Goal: Task Accomplishment & Management: Use online tool/utility

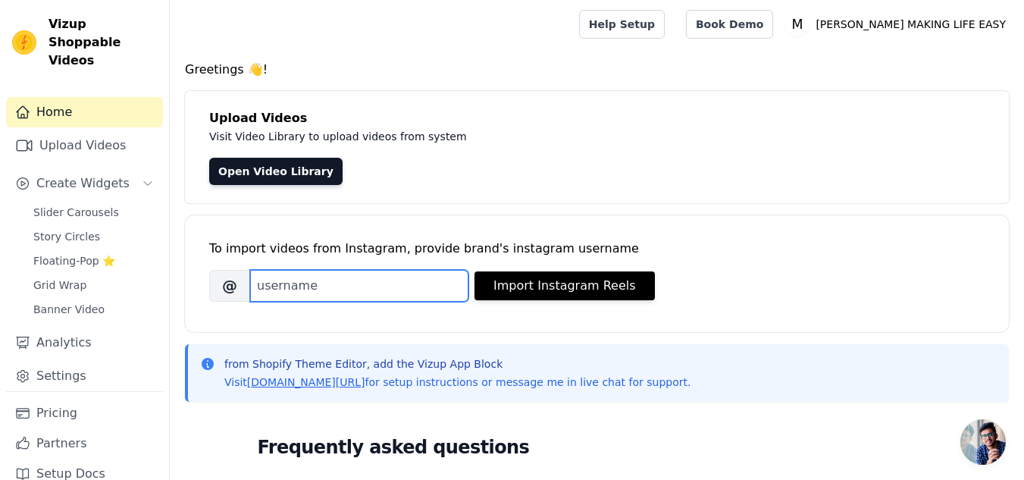
click at [329, 293] on input "Brand's Instagram Username" at bounding box center [359, 286] width 218 height 32
paste input "acelt_academy_"
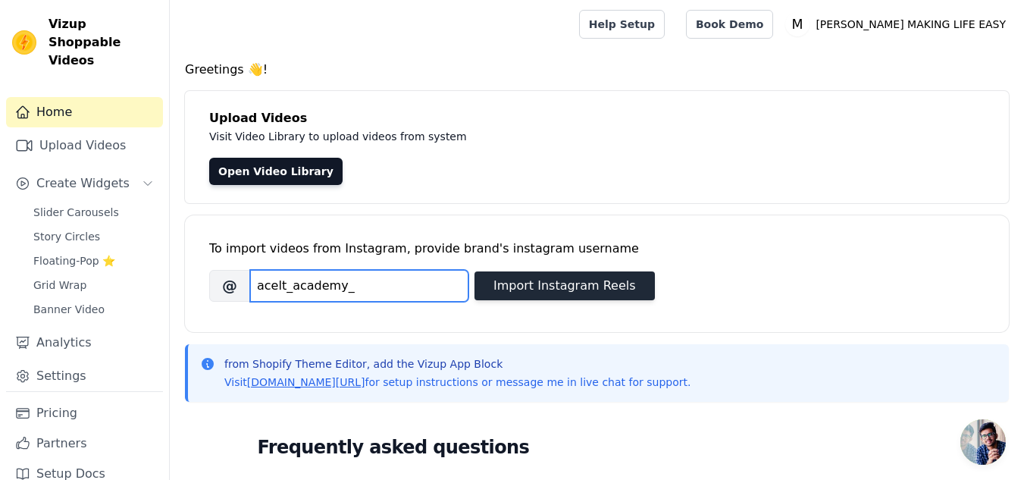
type input "acelt_academy_"
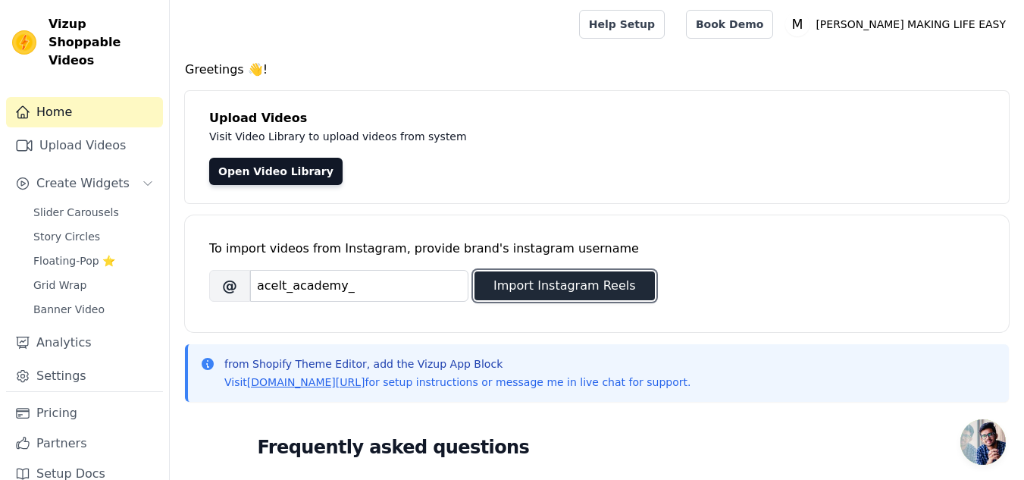
click at [568, 284] on button "Import Instagram Reels" at bounding box center [564, 285] width 180 height 29
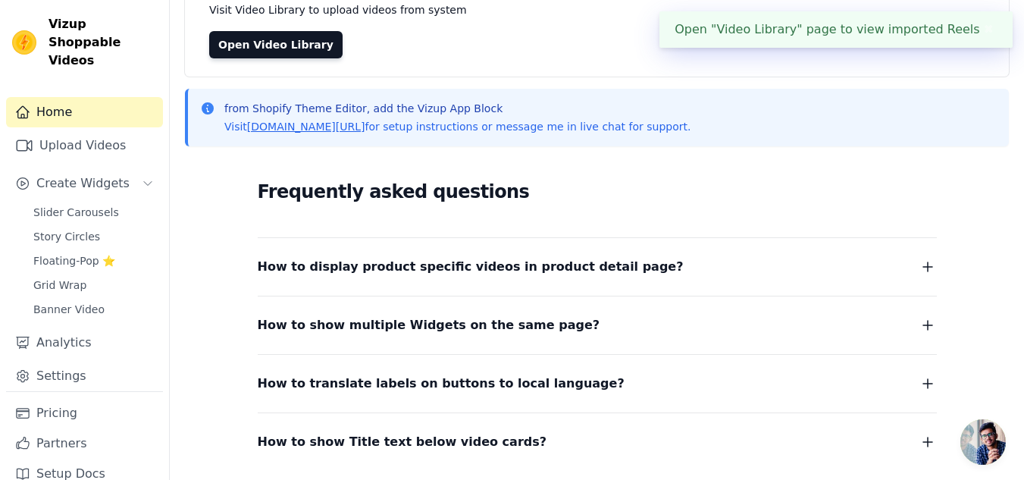
scroll to position [242, 0]
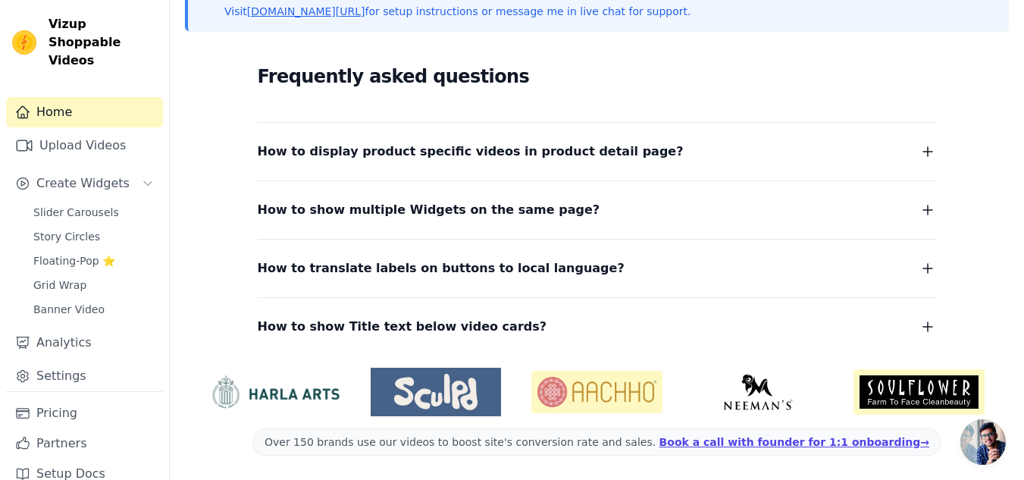
click at [417, 160] on span "How to display product specific videos in product detail page?" at bounding box center [471, 151] width 426 height 21
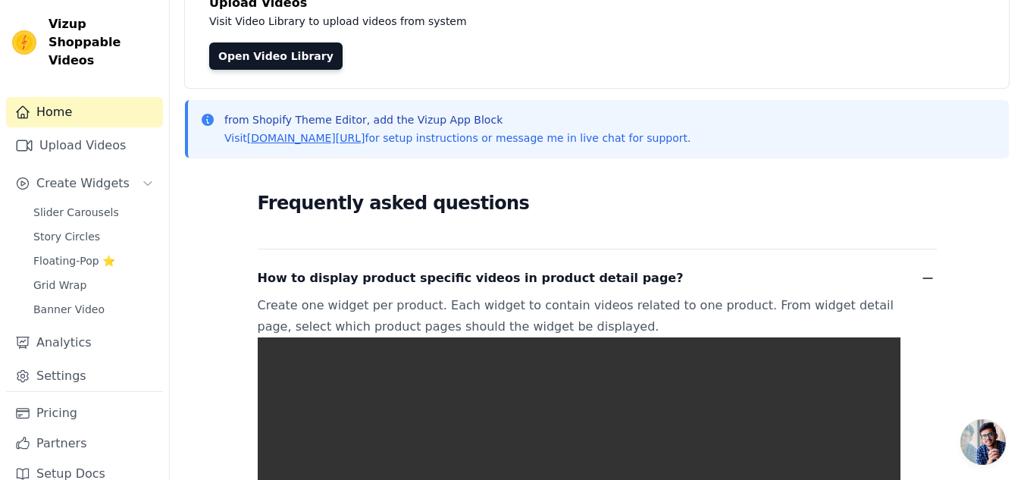
scroll to position [494, 0]
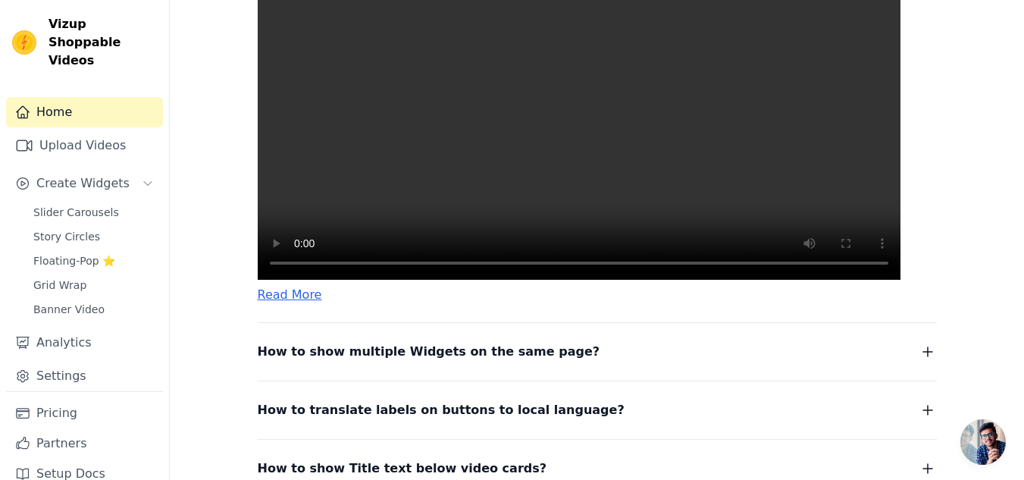
click at [376, 183] on video at bounding box center [579, 118] width 643 height 321
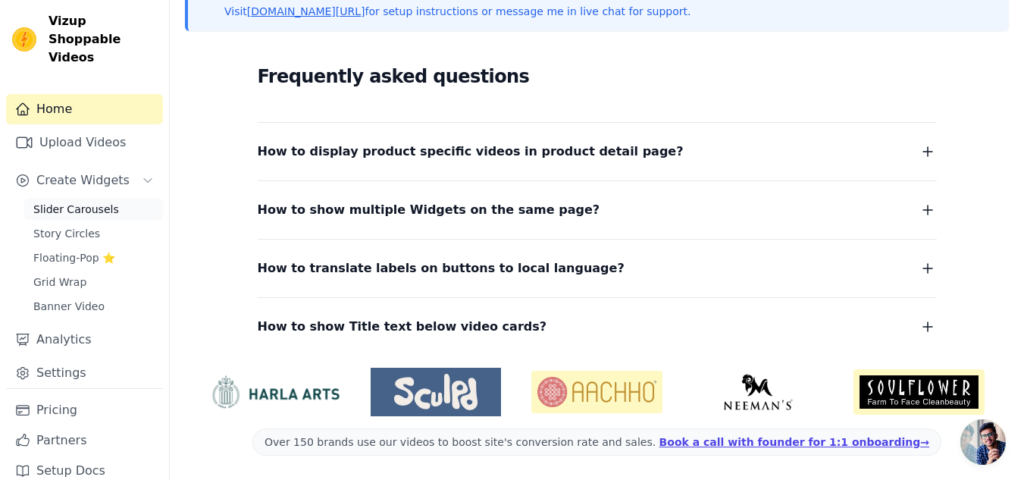
scroll to position [0, 0]
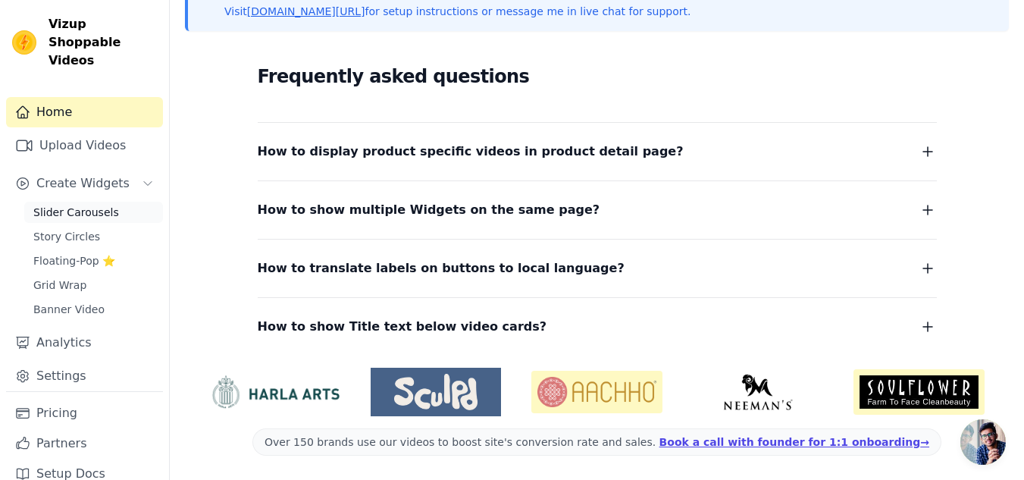
click at [87, 202] on link "Slider Carousels" at bounding box center [93, 212] width 139 height 21
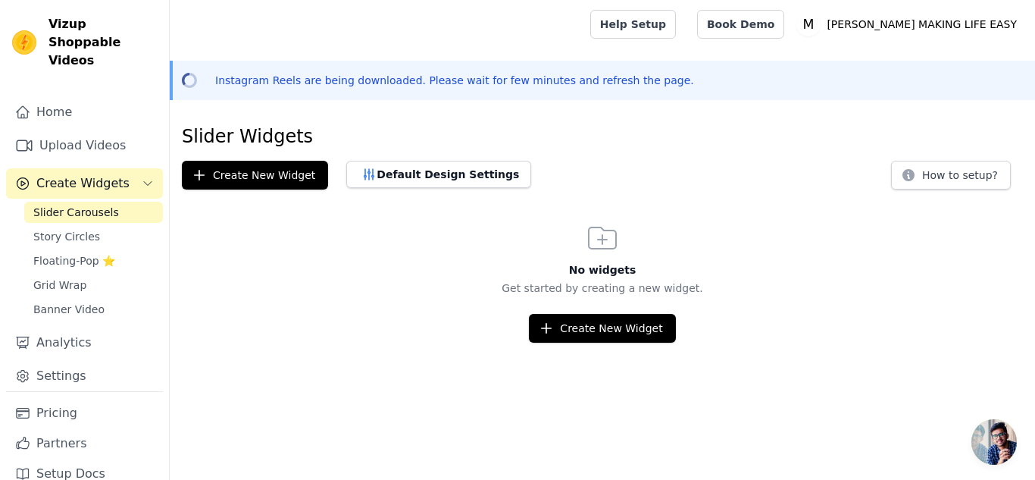
click at [70, 174] on span "Create Widgets" at bounding box center [82, 183] width 93 height 18
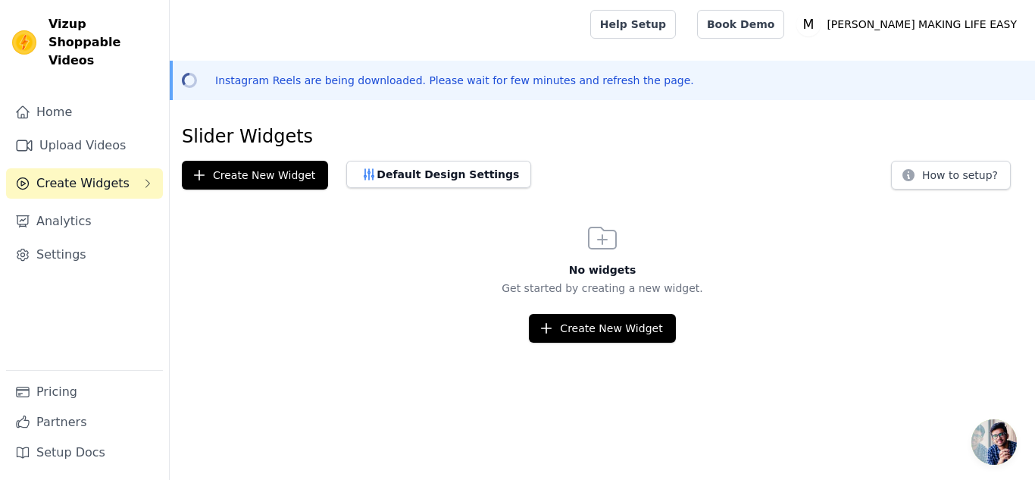
click at [70, 174] on span "Create Widgets" at bounding box center [82, 183] width 93 height 18
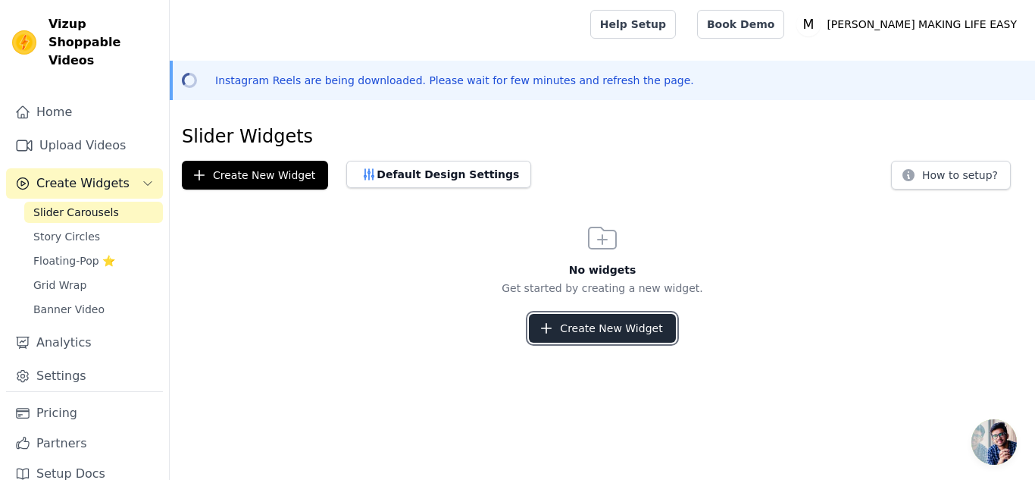
click at [629, 340] on button "Create New Widget" at bounding box center [602, 328] width 146 height 29
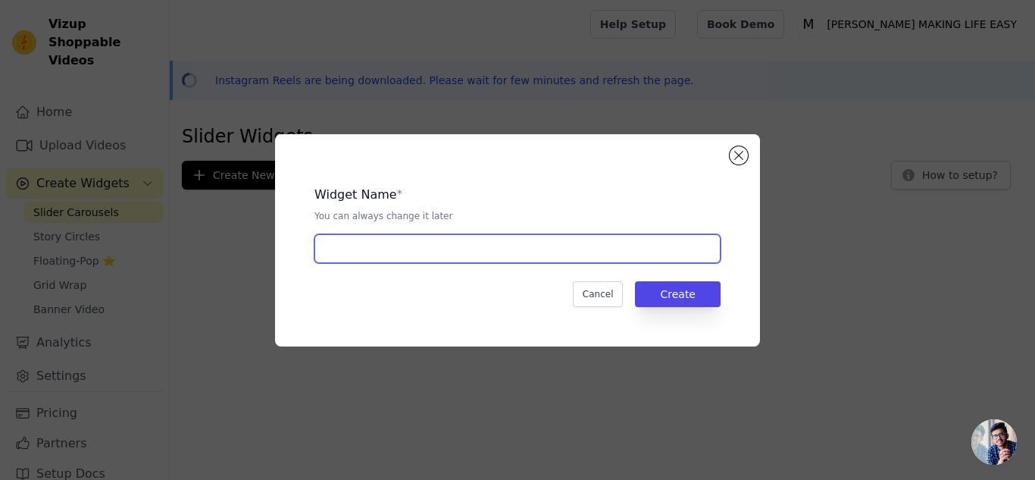
click at [454, 238] on input "text" at bounding box center [518, 248] width 406 height 29
type input "ads"
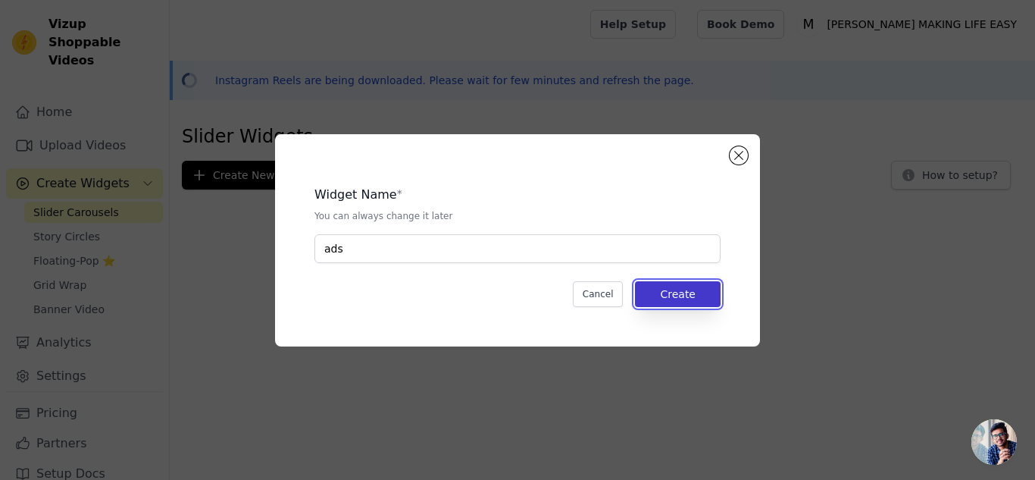
click at [691, 281] on button "Create" at bounding box center [678, 294] width 86 height 26
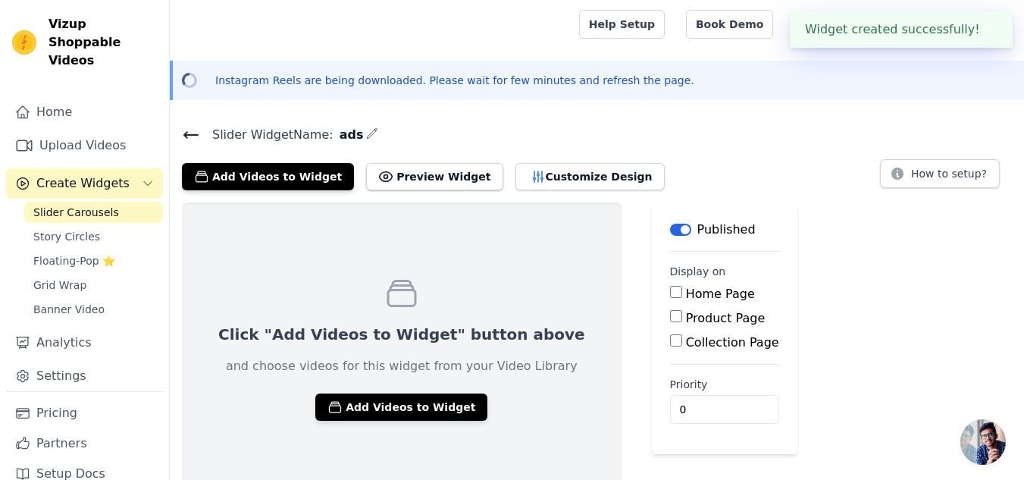
scroll to position [13, 0]
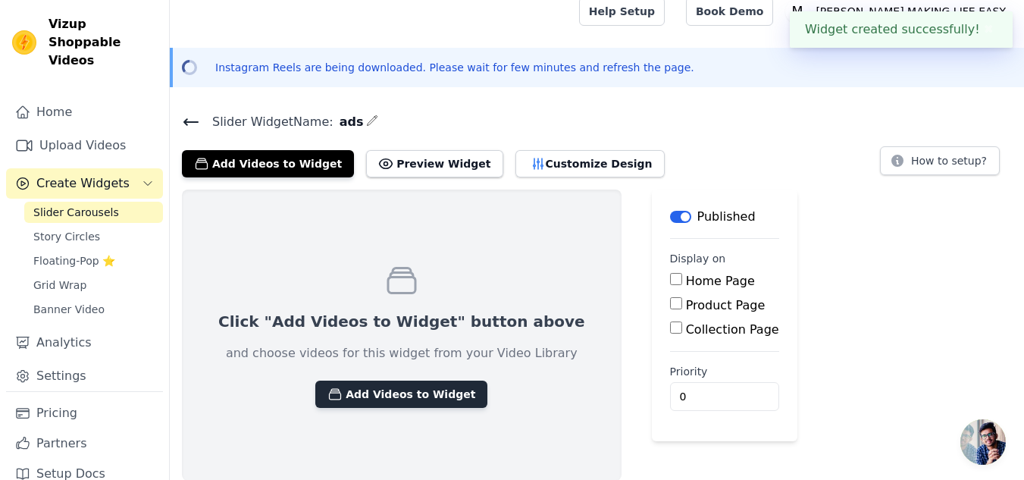
click at [342, 387] on button "Add Videos to Widget" at bounding box center [401, 393] width 172 height 27
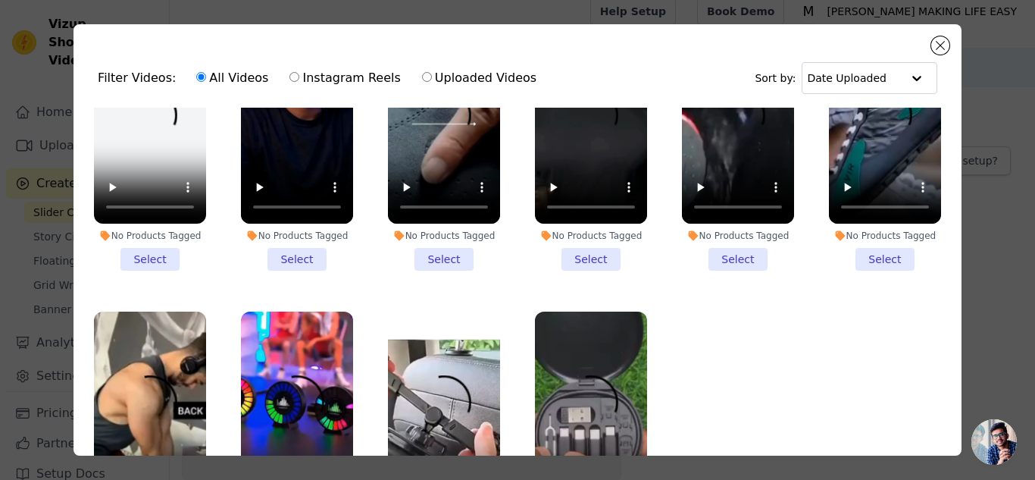
scroll to position [421, 0]
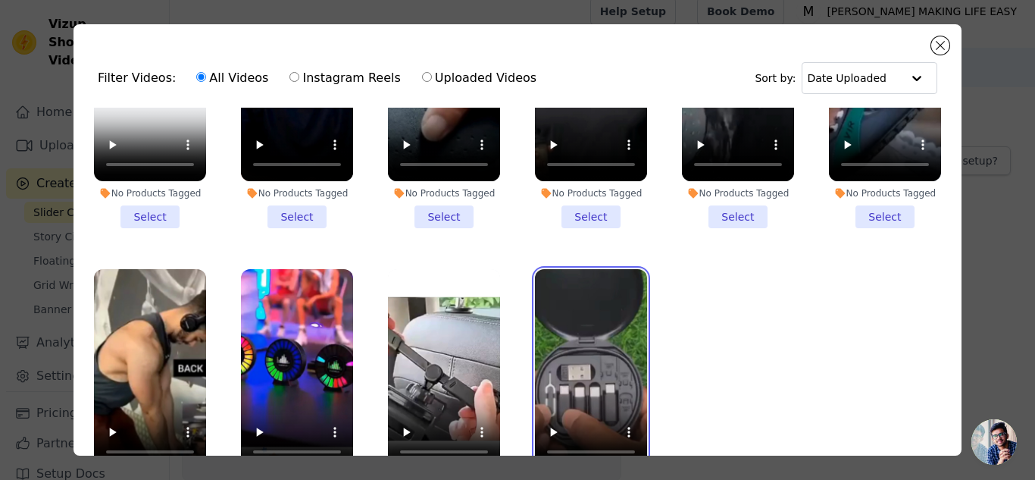
click at [582, 269] on video at bounding box center [591, 368] width 112 height 199
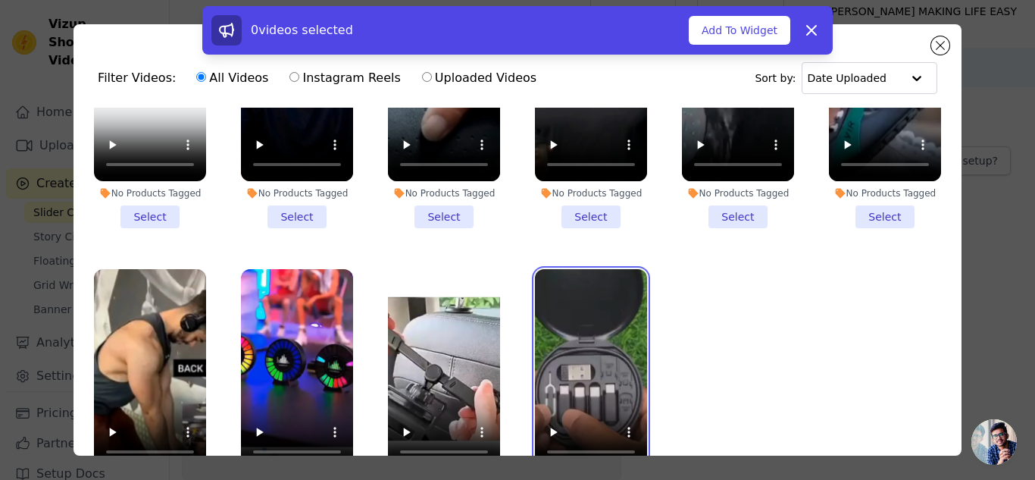
scroll to position [132, 0]
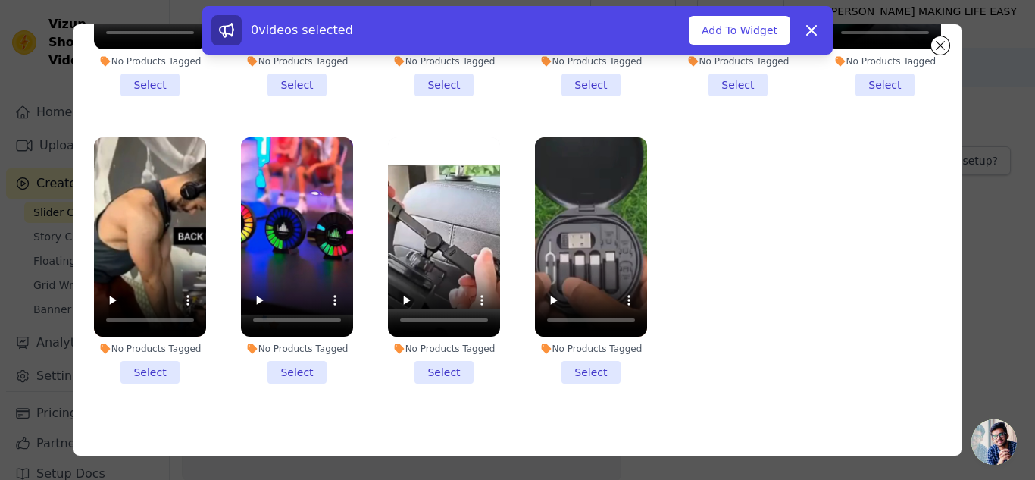
click at [575, 349] on li "No Products Tagged Select" at bounding box center [591, 260] width 112 height 246
click at [0, 0] on input "No Products Tagged Select" at bounding box center [0, 0] width 0 height 0
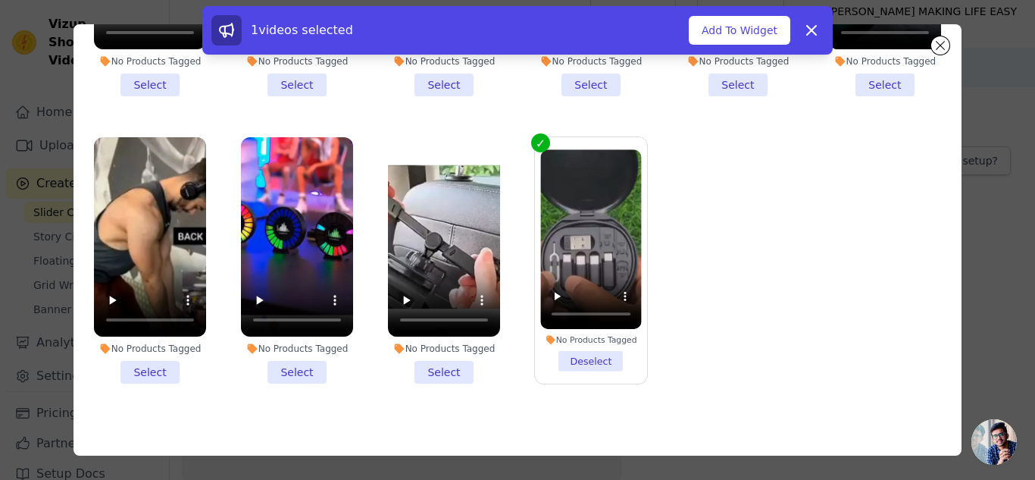
click at [445, 352] on li "No Products Tagged Select" at bounding box center [444, 260] width 112 height 246
click at [0, 0] on input "No Products Tagged Select" at bounding box center [0, 0] width 0 height 0
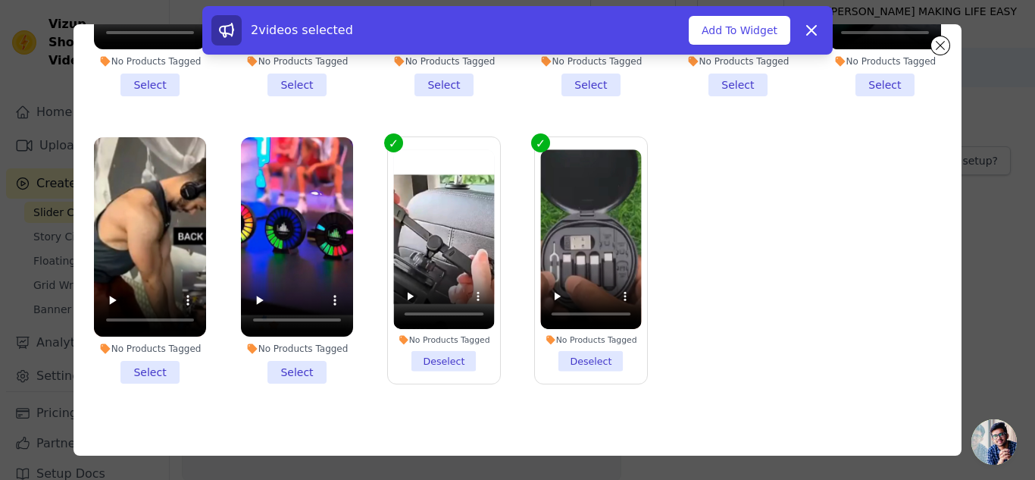
click at [292, 345] on li "No Products Tagged Select" at bounding box center [297, 260] width 112 height 246
click at [0, 0] on input "No Products Tagged Select" at bounding box center [0, 0] width 0 height 0
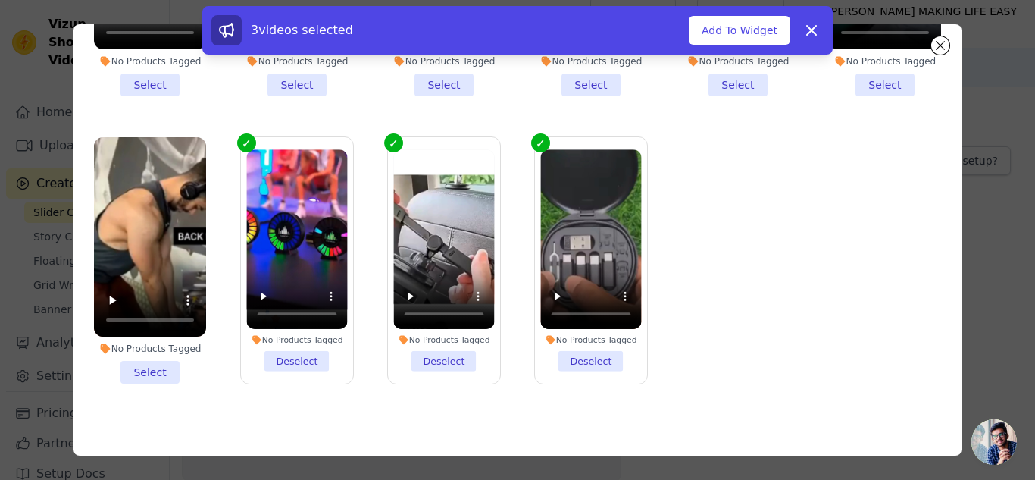
click at [150, 362] on li "No Products Tagged Select" at bounding box center [150, 260] width 112 height 246
click at [0, 0] on input "No Products Tagged Select" at bounding box center [0, 0] width 0 height 0
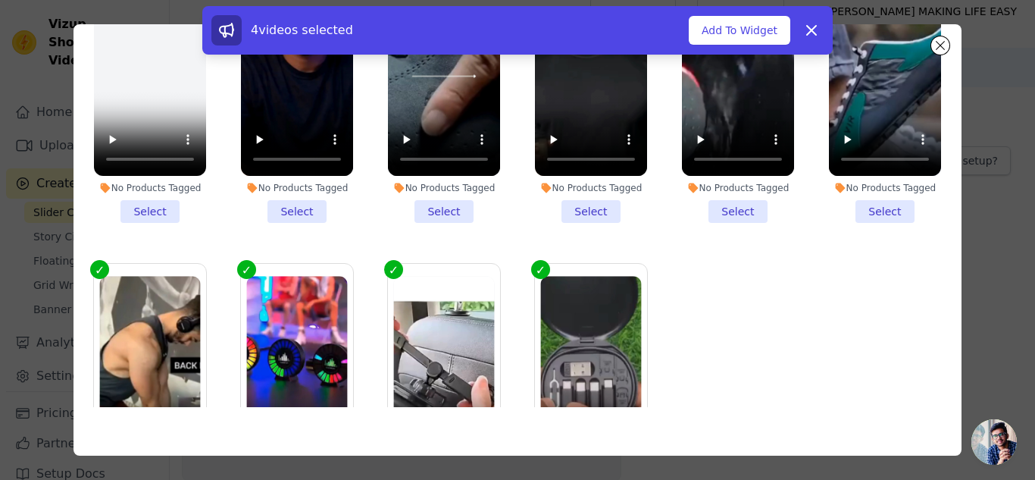
scroll to position [169, 0]
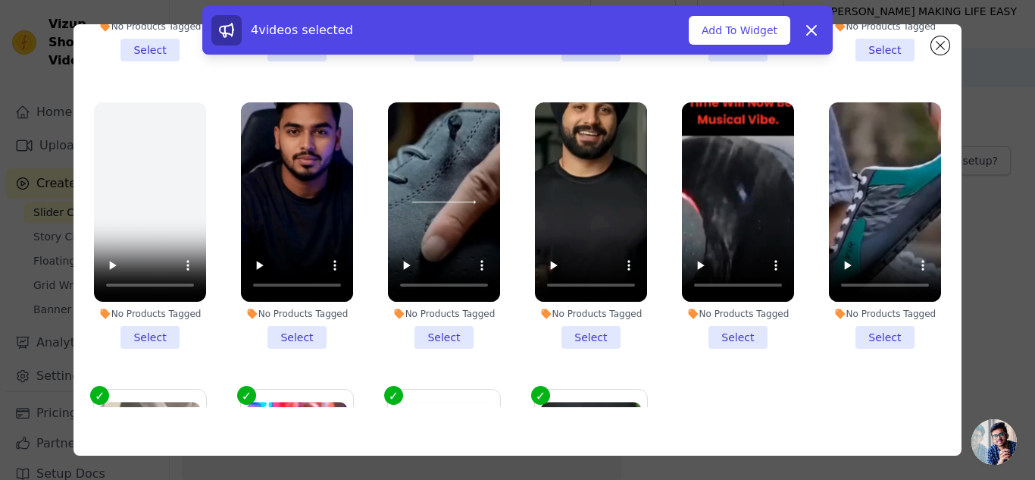
click at [867, 333] on li "No Products Tagged Select" at bounding box center [885, 225] width 112 height 246
click at [0, 0] on input "No Products Tagged Select" at bounding box center [0, 0] width 0 height 0
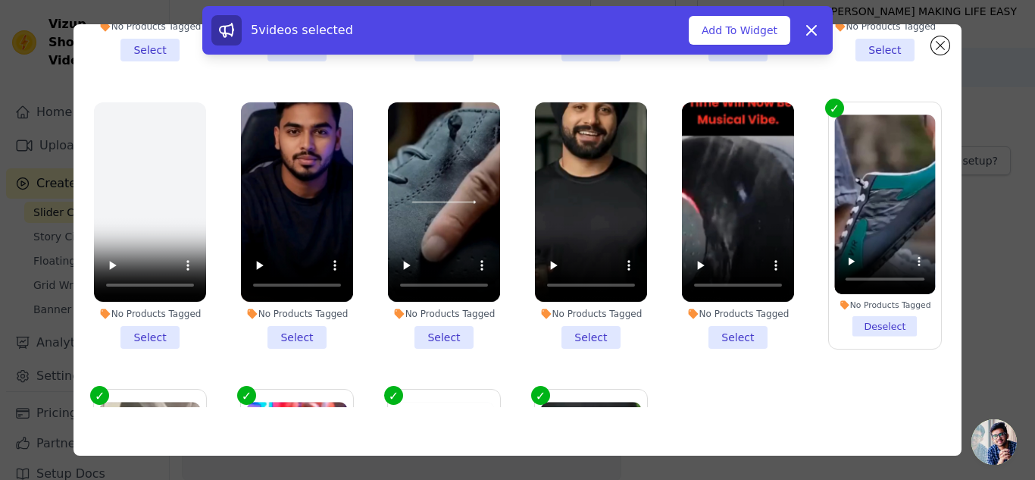
click at [728, 327] on li "No Products Tagged Select" at bounding box center [738, 225] width 112 height 246
click at [0, 0] on input "No Products Tagged Select" at bounding box center [0, 0] width 0 height 0
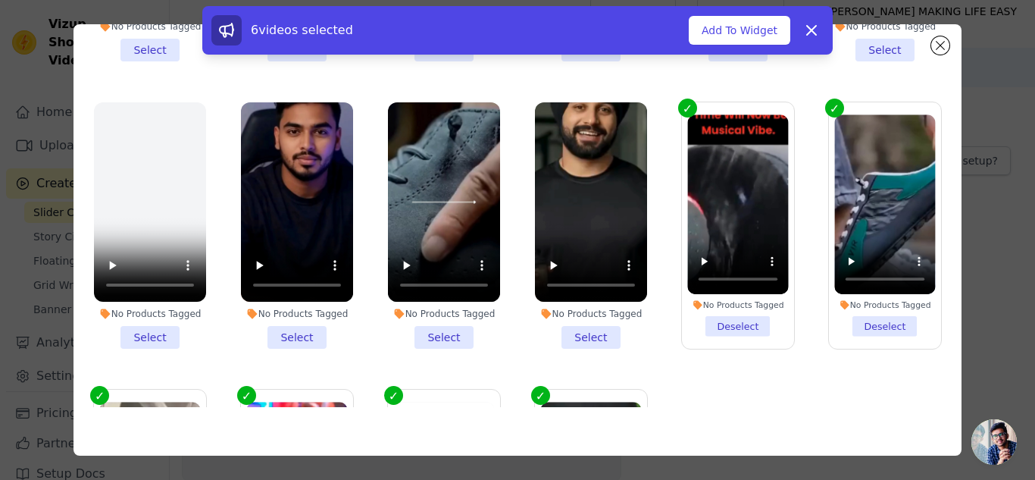
click at [429, 327] on li "No Products Tagged Select" at bounding box center [444, 225] width 112 height 246
click at [0, 0] on input "No Products Tagged Select" at bounding box center [0, 0] width 0 height 0
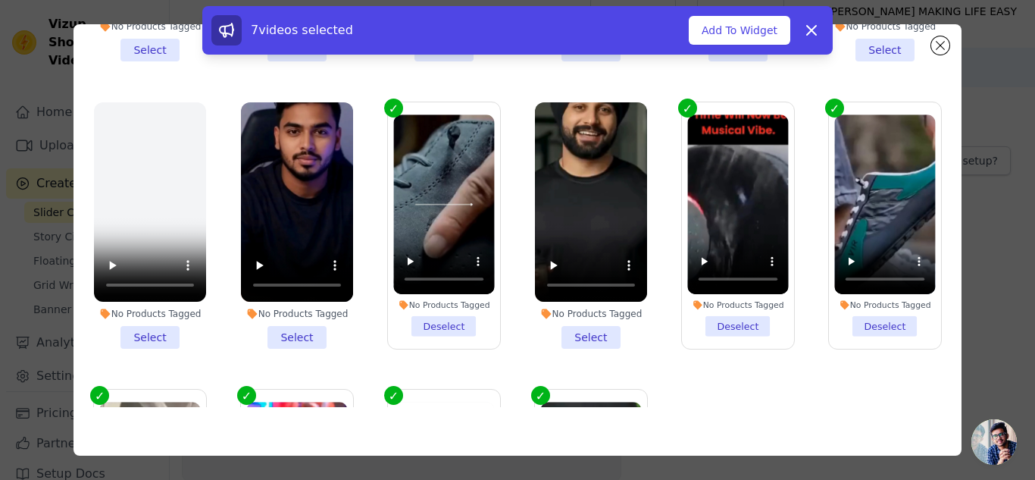
click at [303, 317] on li "No Products Tagged Select" at bounding box center [297, 225] width 112 height 246
click at [0, 0] on input "No Products Tagged Select" at bounding box center [0, 0] width 0 height 0
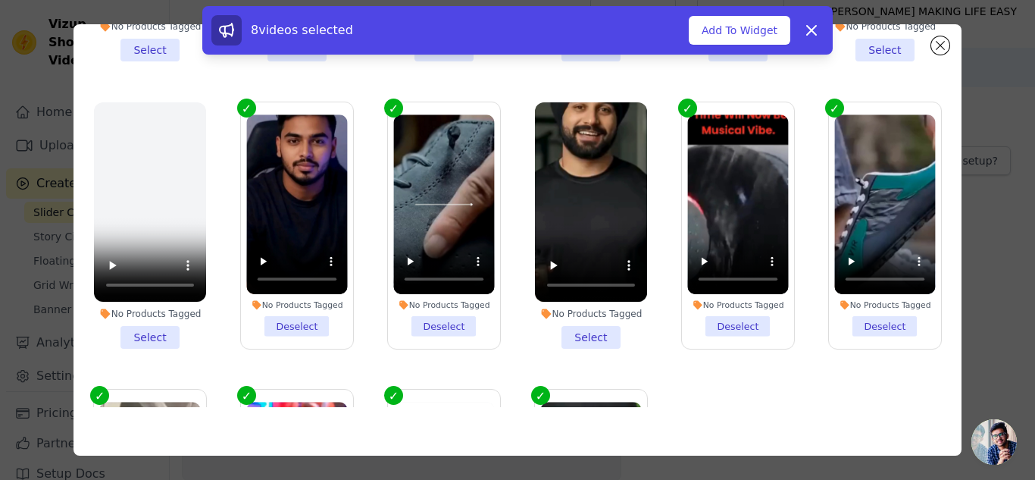
click at [577, 326] on li "No Products Tagged Select" at bounding box center [591, 225] width 112 height 246
click at [0, 0] on input "No Products Tagged Select" at bounding box center [0, 0] width 0 height 0
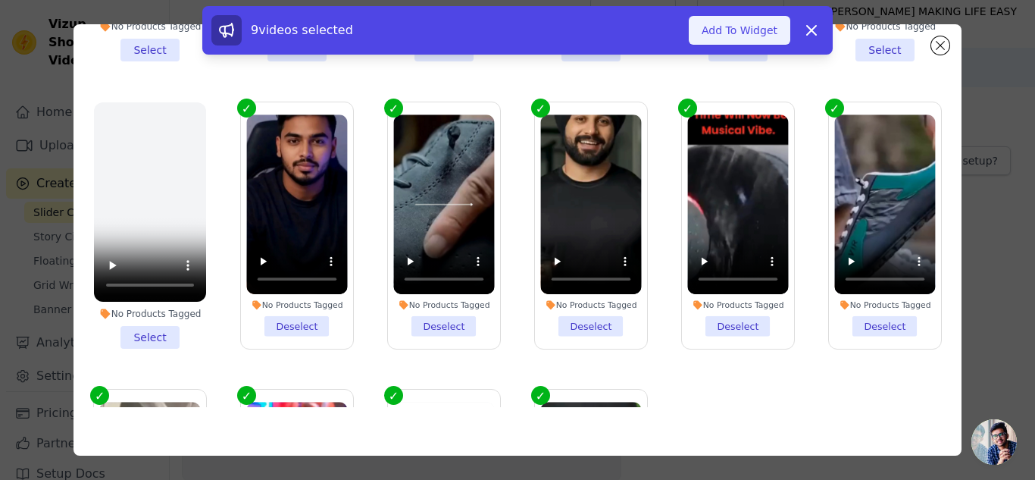
click at [728, 30] on button "Add To Widget" at bounding box center [740, 30] width 102 height 29
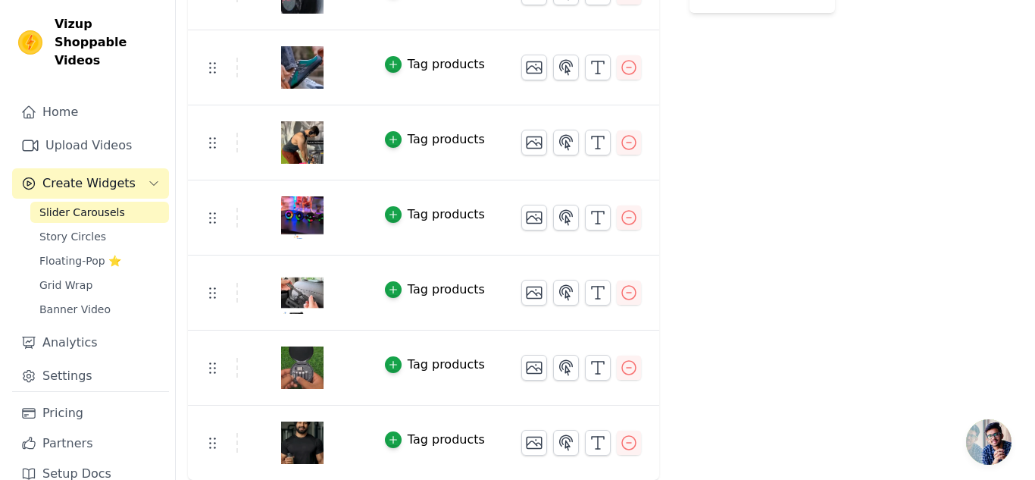
scroll to position [0, 0]
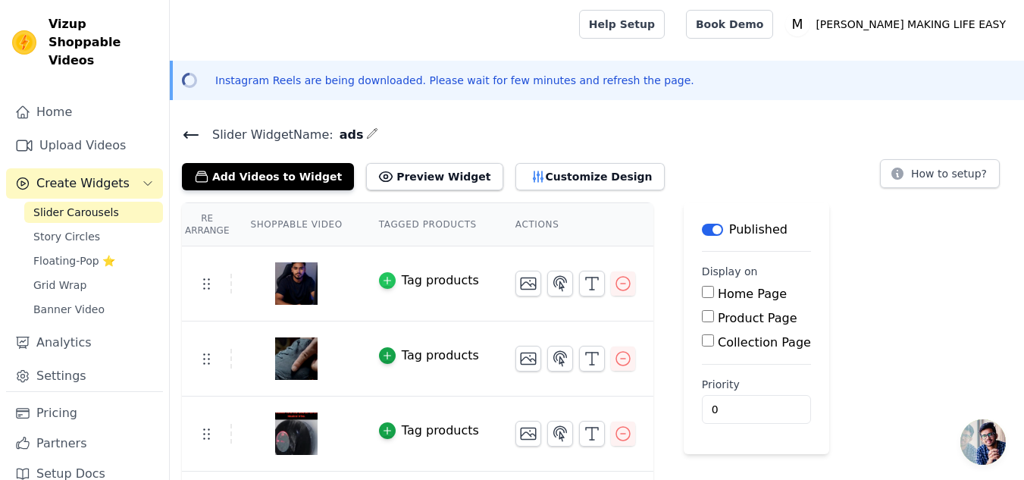
click at [379, 286] on div "button" at bounding box center [387, 280] width 17 height 17
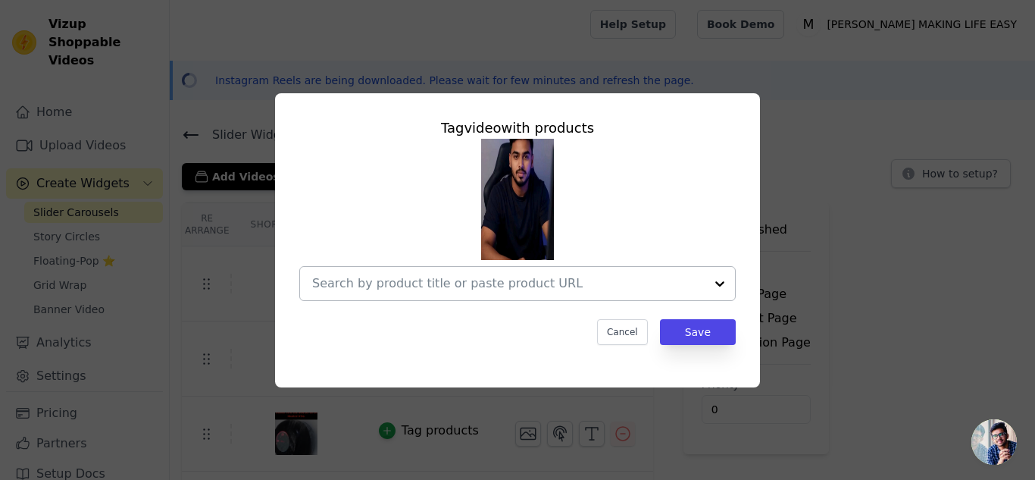
click at [546, 280] on input "text" at bounding box center [508, 283] width 393 height 18
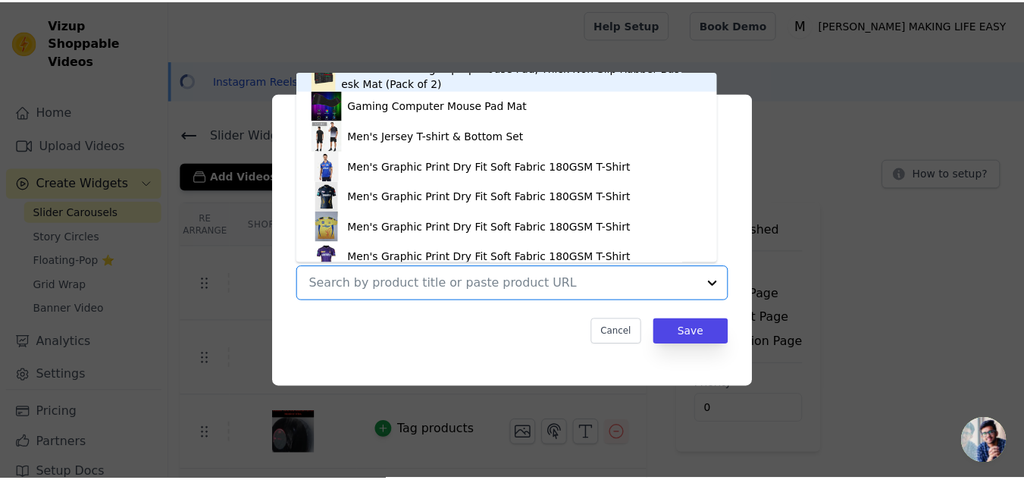
scroll to position [333, 0]
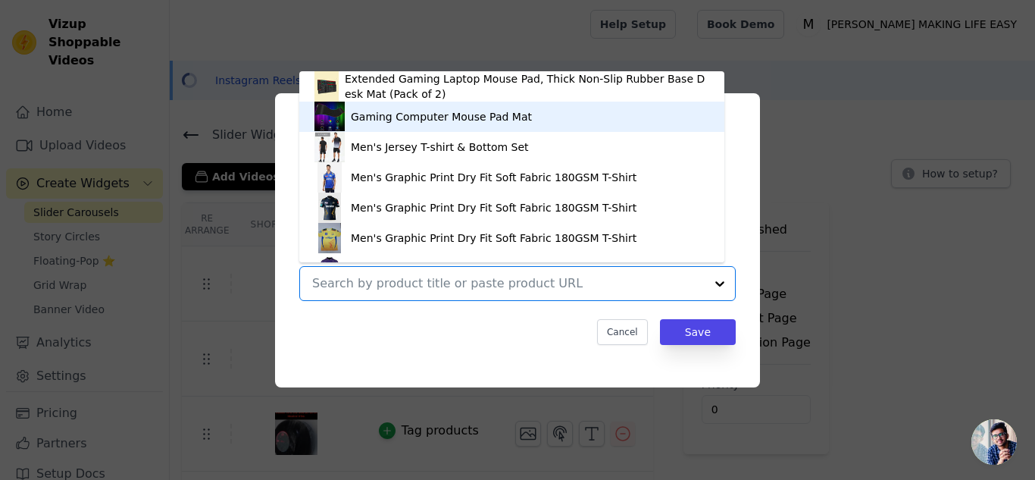
click at [487, 117] on div "Gaming Computer Mouse Pad Mat" at bounding box center [441, 116] width 181 height 15
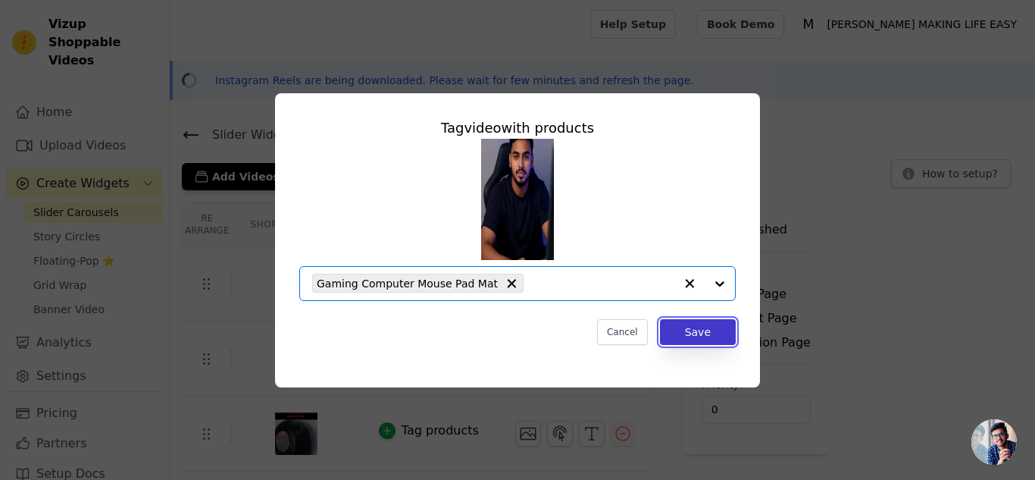
click at [701, 330] on button "Save" at bounding box center [698, 332] width 76 height 26
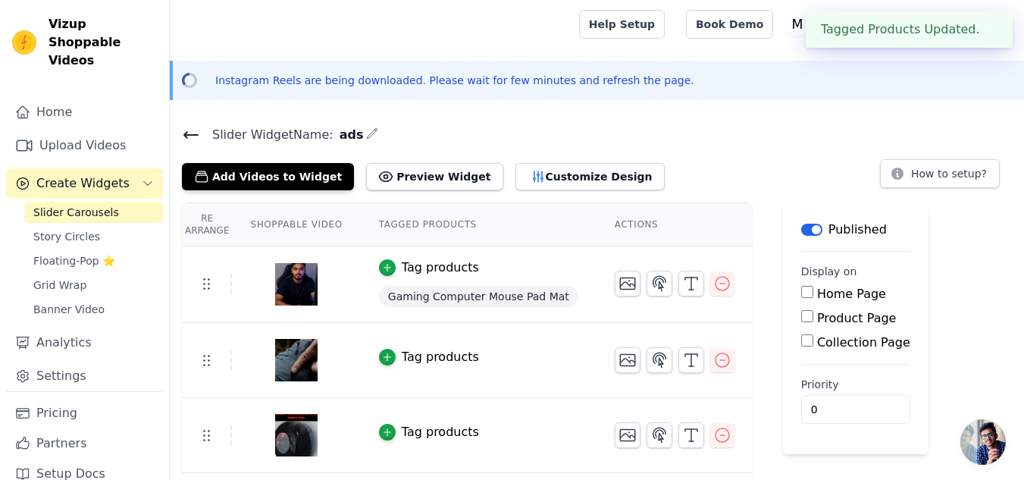
scroll to position [127, 0]
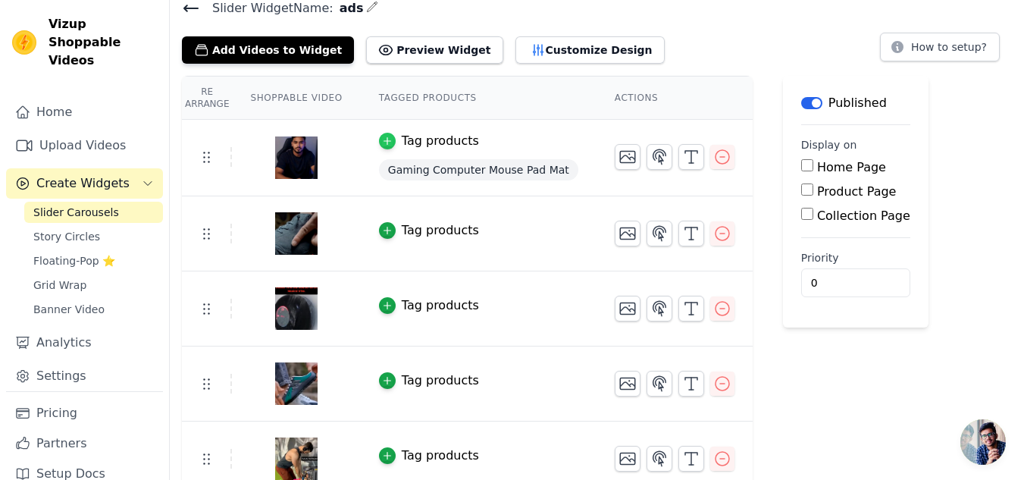
click at [384, 143] on div "button" at bounding box center [387, 141] width 17 height 17
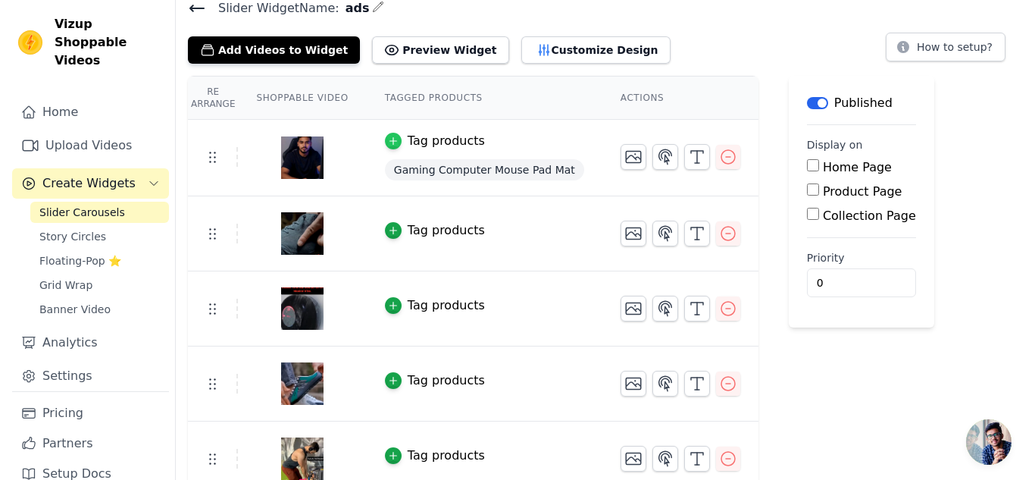
scroll to position [0, 0]
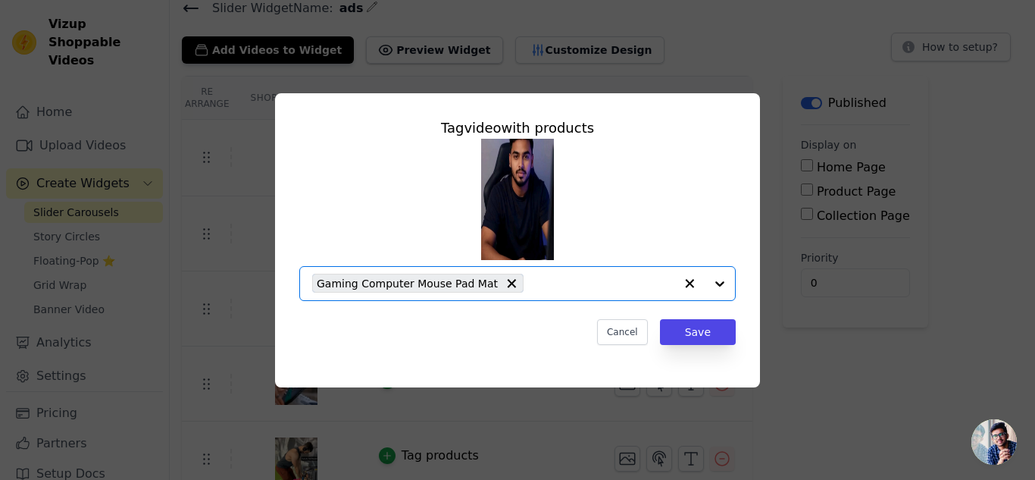
click at [615, 289] on input "text" at bounding box center [602, 283] width 143 height 18
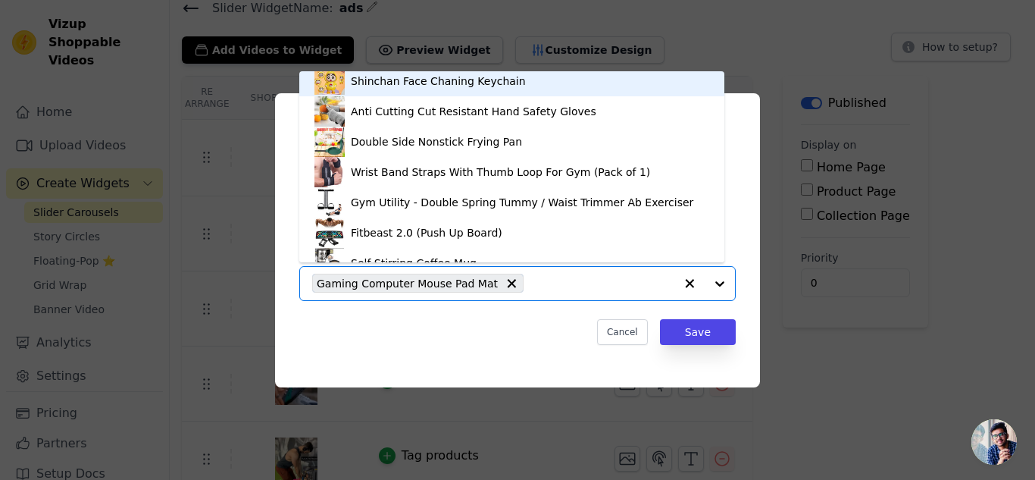
scroll to position [252, 0]
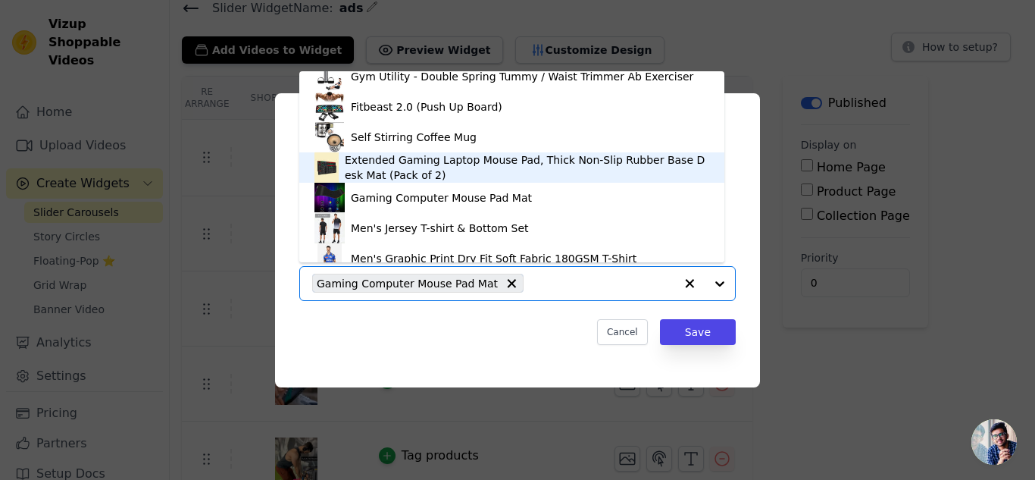
click at [450, 179] on div "Extended Gaming Laptop Mouse Pad, Thick Non-Slip Rubber Base Desk Mat (Pack of …" at bounding box center [527, 167] width 365 height 30
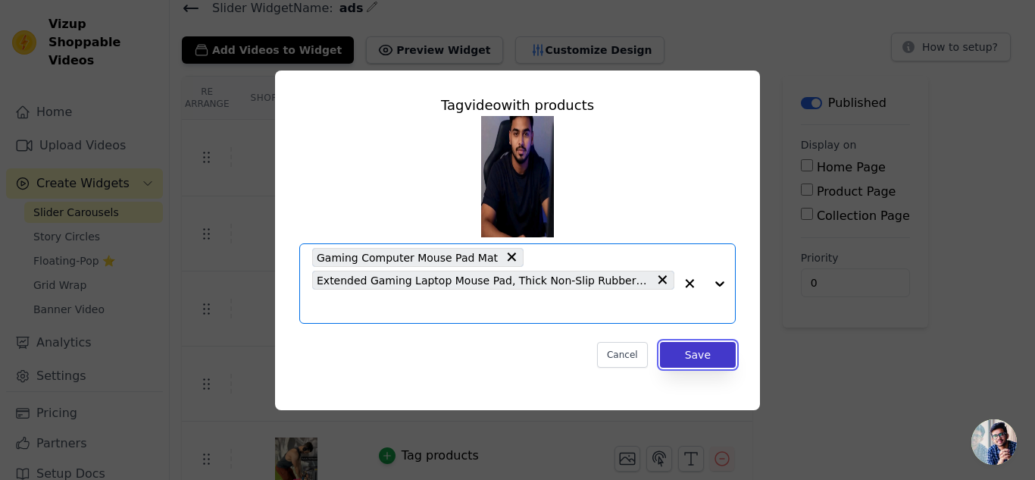
click at [718, 352] on button "Save" at bounding box center [698, 355] width 76 height 26
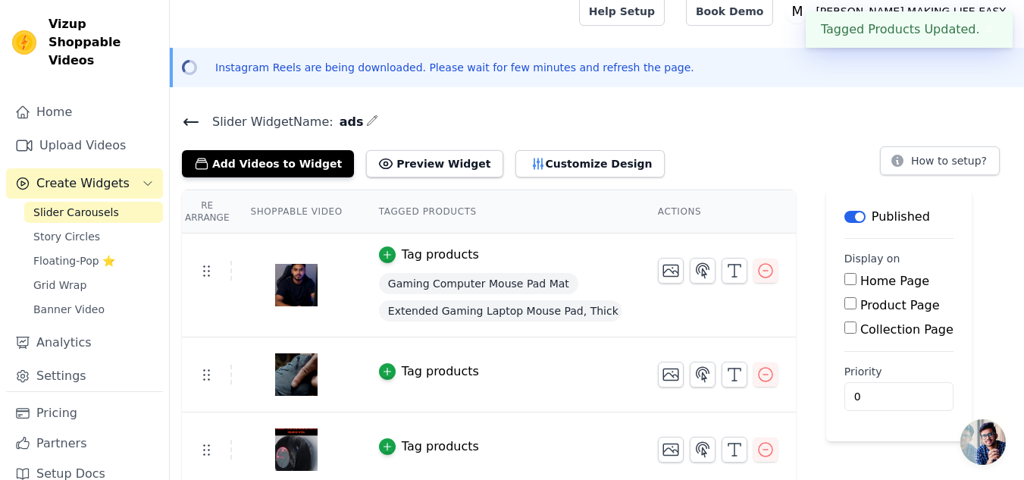
scroll to position [127, 0]
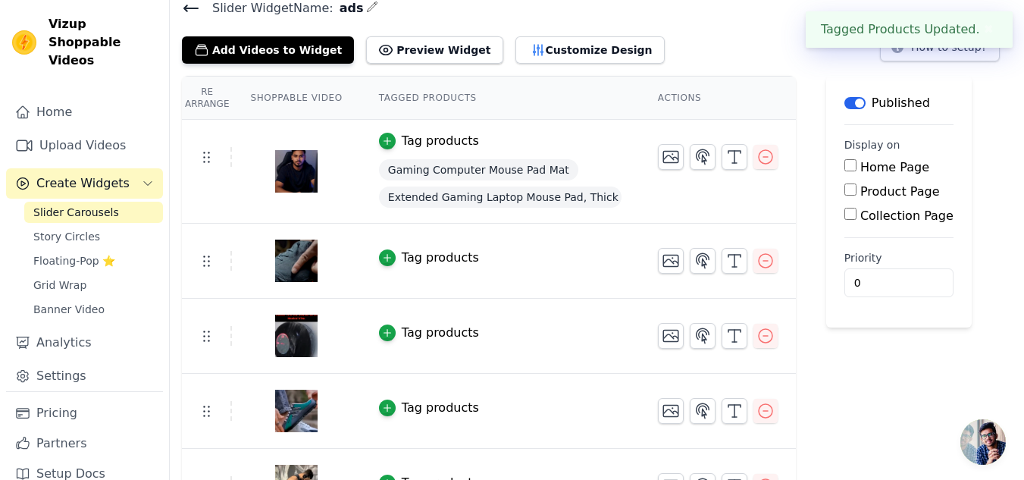
click at [420, 257] on div "Tag products" at bounding box center [440, 258] width 77 height 18
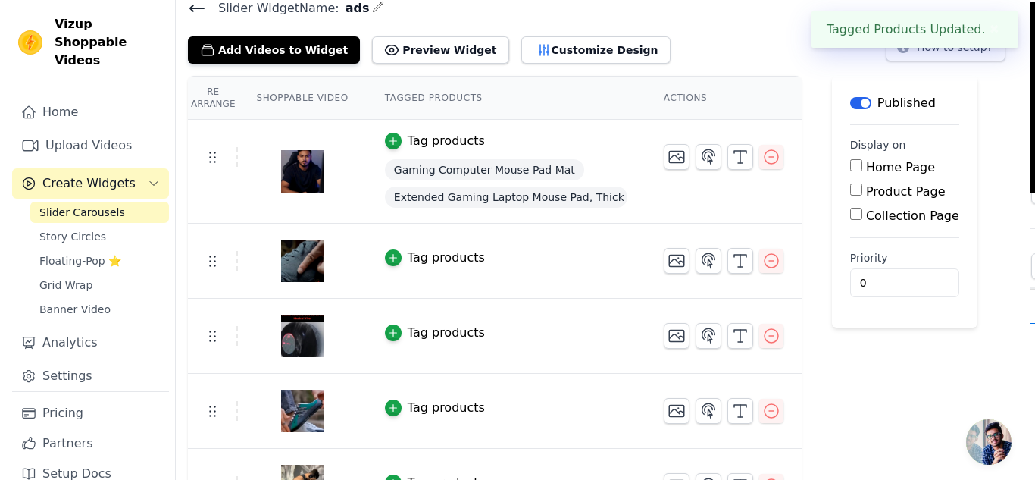
scroll to position [0, 0]
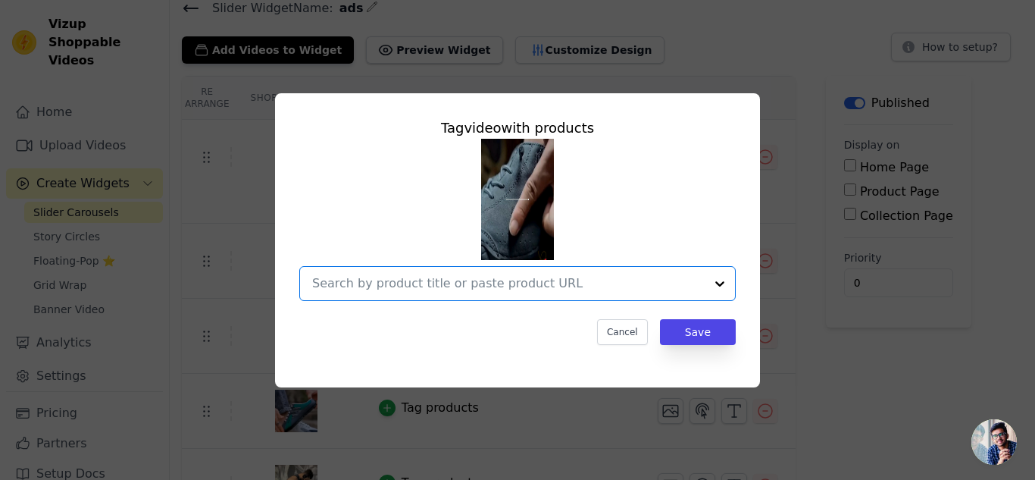
click at [594, 284] on input "text" at bounding box center [508, 283] width 393 height 18
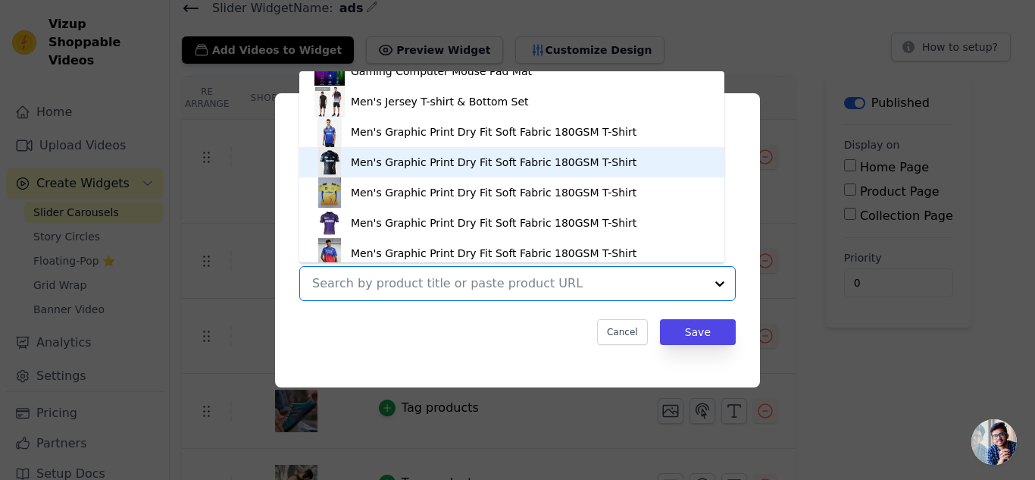
scroll to position [506, 0]
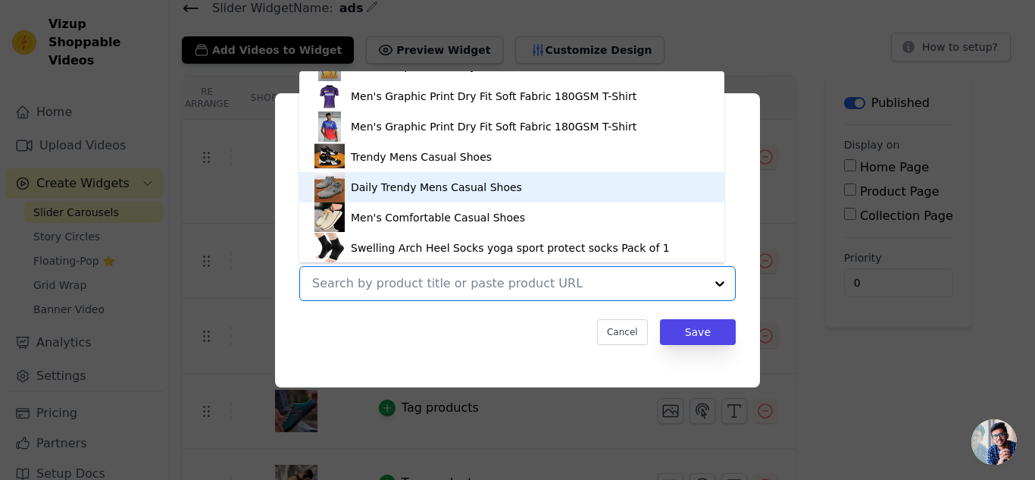
click at [459, 190] on div "Daily Trendy Mens Casual Shoes" at bounding box center [436, 187] width 171 height 15
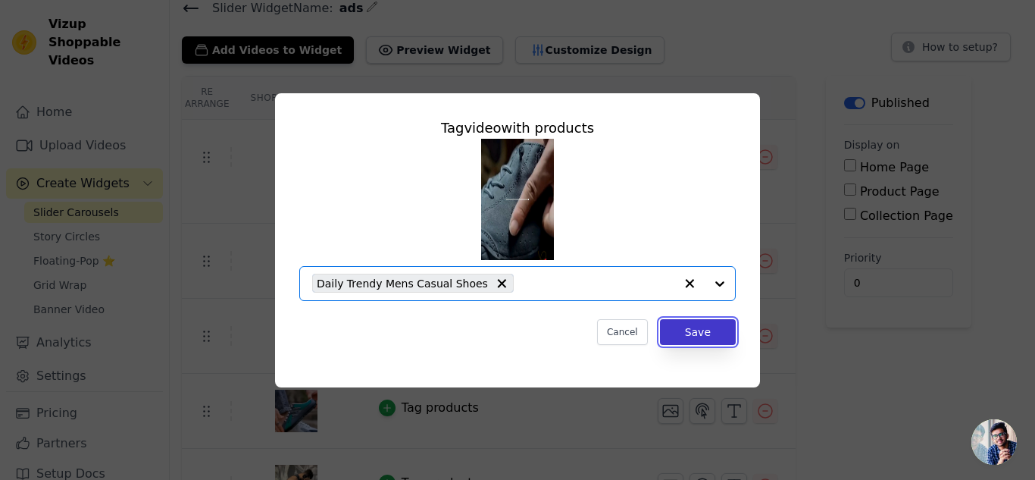
click at [701, 334] on button "Save" at bounding box center [698, 332] width 76 height 26
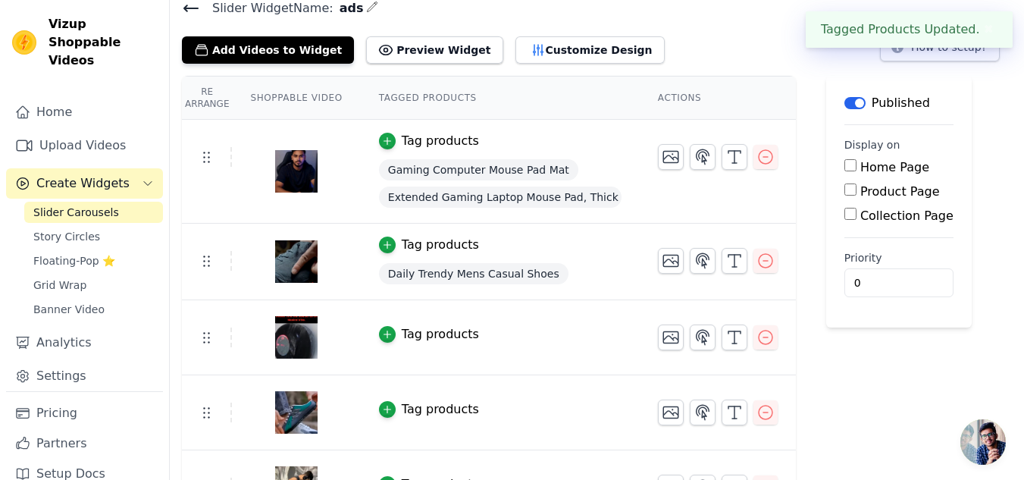
scroll to position [253, 0]
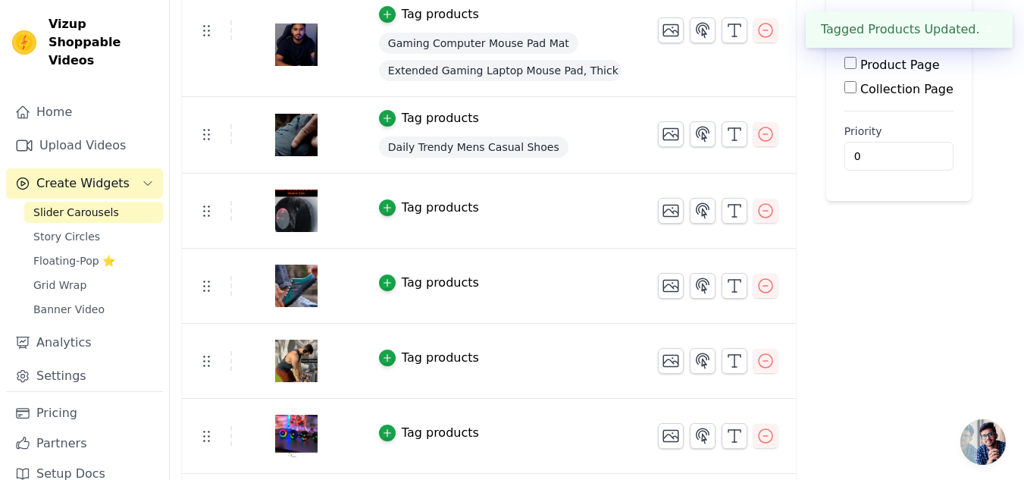
click at [438, 213] on div "Tag products" at bounding box center [440, 208] width 77 height 18
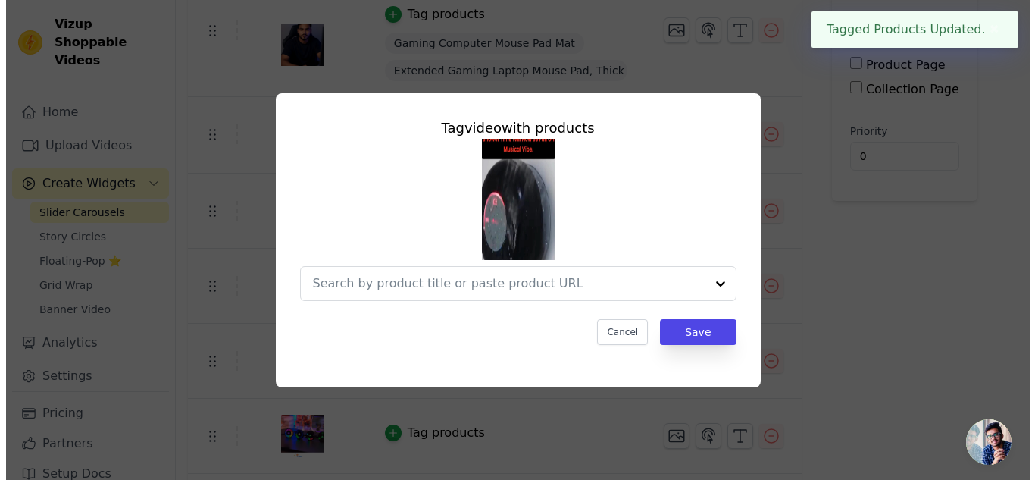
scroll to position [0, 0]
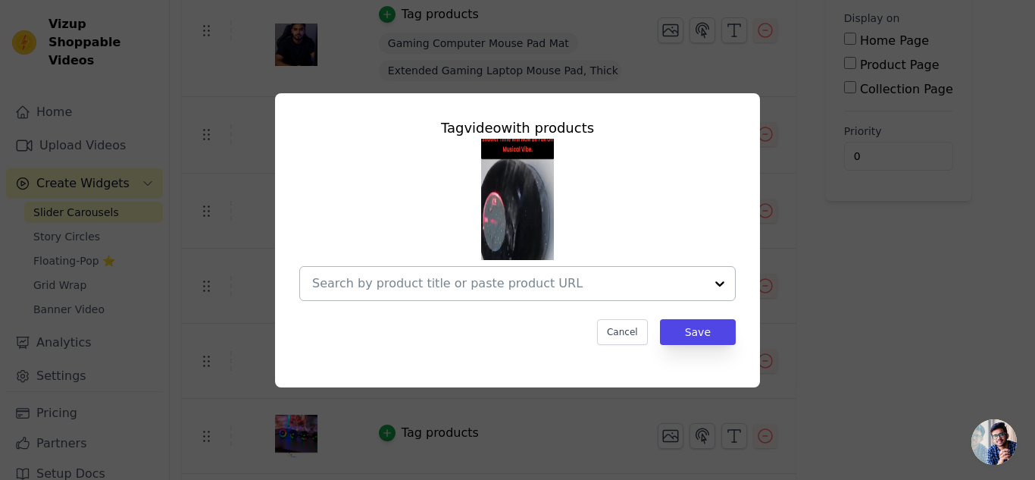
click at [660, 286] on input "text" at bounding box center [508, 283] width 393 height 18
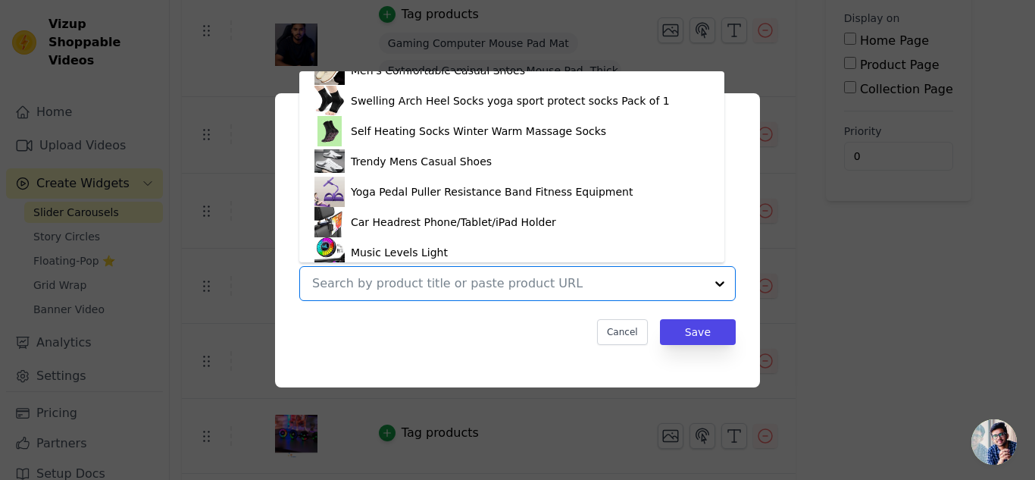
scroll to position [723, 0]
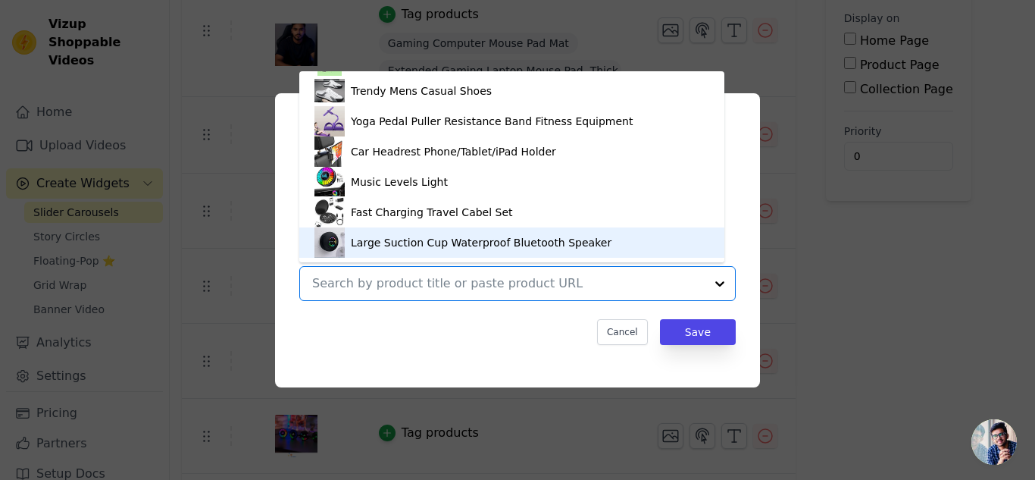
click at [472, 239] on div "Large Suction Cup Waterproof Bluetooth Speaker" at bounding box center [481, 242] width 261 height 15
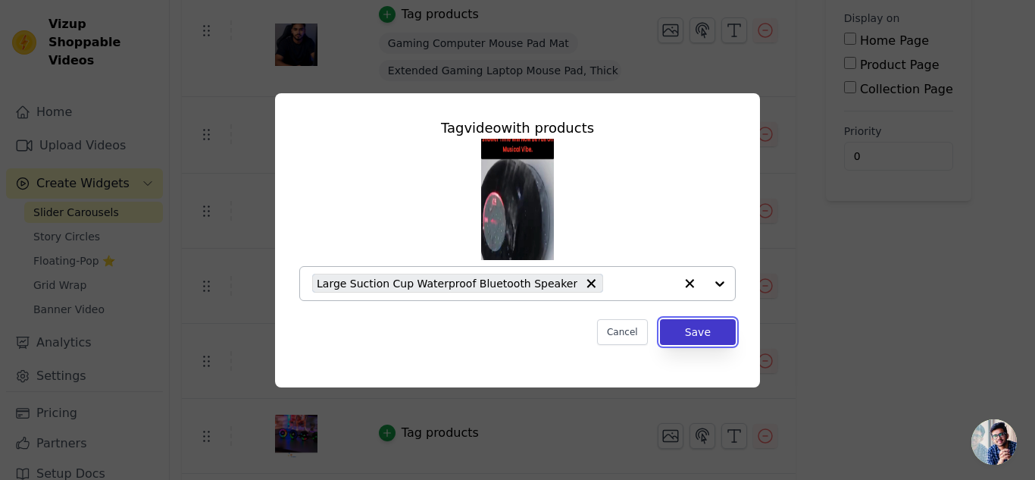
click at [726, 319] on button "Save" at bounding box center [698, 332] width 76 height 26
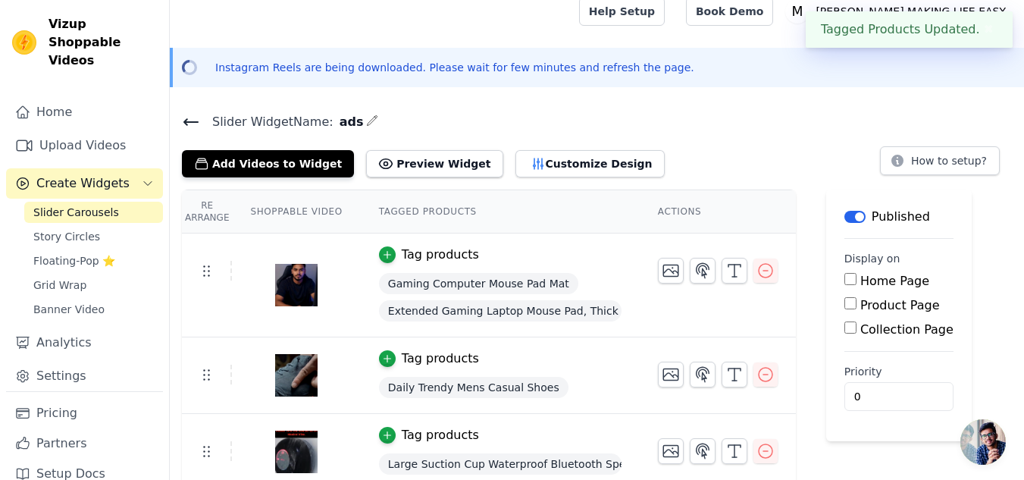
scroll to position [253, 0]
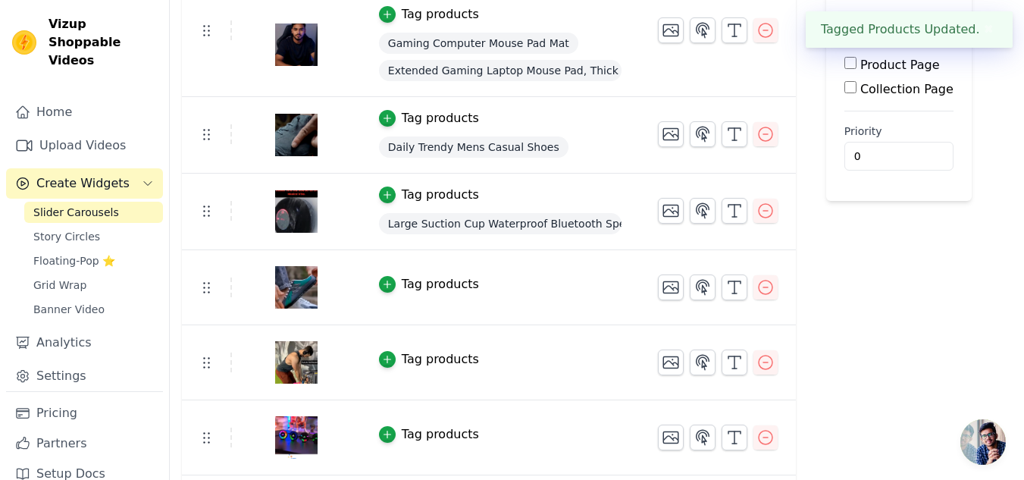
click at [437, 287] on div "Tag products" at bounding box center [440, 284] width 77 height 18
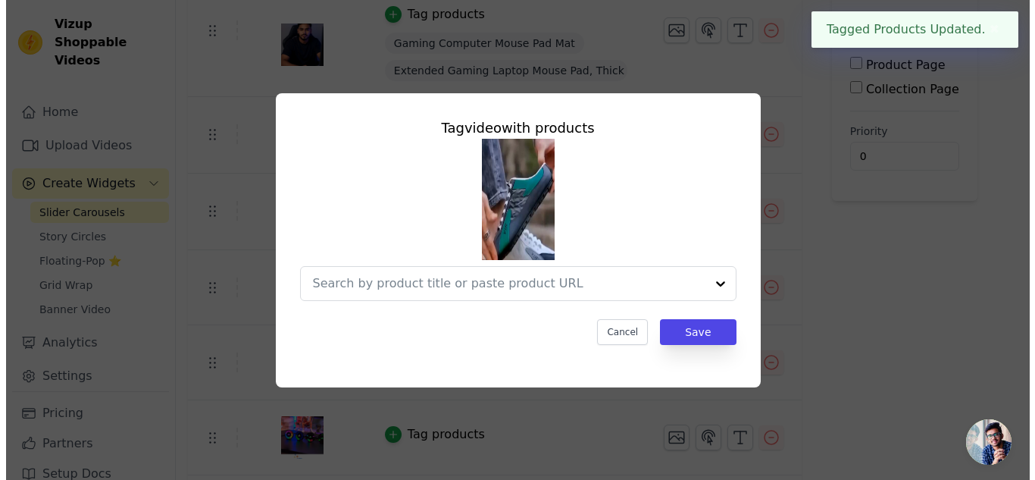
scroll to position [0, 0]
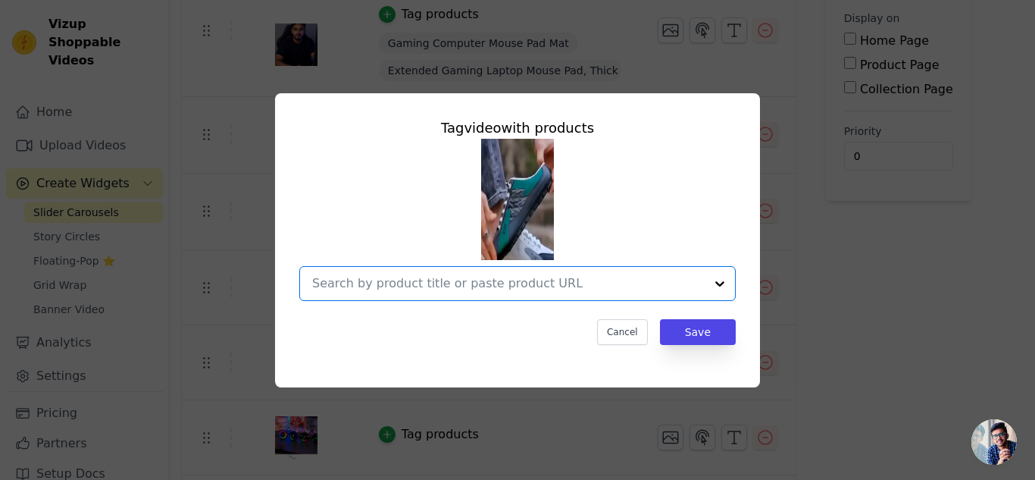
click at [518, 290] on input "text" at bounding box center [508, 283] width 393 height 18
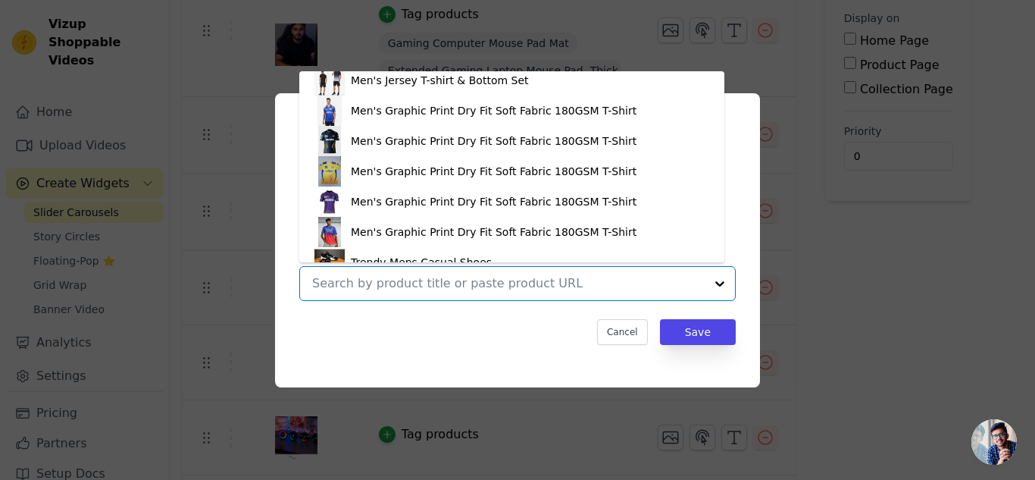
scroll to position [527, 0]
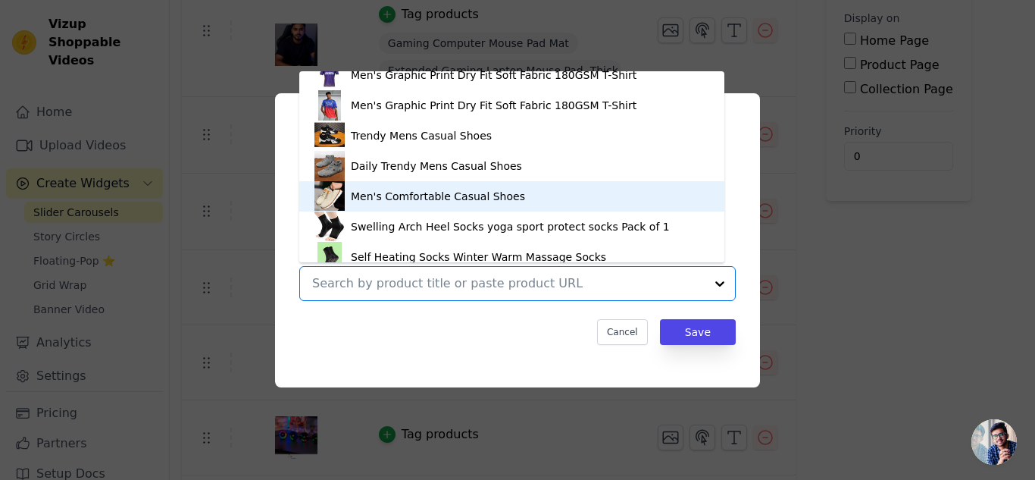
click at [487, 190] on div "Men's Comfortable Casual Shoes" at bounding box center [438, 196] width 174 height 15
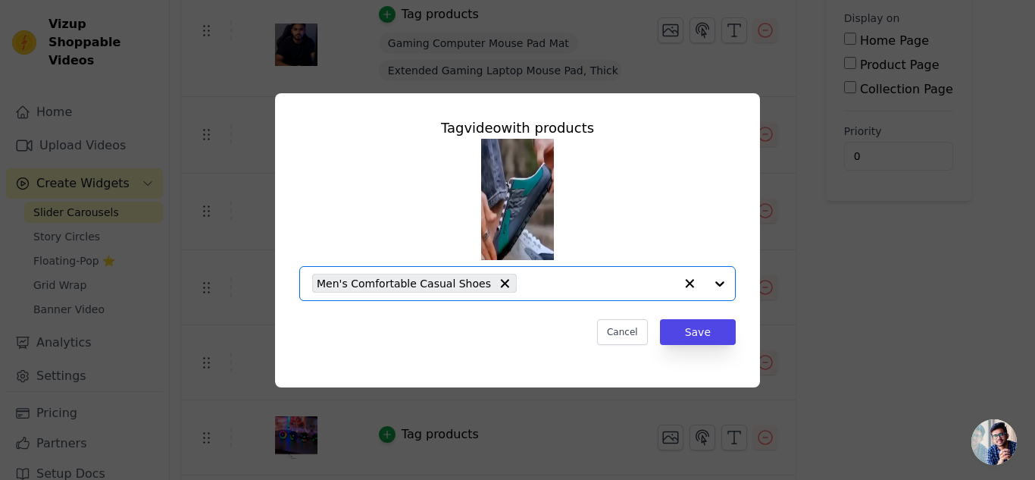
click at [603, 286] on input "text" at bounding box center [599, 283] width 150 height 18
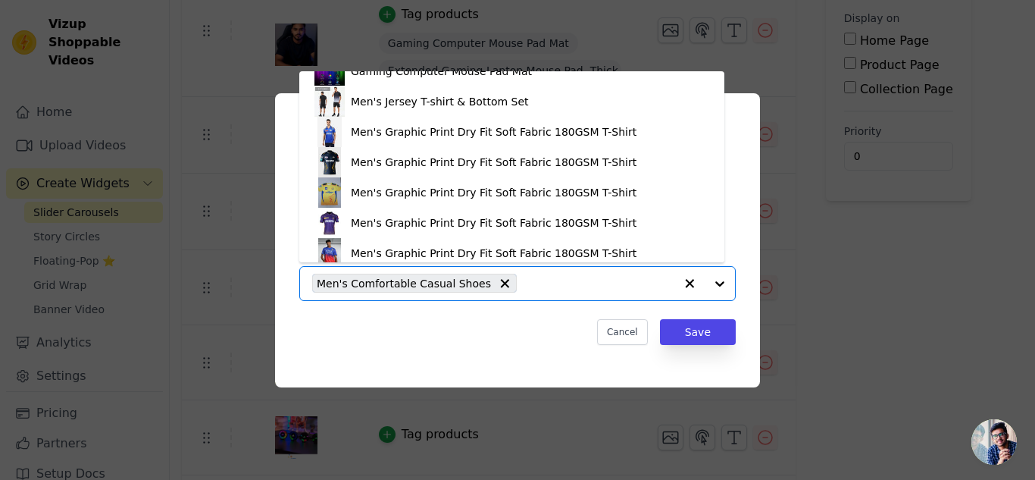
scroll to position [506, 0]
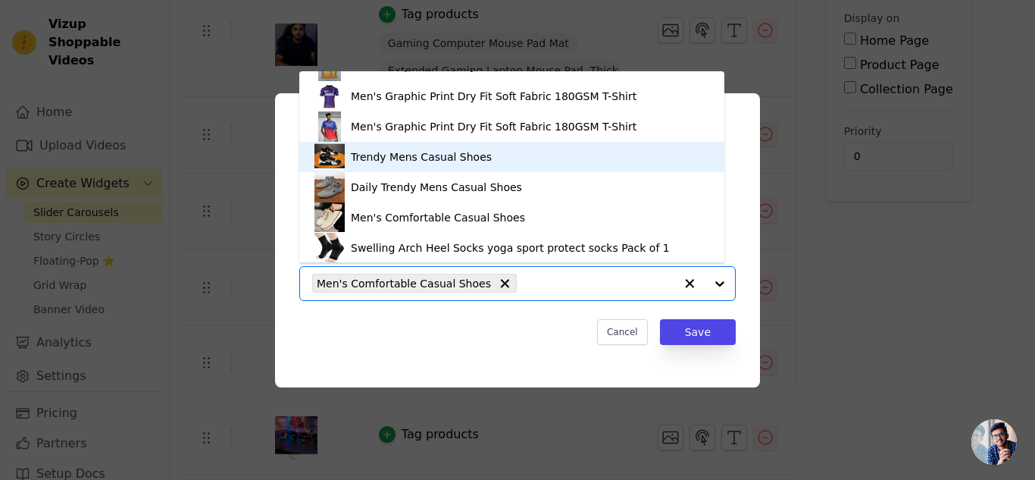
click at [405, 158] on div "Trendy Mens Casual Shoes" at bounding box center [421, 156] width 141 height 15
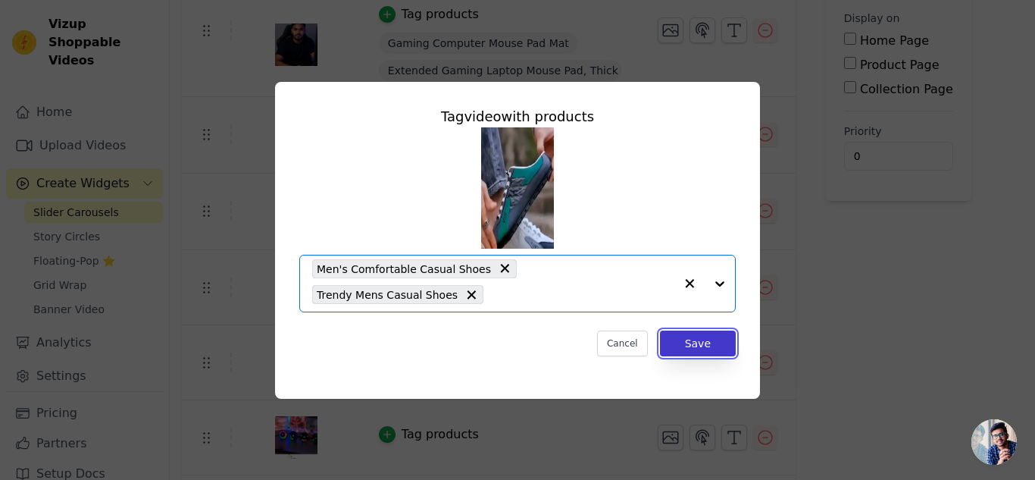
click at [691, 349] on button "Save" at bounding box center [698, 343] width 76 height 26
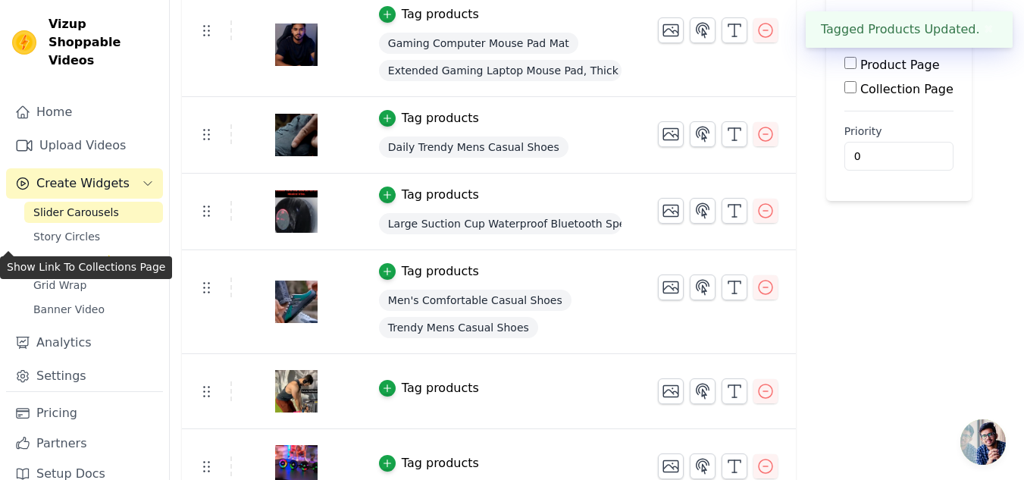
scroll to position [502, 0]
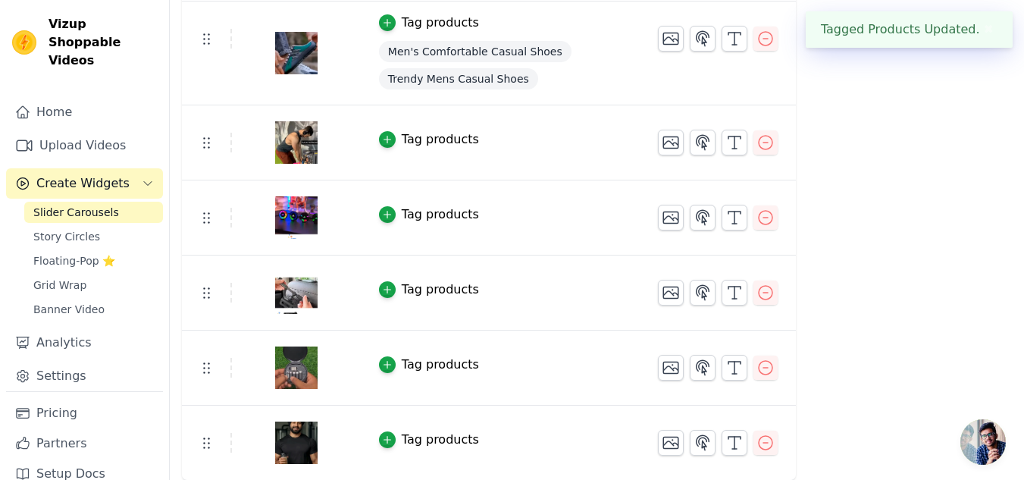
click at [389, 139] on button "Tag products" at bounding box center [429, 139] width 100 height 18
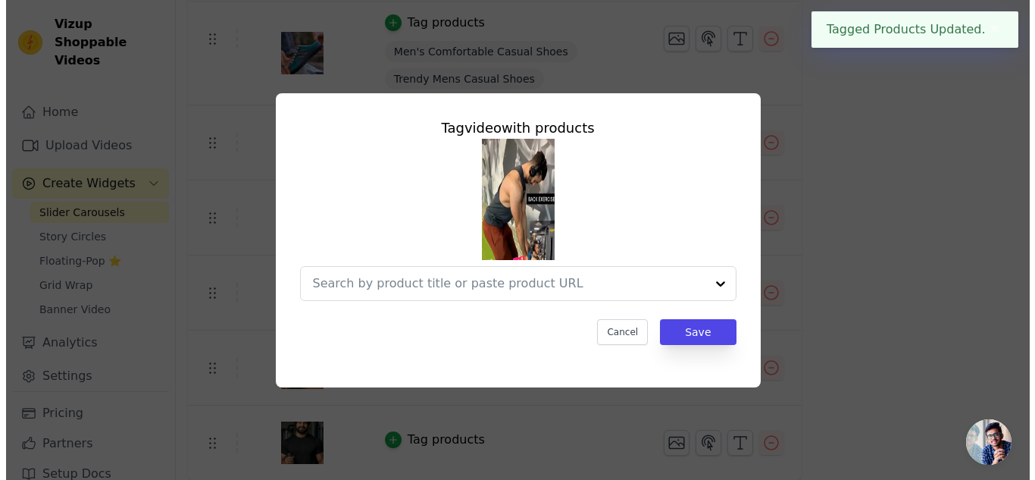
scroll to position [0, 0]
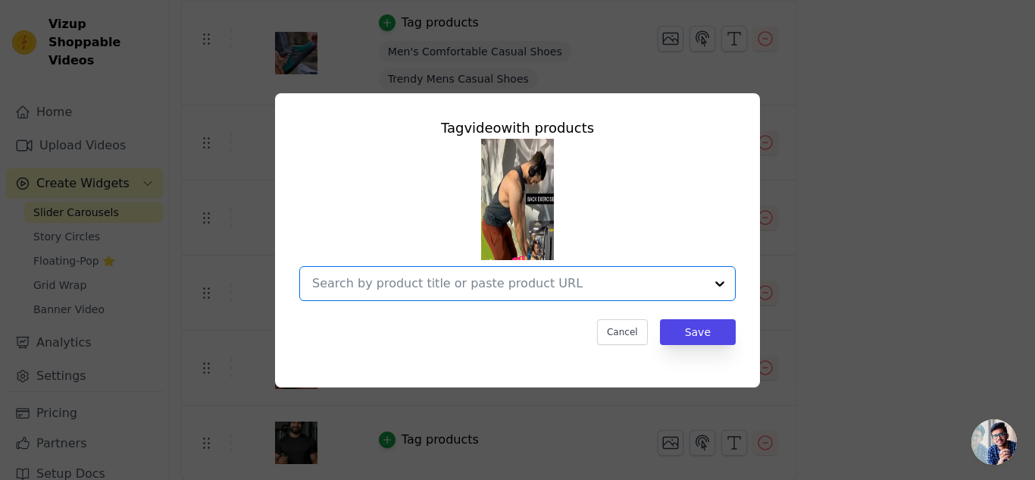
click at [644, 291] on input "text" at bounding box center [508, 283] width 393 height 18
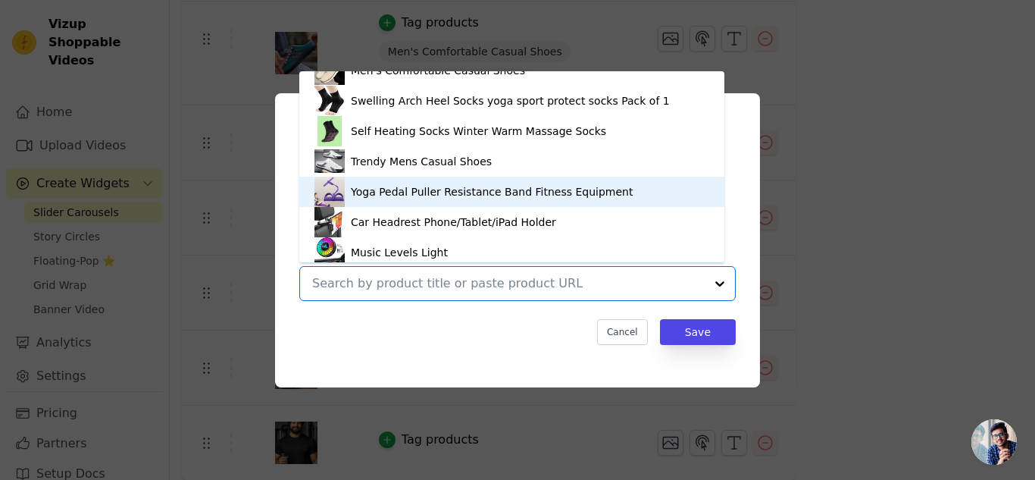
scroll to position [723, 0]
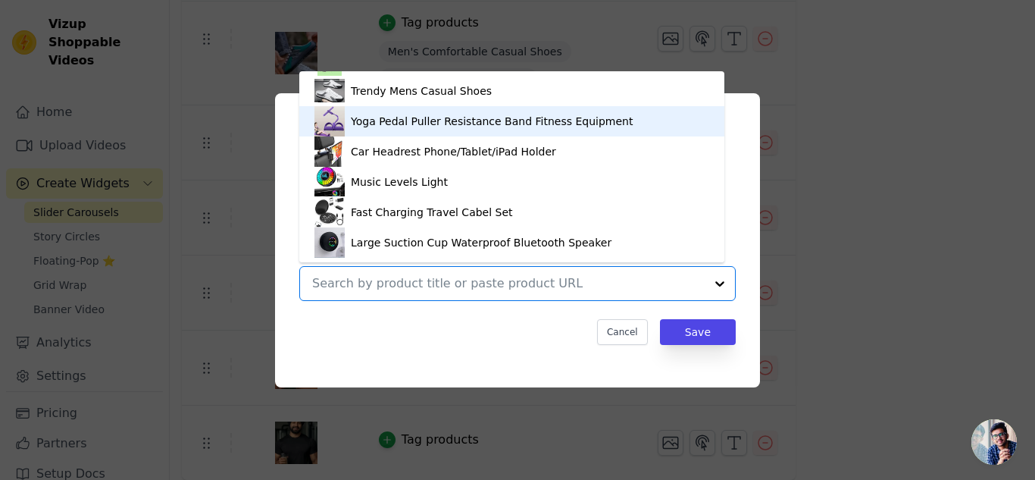
click at [389, 121] on div "Yoga Pedal Puller Resistance Band Fitness Equipment" at bounding box center [492, 121] width 282 height 15
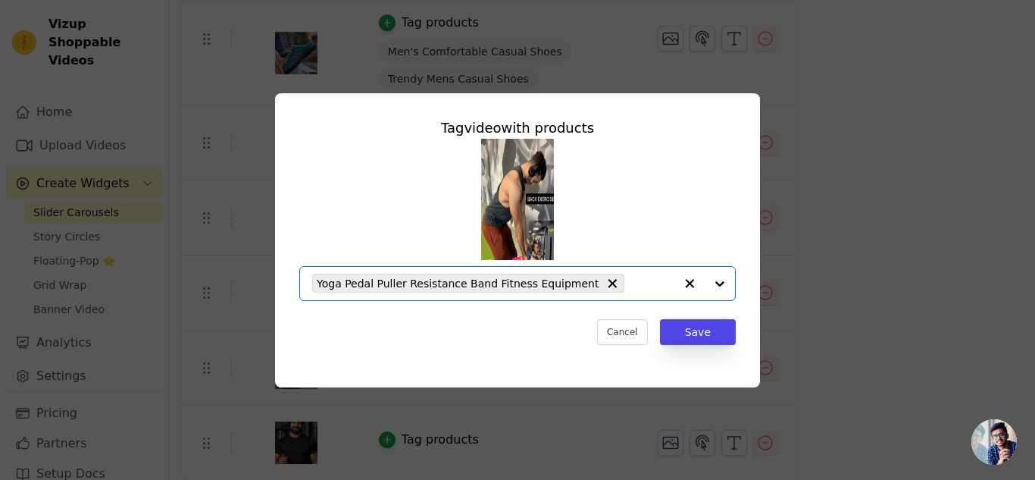
click at [639, 273] on div "Yoga Pedal Puller Resistance Band Fitness Equipment" at bounding box center [493, 283] width 362 height 33
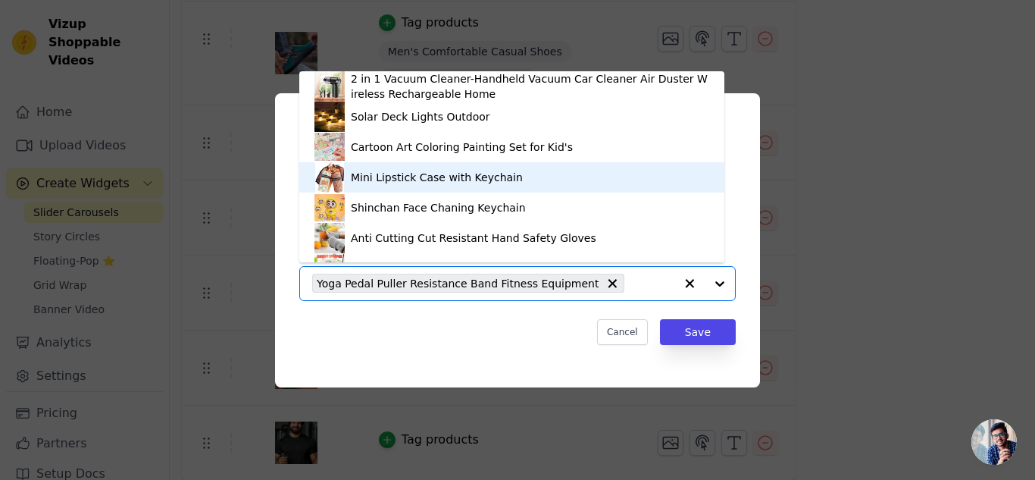
scroll to position [127, 0]
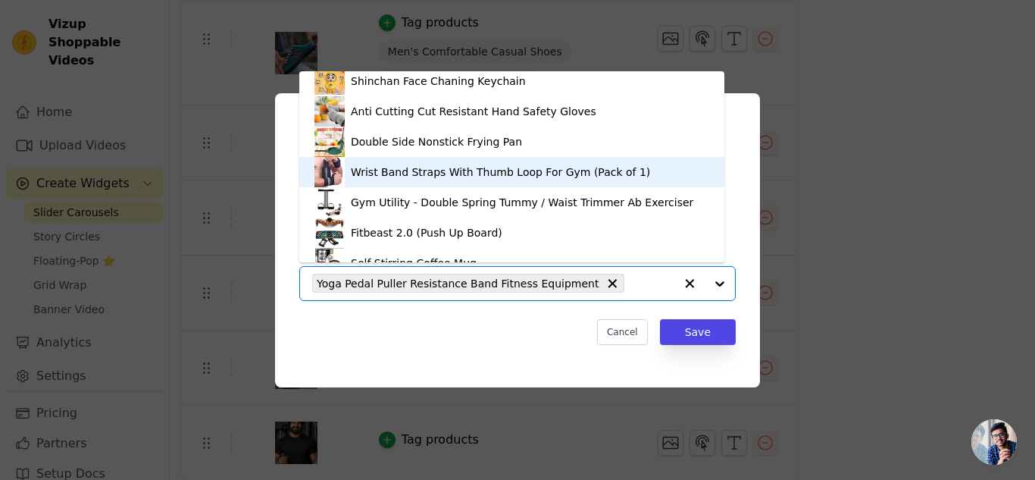
click at [407, 166] on div "Wrist Band Straps With Thumb Loop For Gym (Pack of 1)" at bounding box center [500, 171] width 299 height 15
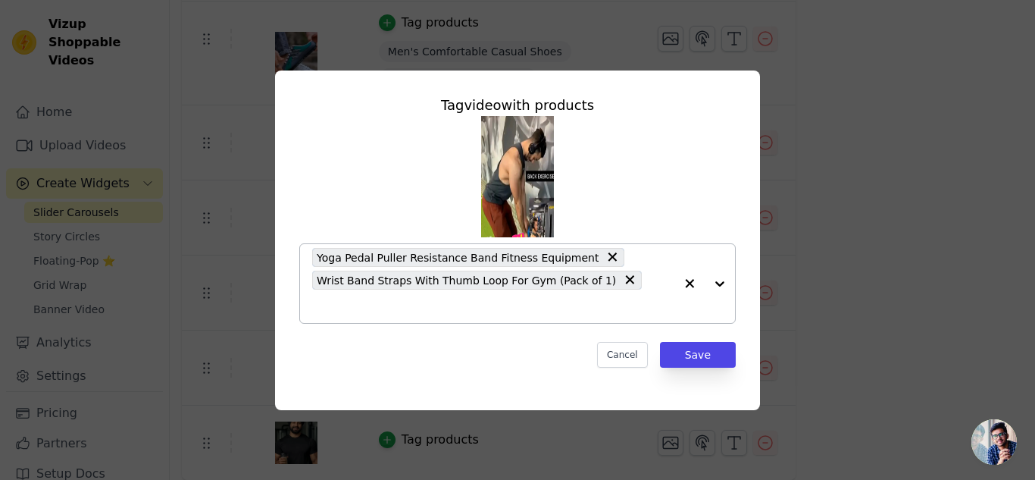
click at [655, 283] on div "Yoga Pedal Puller Resistance Band Fitness Equipment Wrist Band Straps With Thum…" at bounding box center [493, 283] width 362 height 79
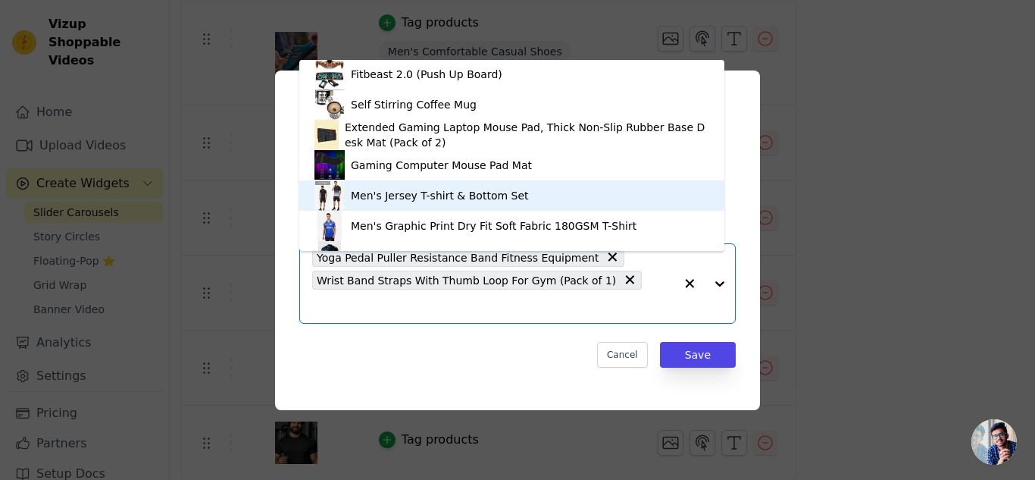
scroll to position [148, 0]
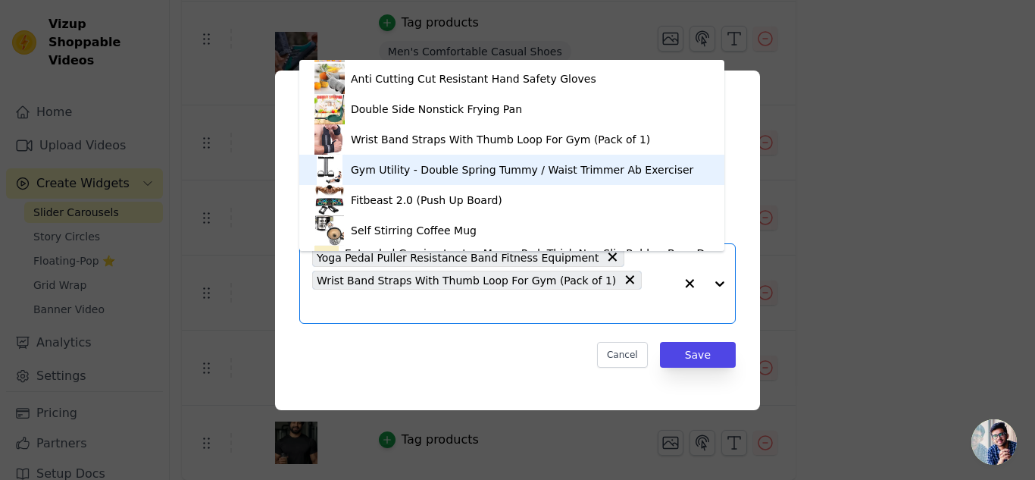
click at [489, 174] on div "Gym Utility - Double Spring Tummy / Waist Trimmer Ab Exerciser" at bounding box center [522, 169] width 343 height 15
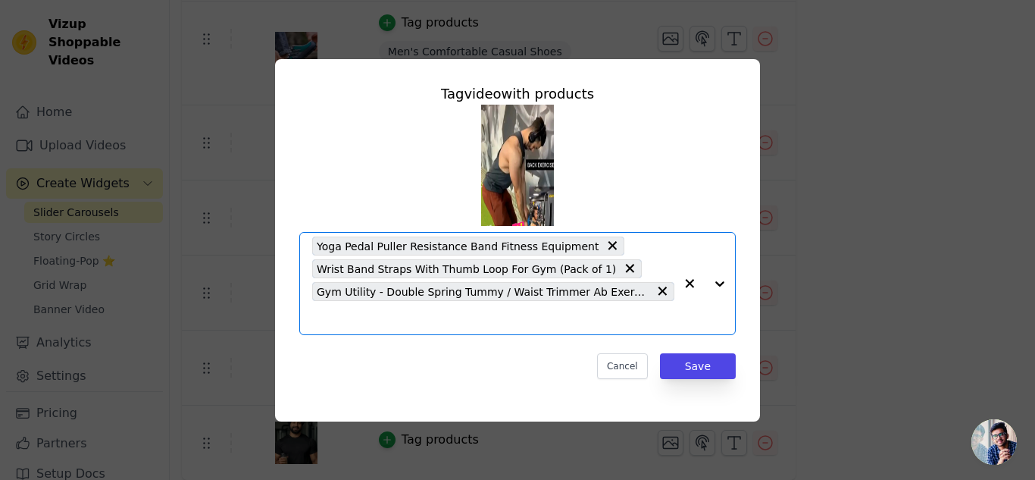
click at [628, 321] on input "text" at bounding box center [493, 317] width 362 height 18
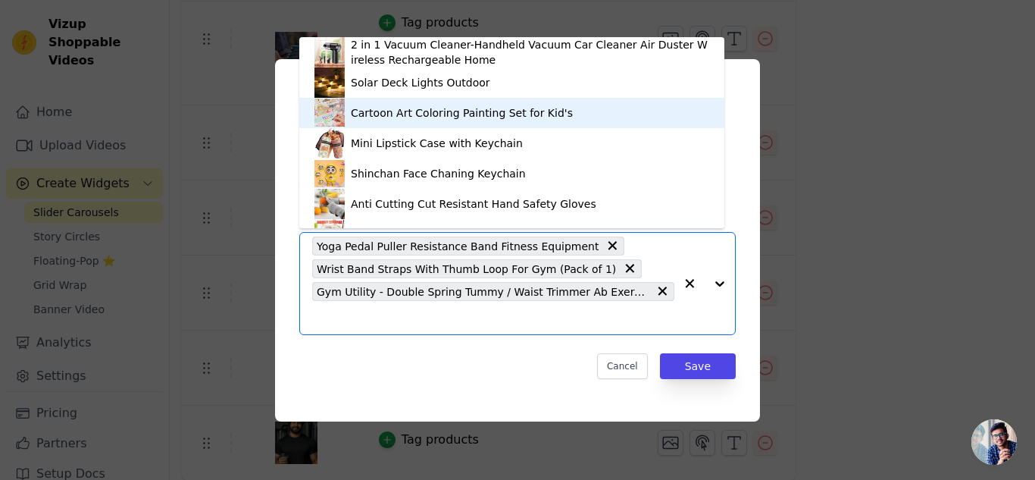
scroll to position [127, 0]
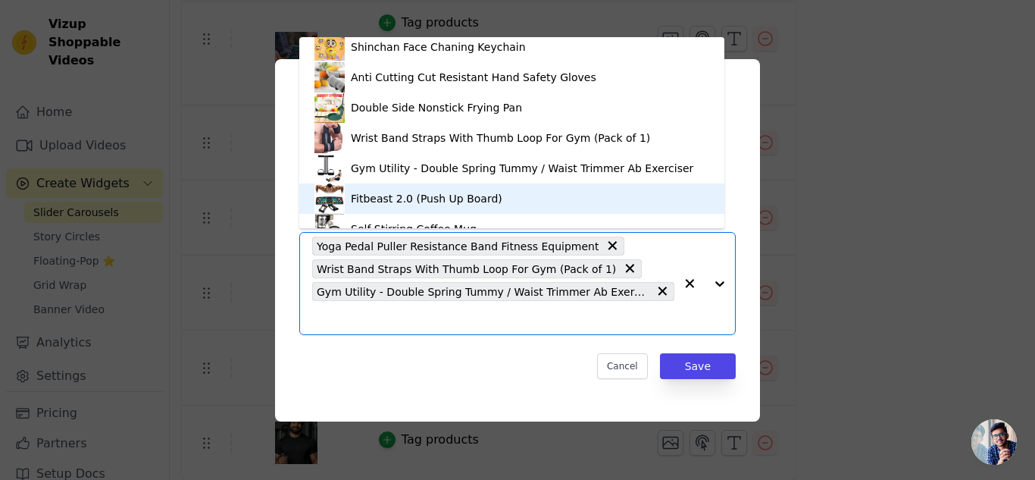
click at [521, 205] on div "Fitbeast 2.0 (Push Up Board)" at bounding box center [512, 198] width 395 height 30
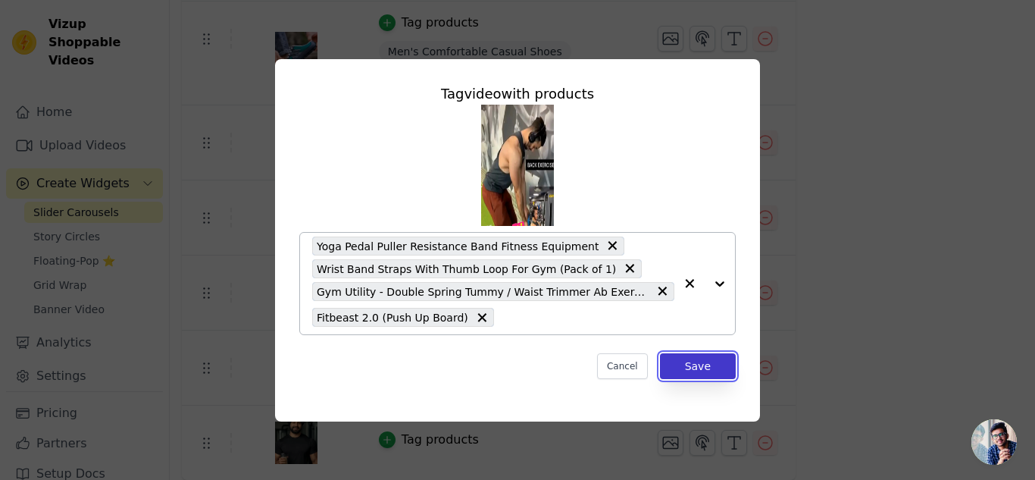
click at [696, 357] on button "Save" at bounding box center [698, 366] width 76 height 26
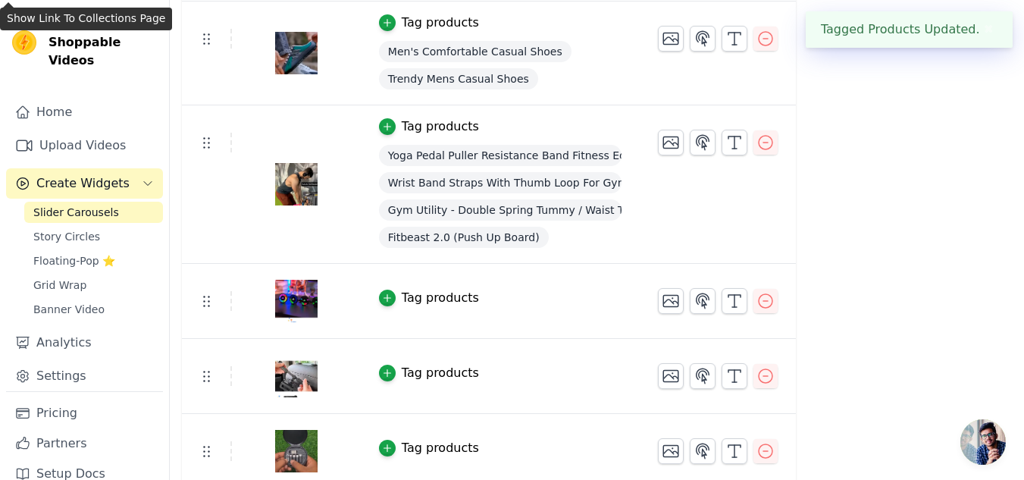
scroll to position [585, 0]
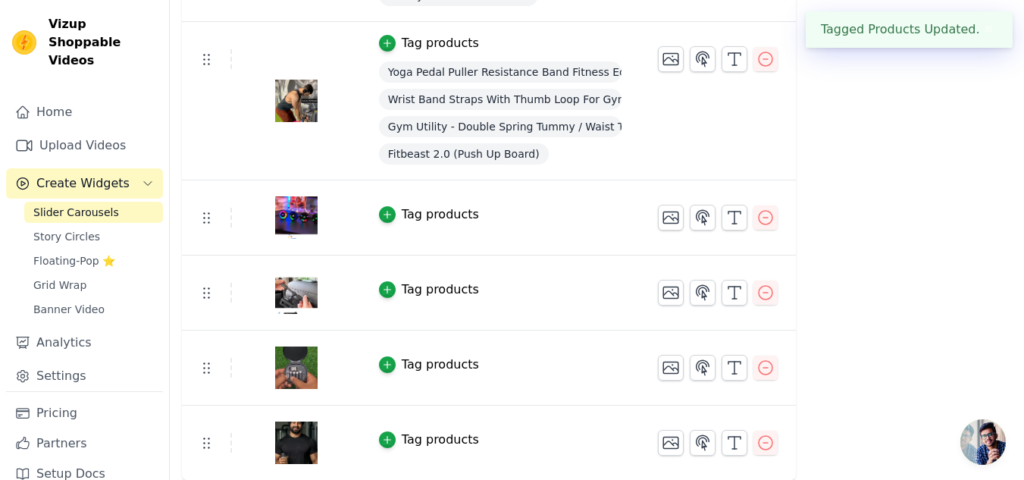
click at [408, 218] on div "Tag products" at bounding box center [440, 214] width 77 height 18
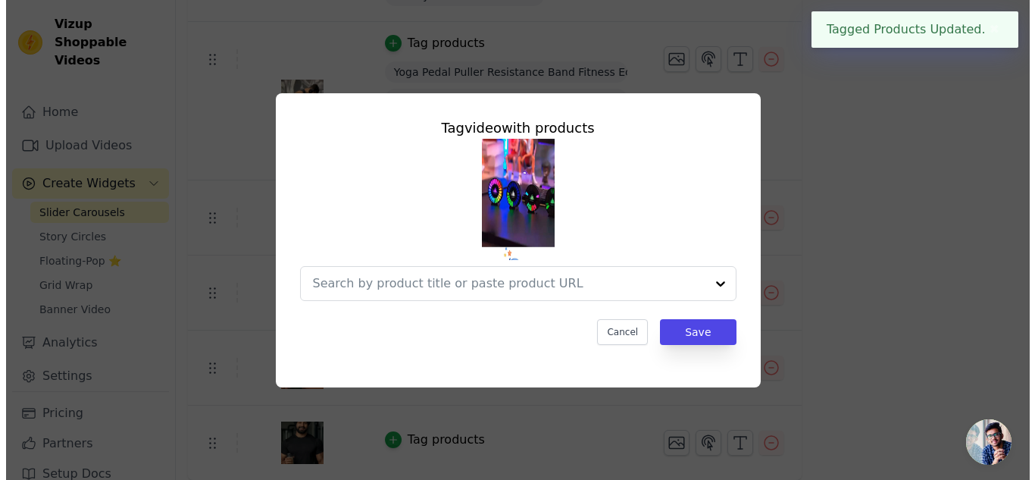
scroll to position [0, 0]
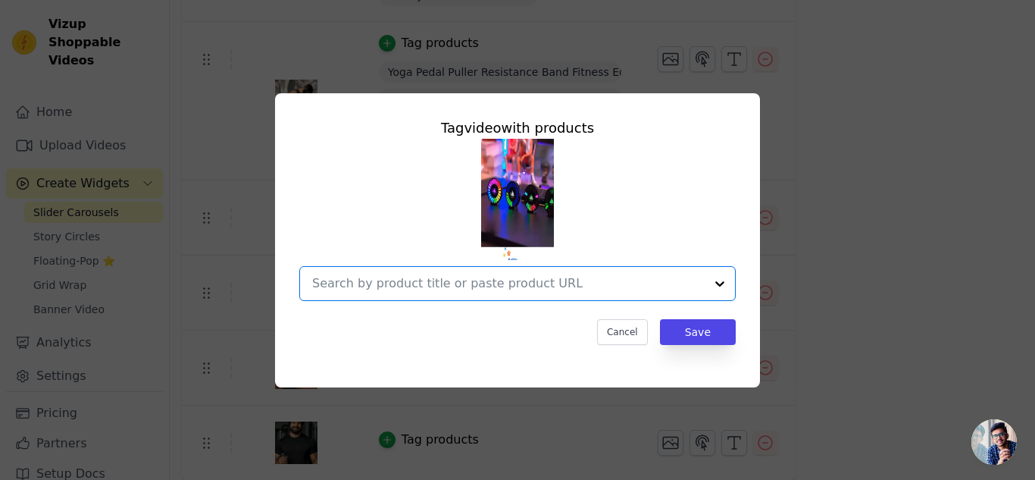
click at [462, 286] on input "text" at bounding box center [508, 283] width 393 height 18
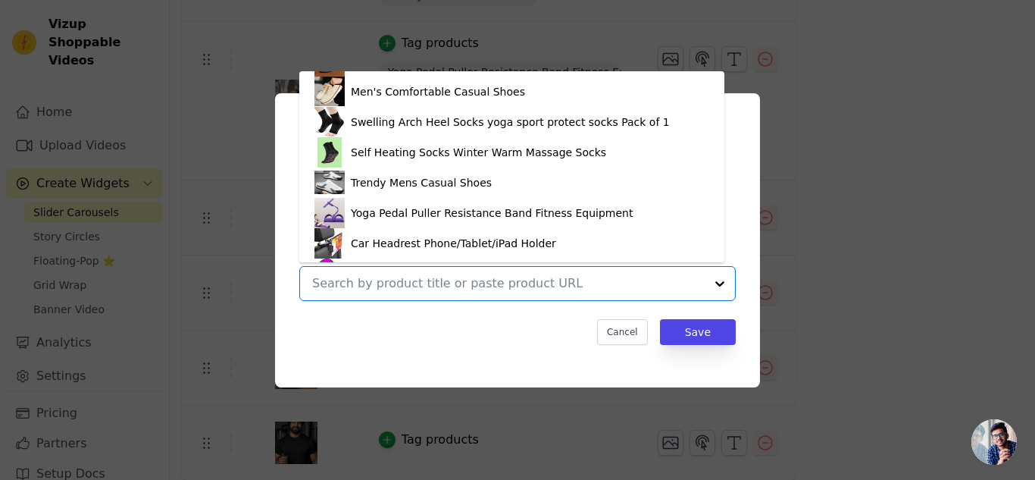
scroll to position [723, 0]
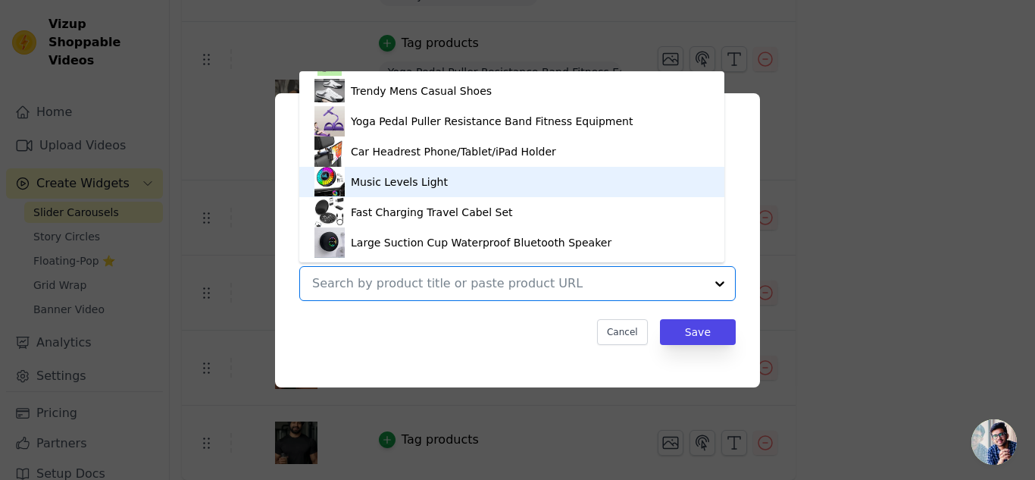
click at [396, 186] on div "Music Levels Light" at bounding box center [399, 181] width 97 height 15
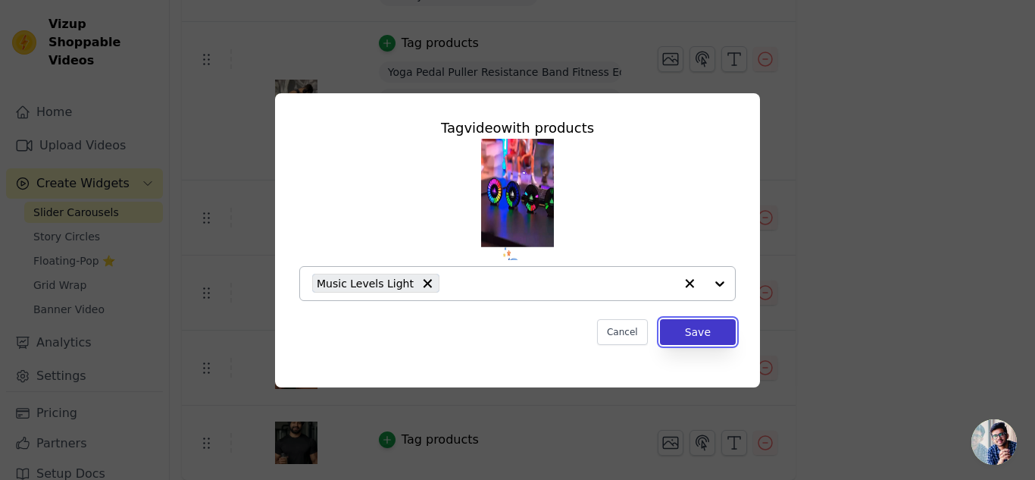
click at [700, 334] on button "Save" at bounding box center [698, 332] width 76 height 26
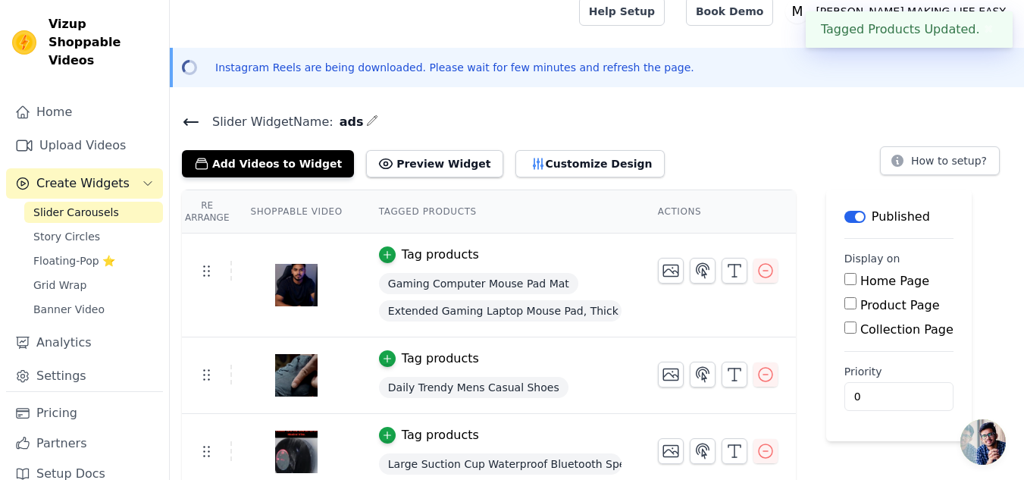
scroll to position [585, 0]
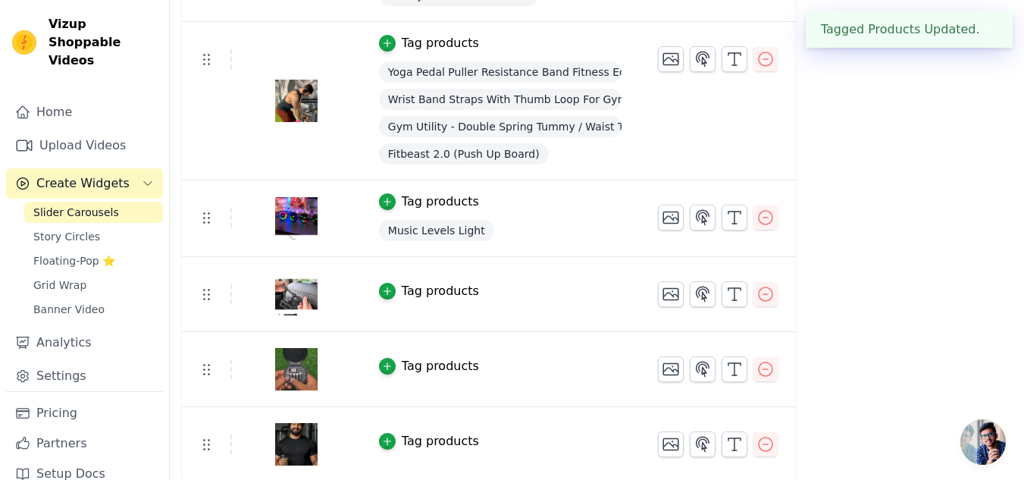
click at [443, 290] on div "Tag products" at bounding box center [440, 291] width 77 height 18
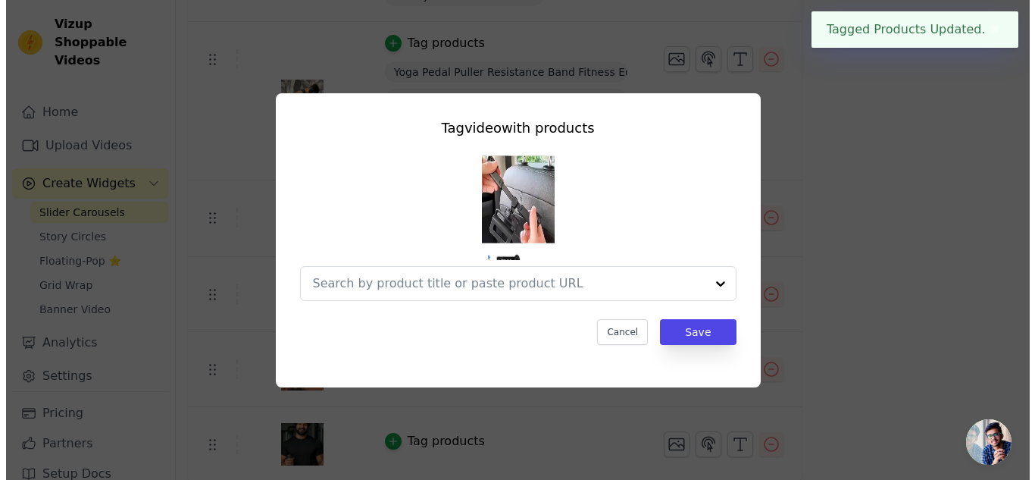
scroll to position [0, 0]
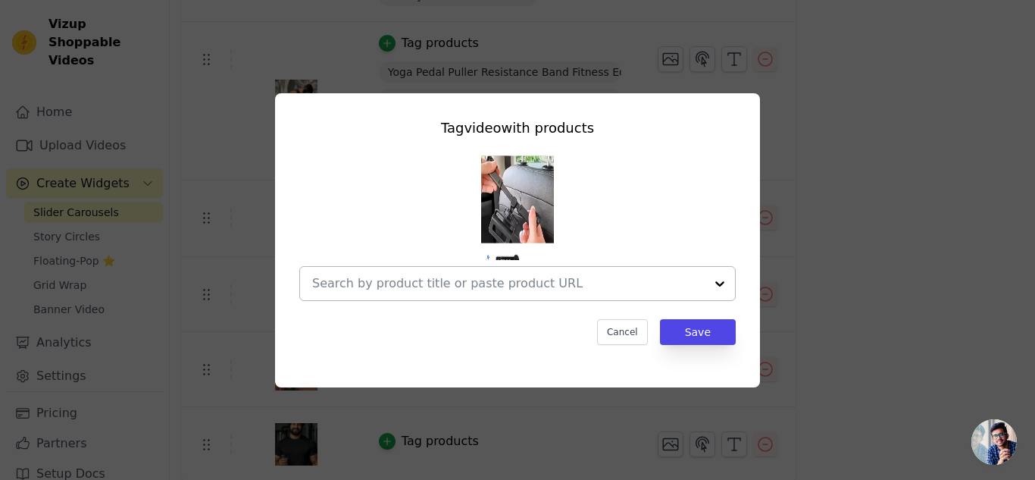
click at [587, 293] on div at bounding box center [508, 283] width 393 height 33
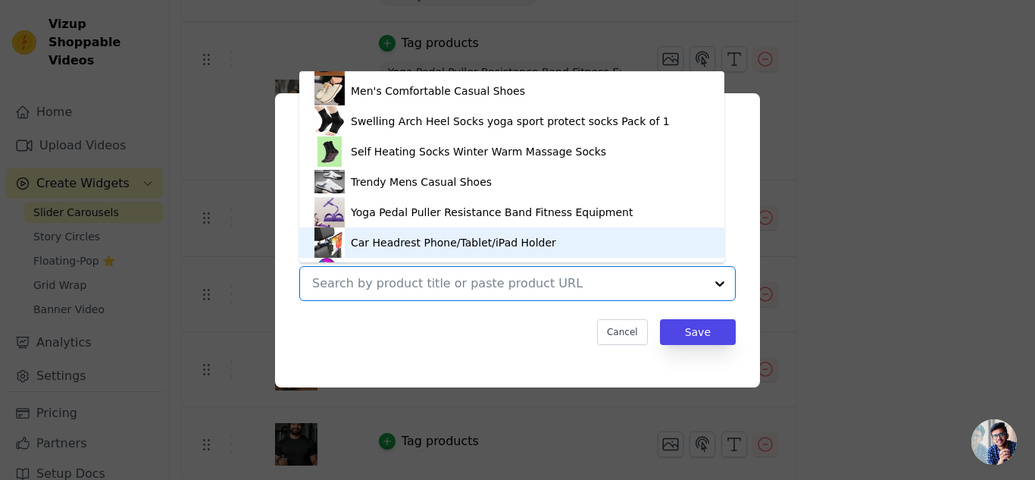
scroll to position [723, 0]
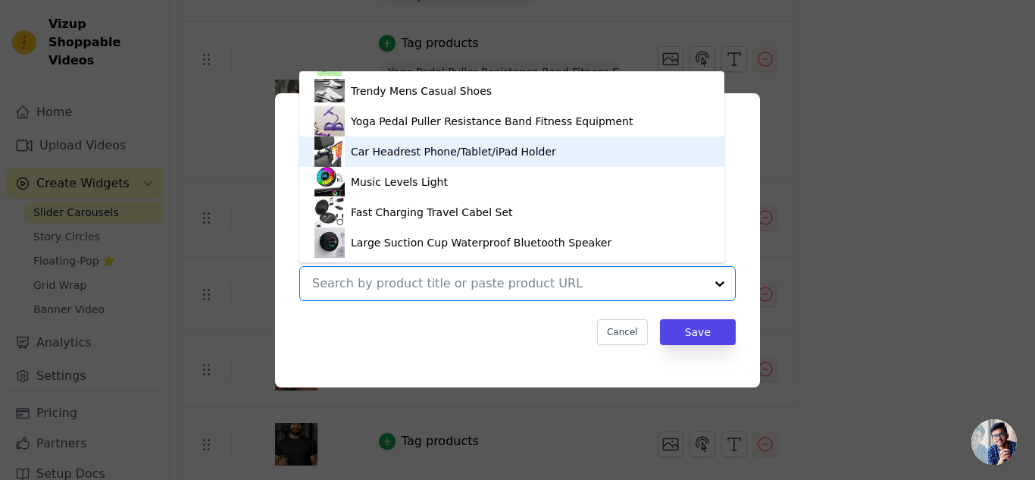
click at [421, 164] on div "Car Headrest Phone/Tablet/iPad Holder" at bounding box center [512, 151] width 395 height 30
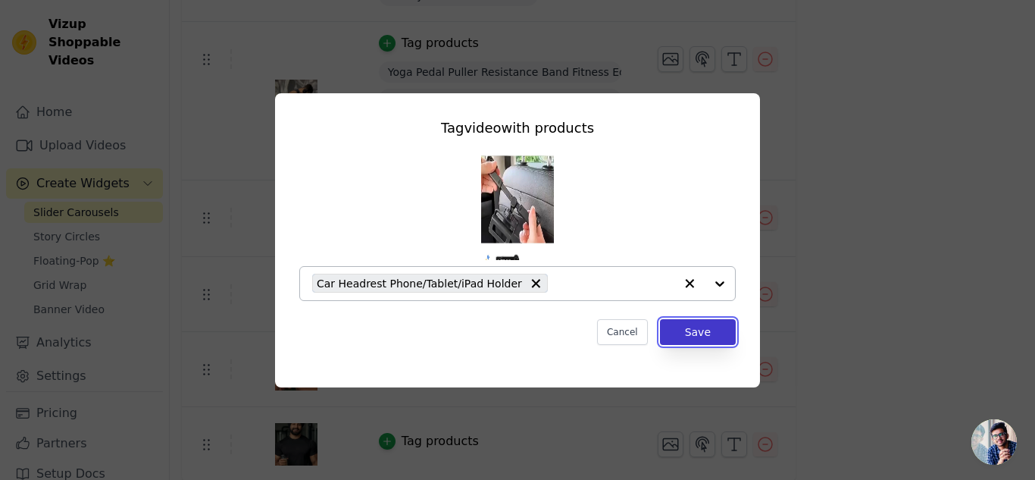
click at [679, 334] on button "Save" at bounding box center [698, 332] width 76 height 26
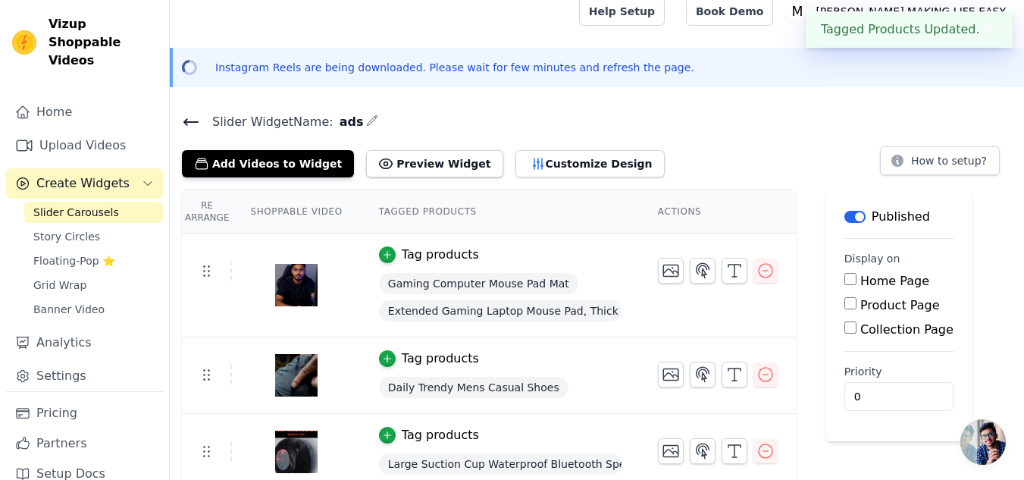
scroll to position [585, 0]
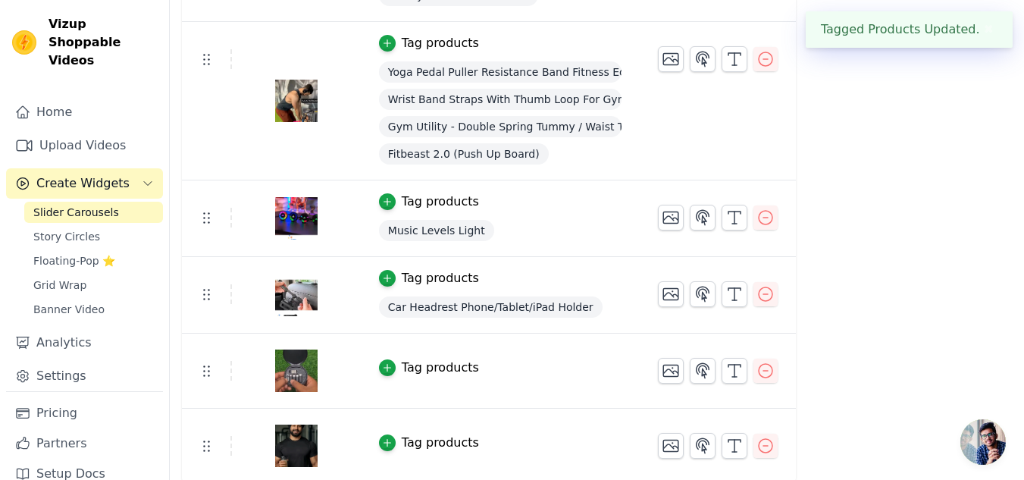
click at [438, 374] on div "Tag products" at bounding box center [440, 367] width 77 height 18
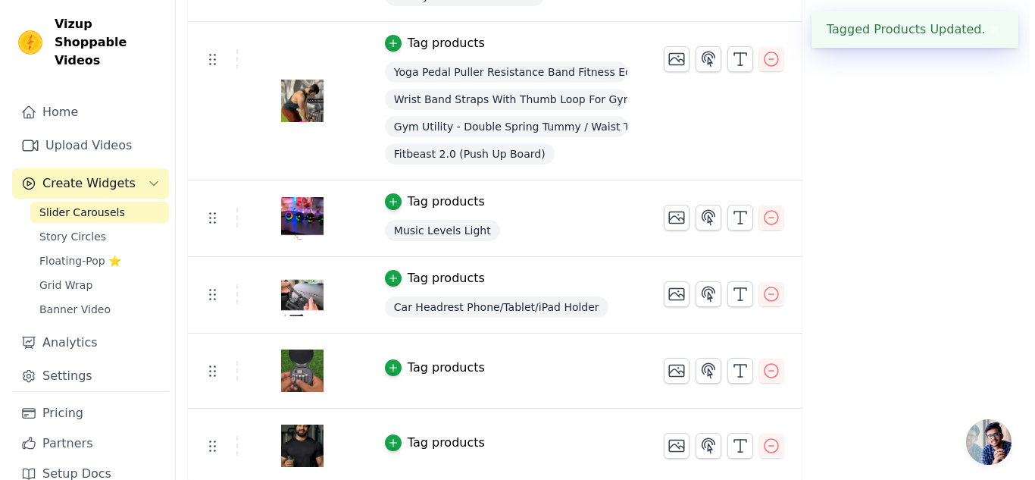
scroll to position [0, 0]
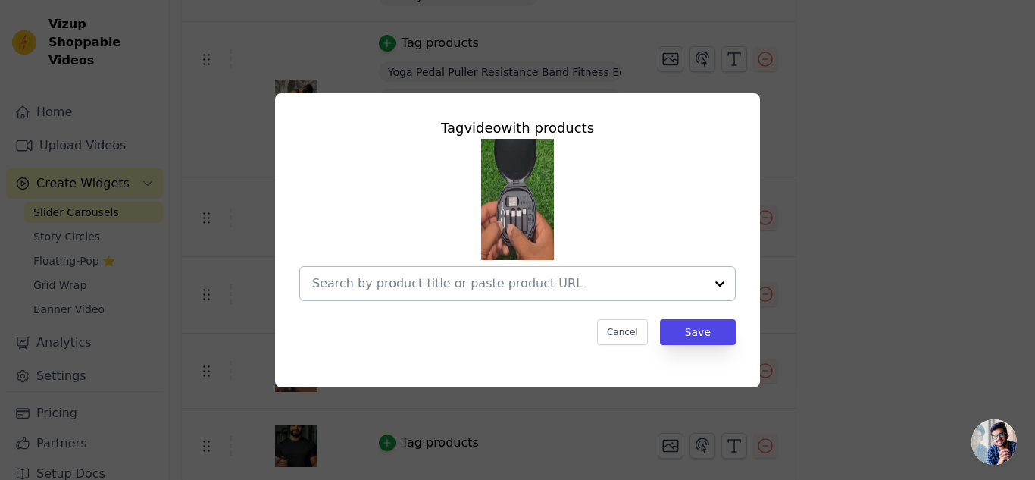
click at [703, 285] on input "text" at bounding box center [508, 283] width 393 height 18
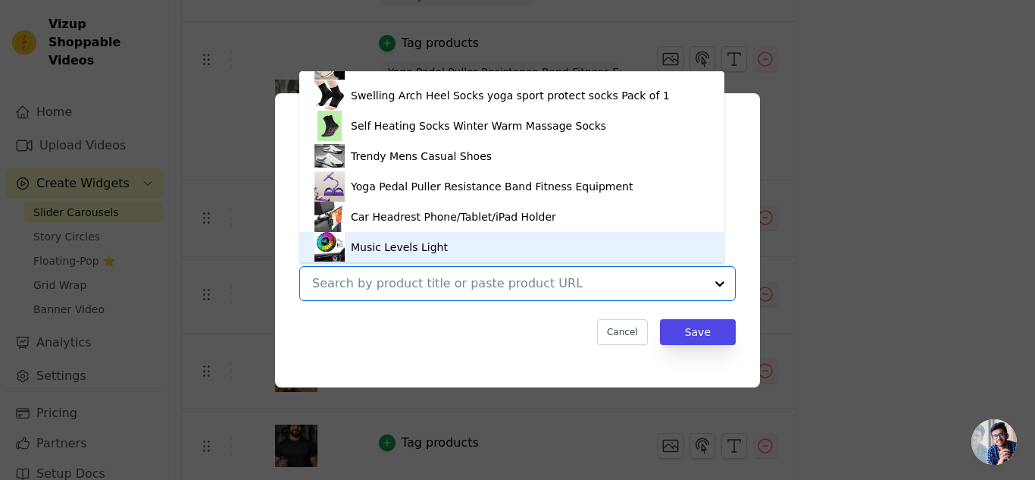
scroll to position [723, 0]
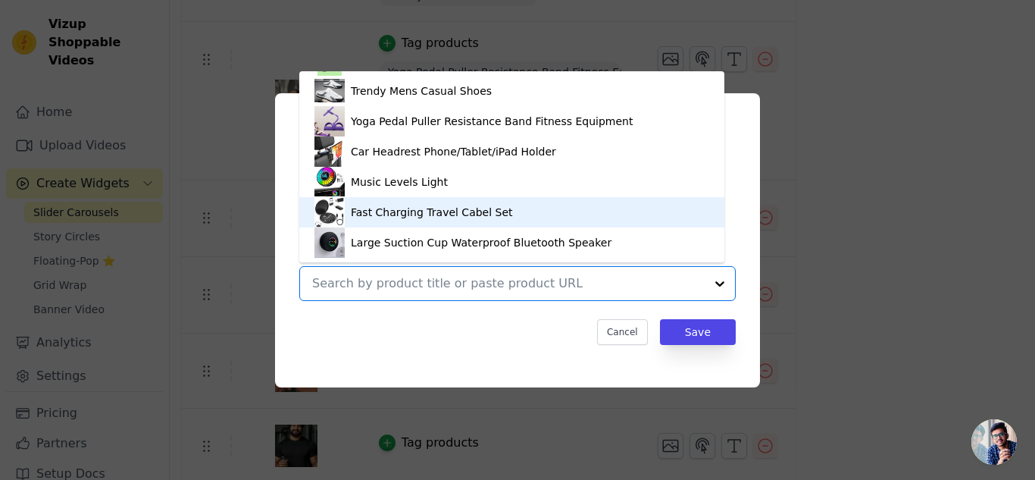
click at [402, 214] on div "Fast Charging Travel Cabel Set" at bounding box center [432, 212] width 162 height 15
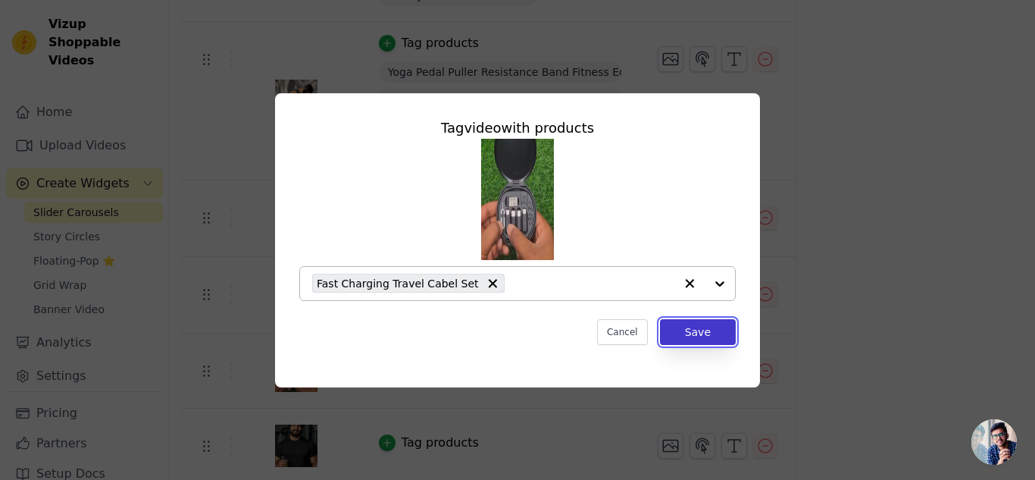
click at [706, 338] on button "Save" at bounding box center [698, 332] width 76 height 26
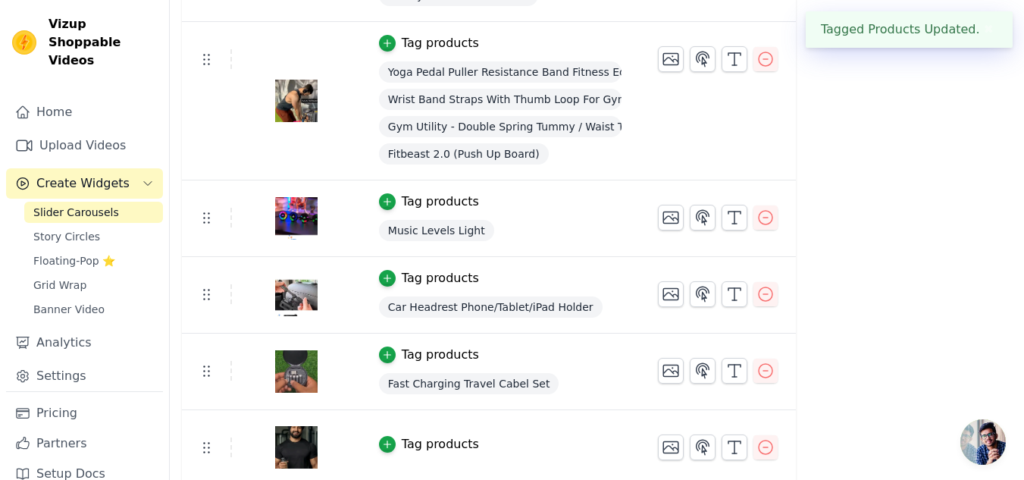
scroll to position [590, 0]
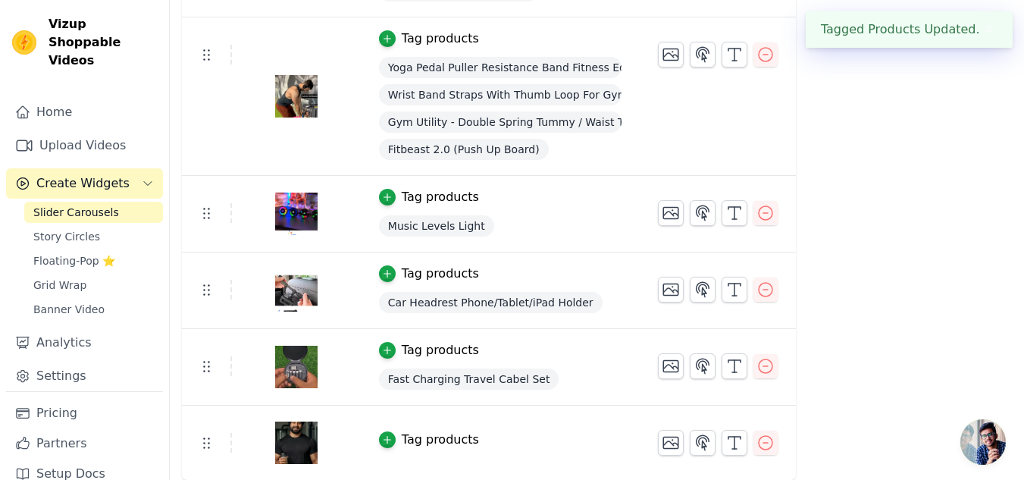
click at [407, 434] on div "Tag products" at bounding box center [440, 439] width 77 height 18
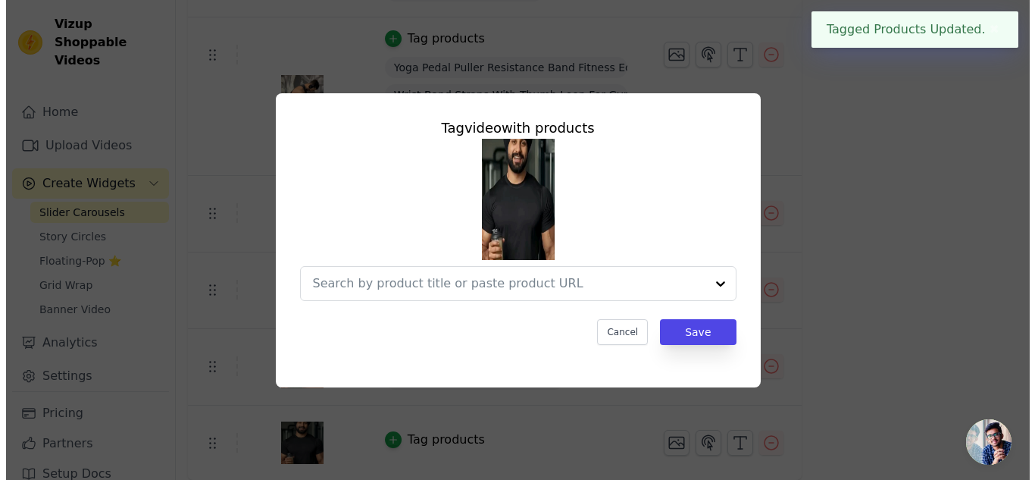
scroll to position [0, 0]
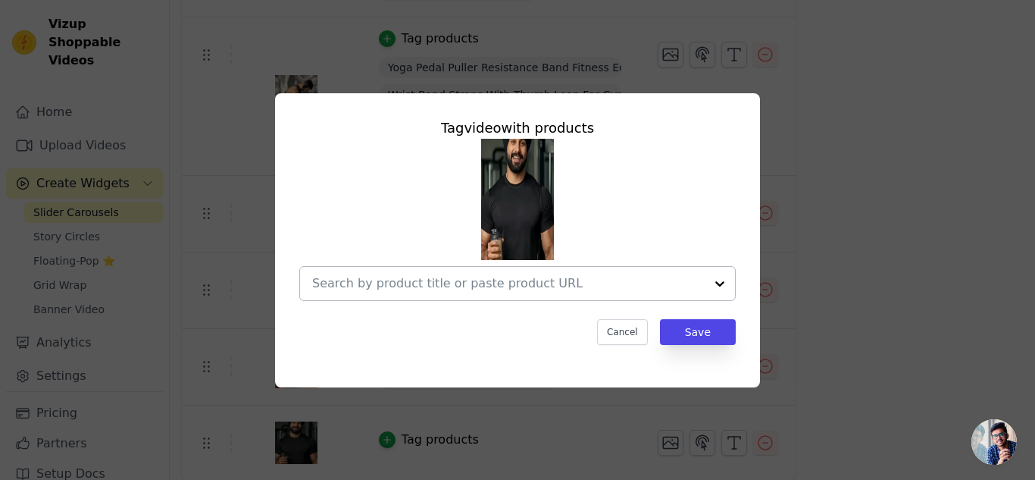
click at [706, 288] on div at bounding box center [720, 283] width 30 height 33
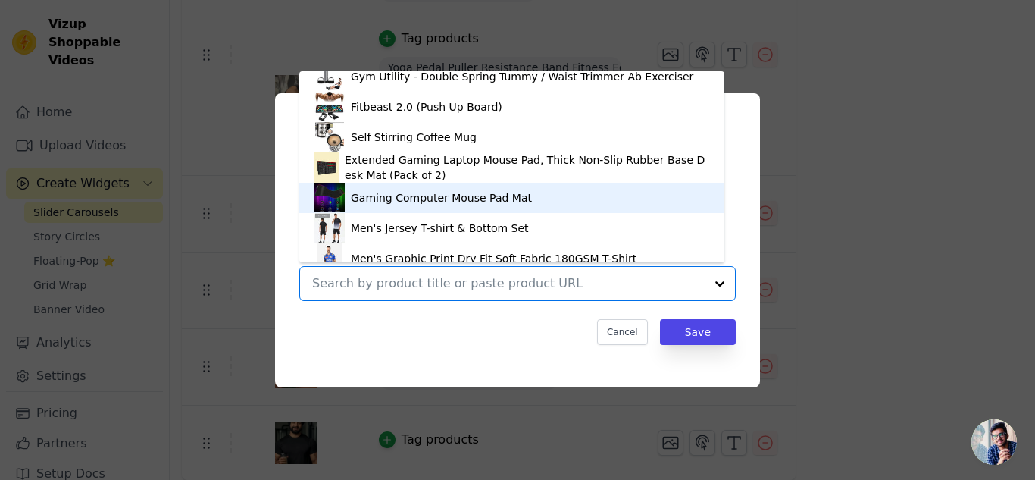
scroll to position [379, 0]
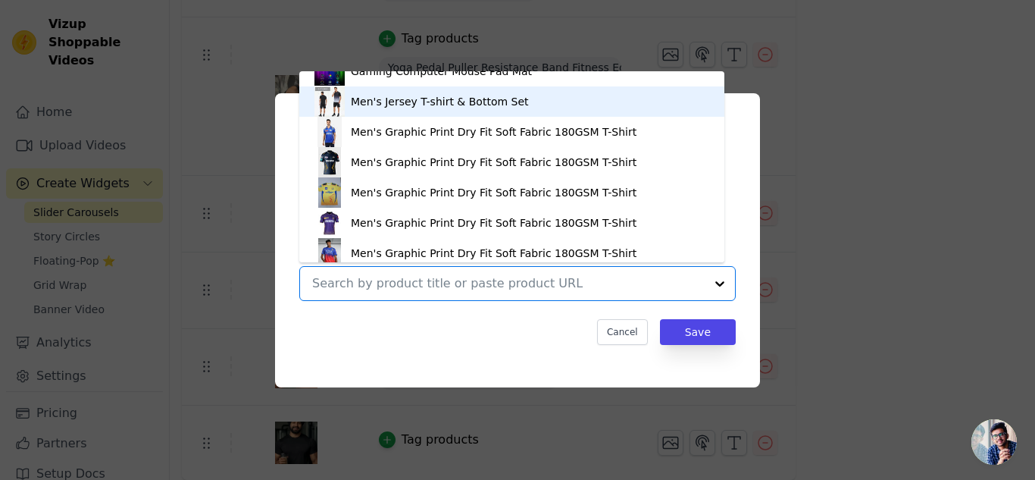
click at [513, 106] on div "Men's Jersey T-shirt & Bottom Set" at bounding box center [512, 101] width 395 height 30
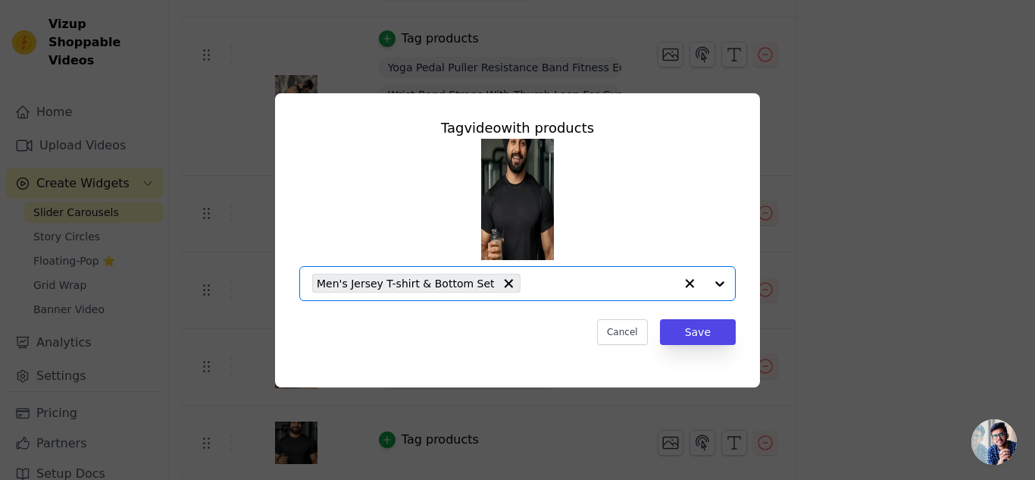
click at [610, 274] on input "text" at bounding box center [601, 283] width 146 height 18
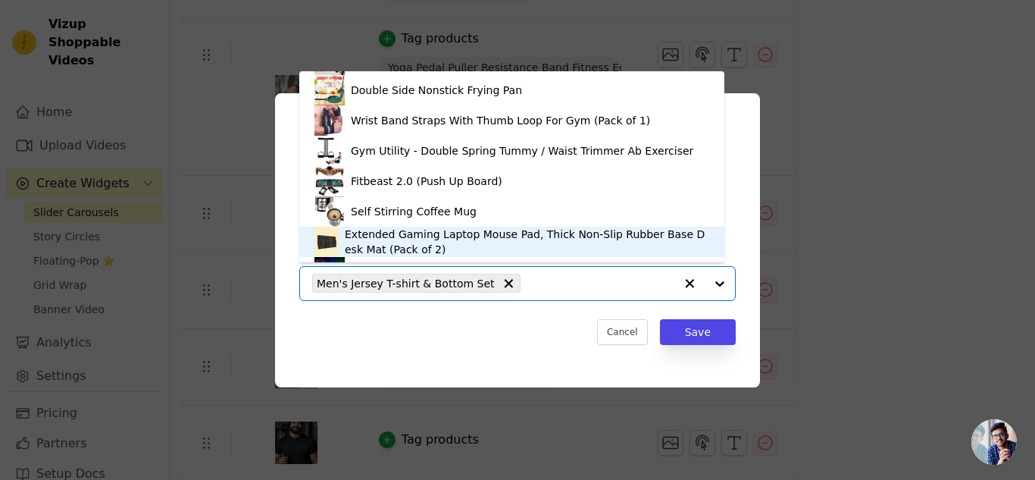
scroll to position [430, 0]
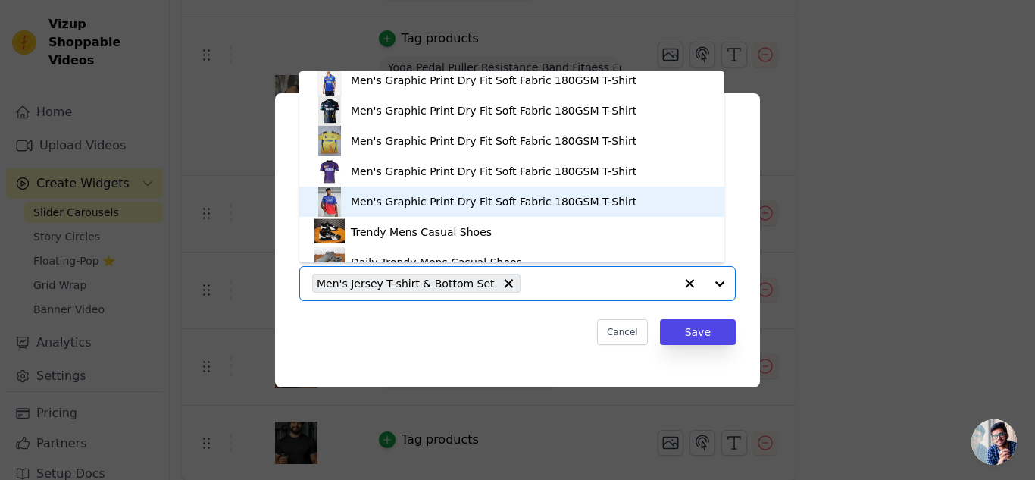
click at [523, 194] on div "Men's Graphic Print Dry Fit Soft Fabric 180GSM T-Shirt" at bounding box center [494, 201] width 286 height 15
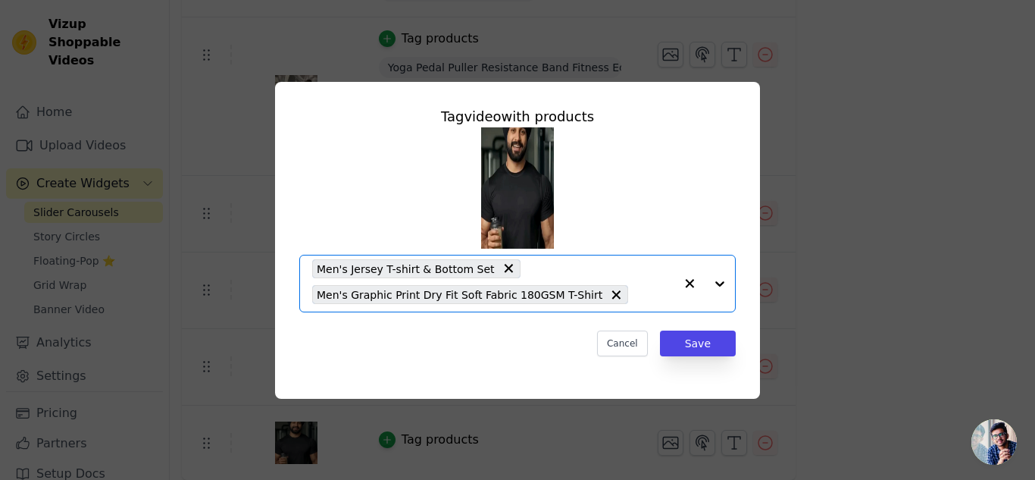
click at [636, 295] on input "text" at bounding box center [655, 295] width 39 height 18
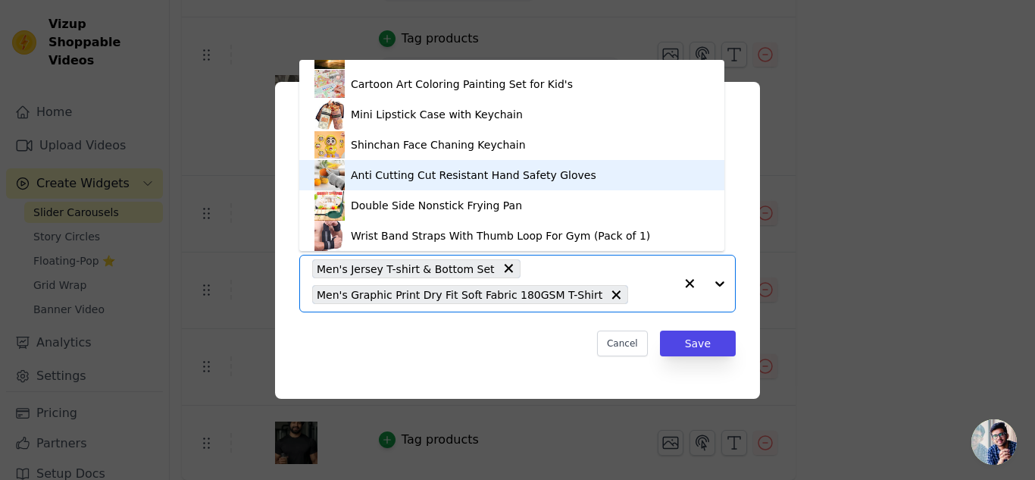
scroll to position [304, 0]
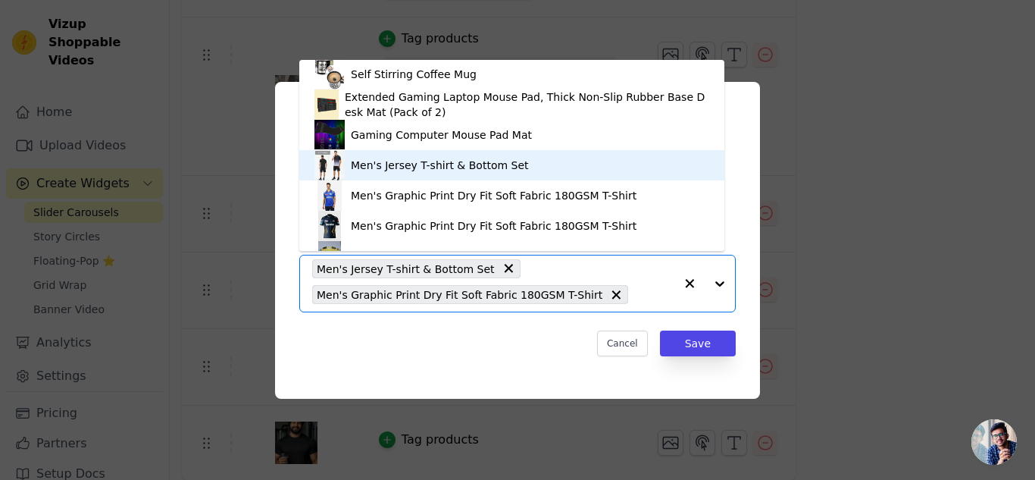
click at [477, 167] on div "Men's Jersey T-shirt & Bottom Set" at bounding box center [440, 165] width 178 height 15
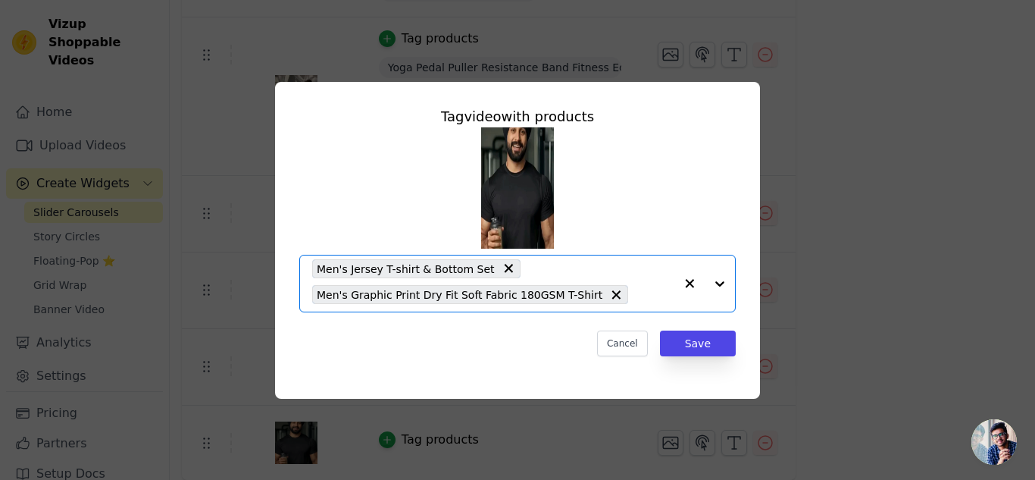
click at [636, 299] on input "text" at bounding box center [655, 295] width 39 height 18
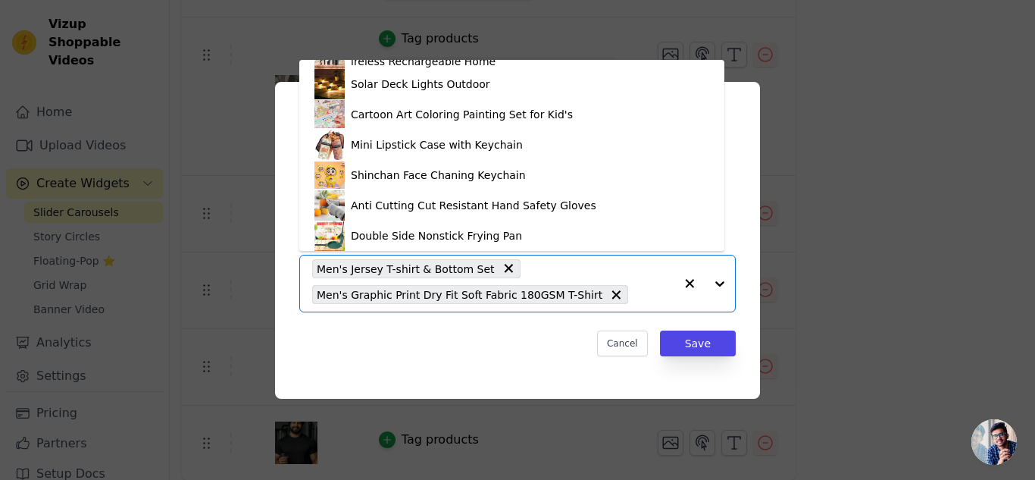
scroll to position [274, 0]
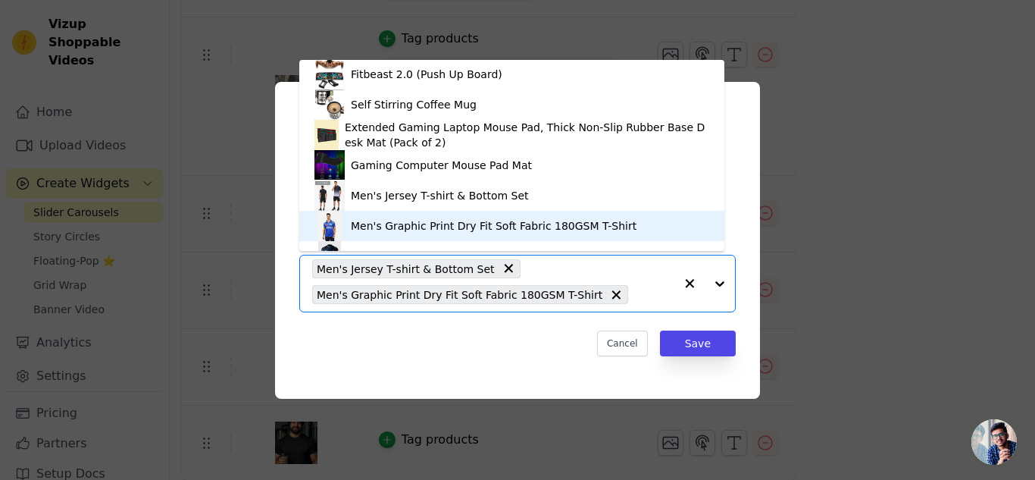
click at [533, 231] on div "Men's Graphic Print Dry Fit Soft Fabric 180GSM T-Shirt" at bounding box center [494, 225] width 286 height 15
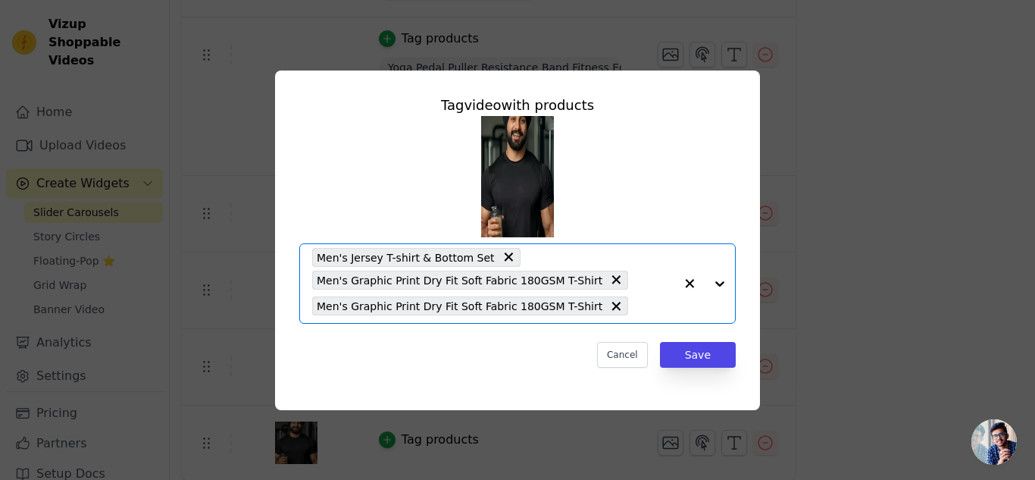
click at [636, 313] on input "text" at bounding box center [655, 306] width 39 height 18
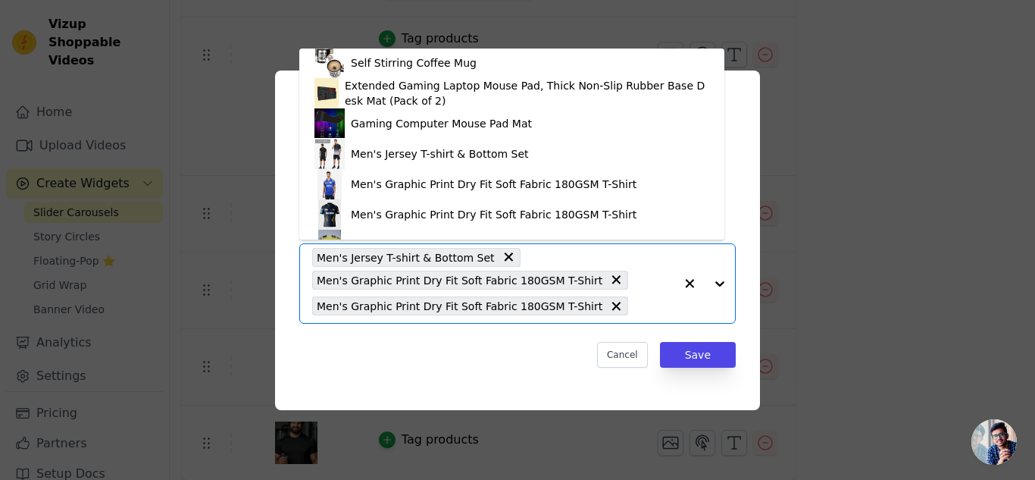
scroll to position [430, 0]
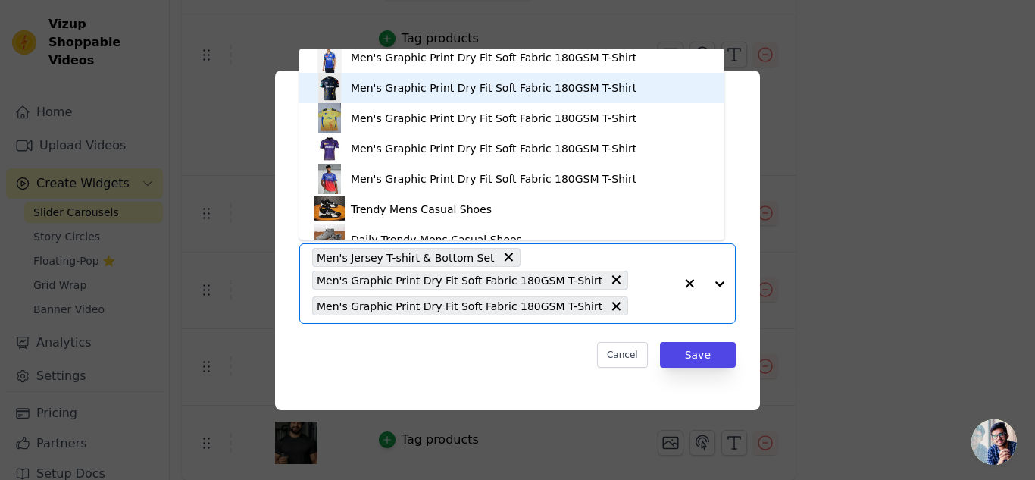
click at [527, 91] on div "Men's Graphic Print Dry Fit Soft Fabric 180GSM T-Shirt" at bounding box center [494, 87] width 286 height 15
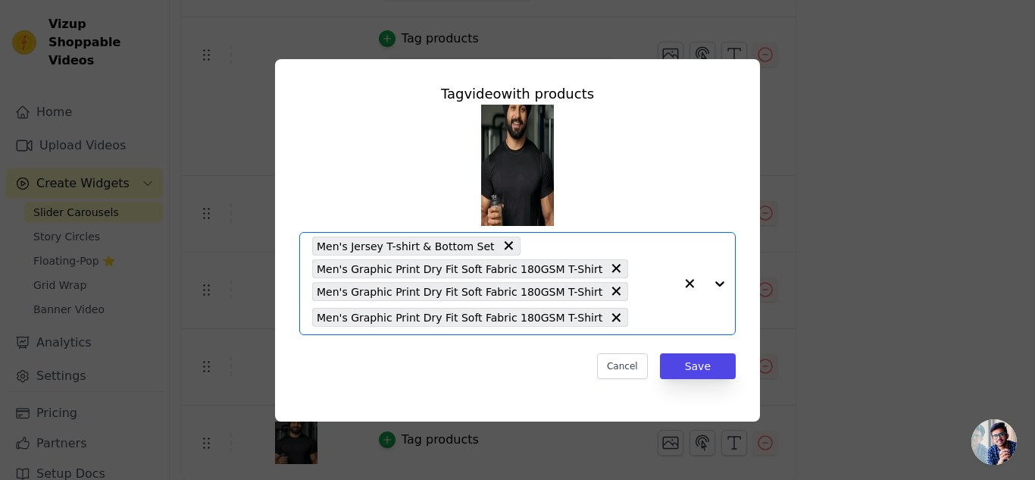
click at [628, 307] on div "Men's Jersey T-shirt & Bottom Set Men's Graphic Print Dry Fit Soft Fabric 180GS…" at bounding box center [493, 284] width 362 height 102
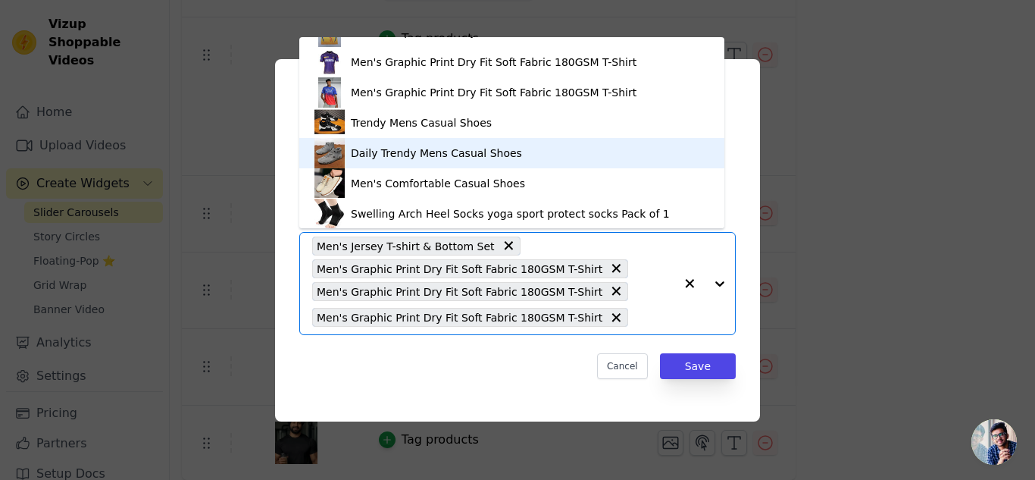
scroll to position [379, 0]
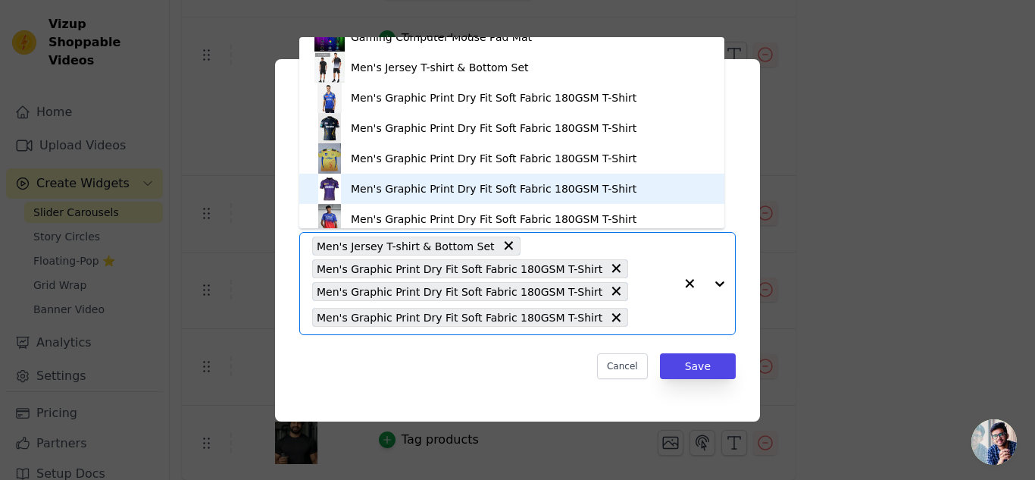
click at [424, 195] on div "Men's Graphic Print Dry Fit Soft Fabric 180GSM T-Shirt" at bounding box center [494, 188] width 286 height 15
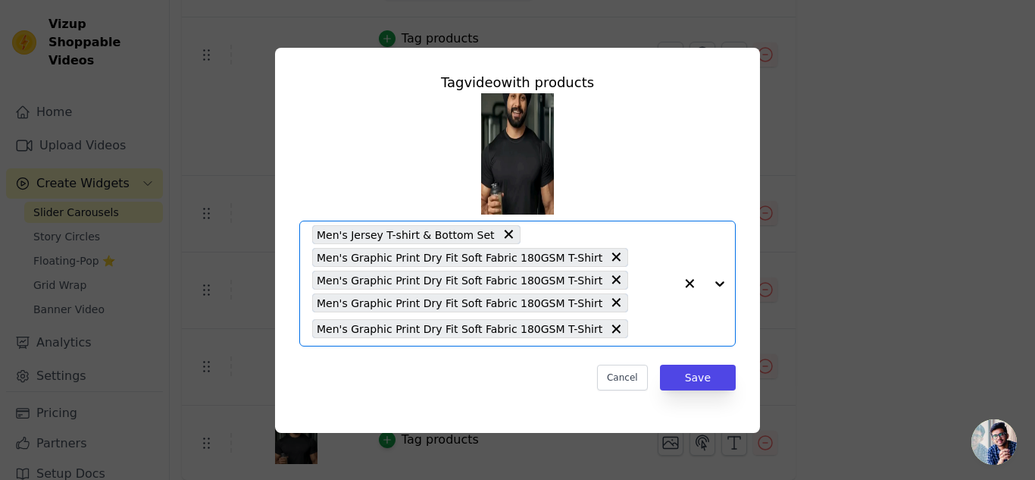
click at [631, 303] on div "Men's Jersey T-shirt & Bottom Set Men's Graphic Print Dry Fit Soft Fabric 180GS…" at bounding box center [493, 283] width 362 height 124
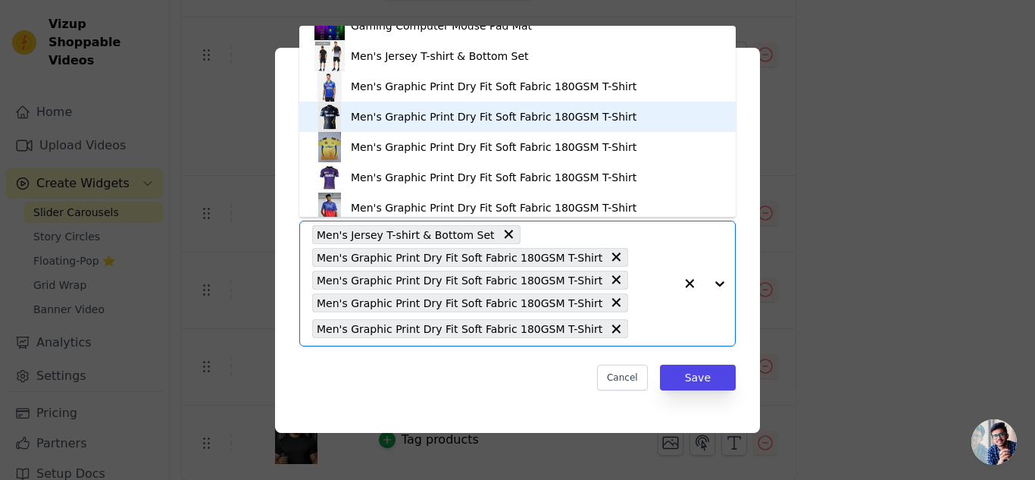
click at [413, 117] on div "Men's Graphic Print Dry Fit Soft Fabric 180GSM T-Shirt" at bounding box center [494, 116] width 286 height 15
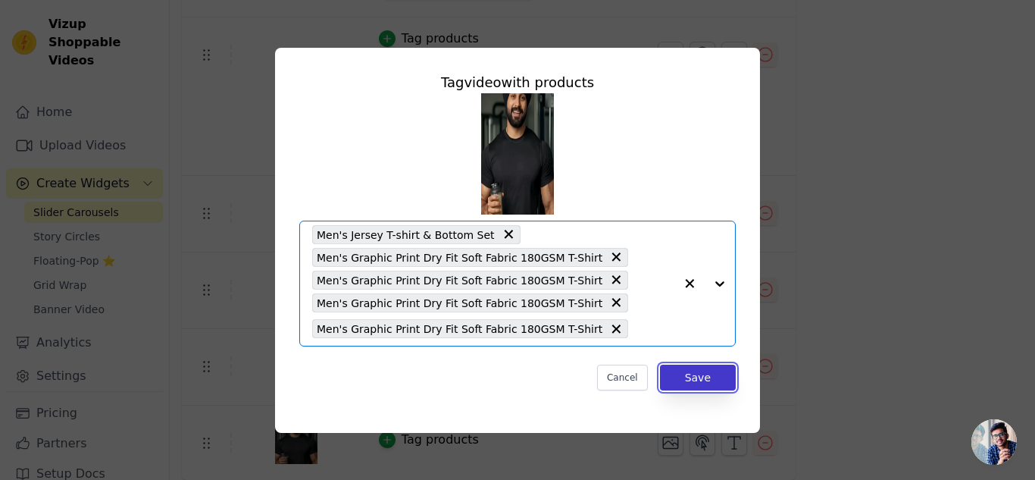
click at [690, 380] on button "Save" at bounding box center [698, 378] width 76 height 26
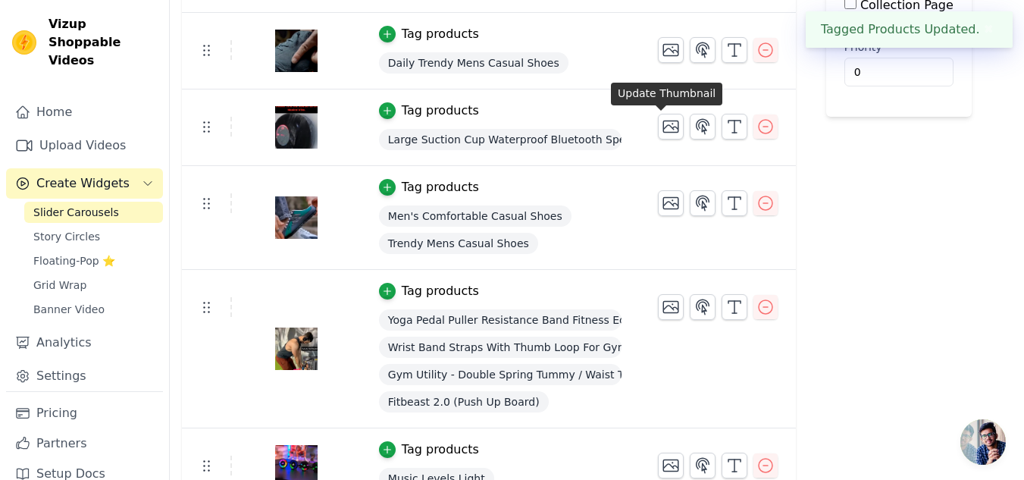
scroll to position [0, 0]
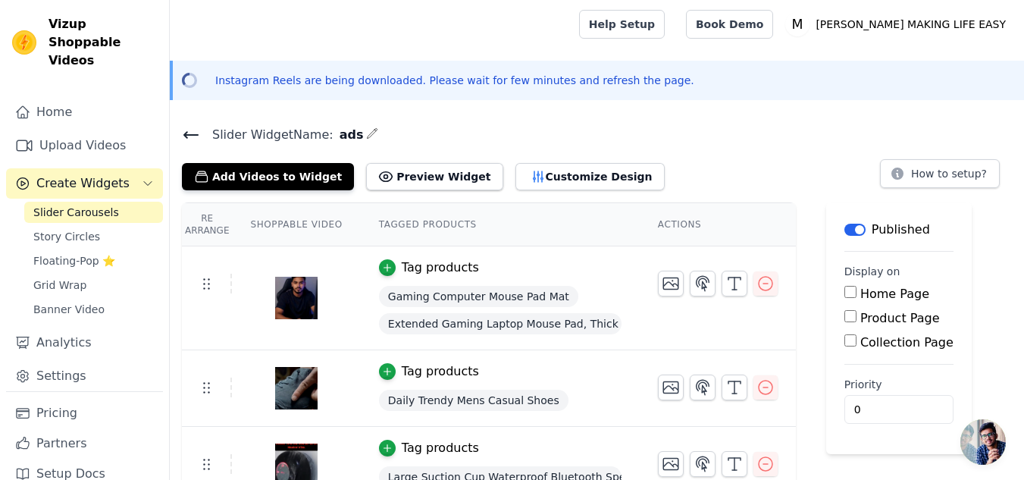
click at [844, 292] on input "Home Page" at bounding box center [850, 292] width 12 height 12
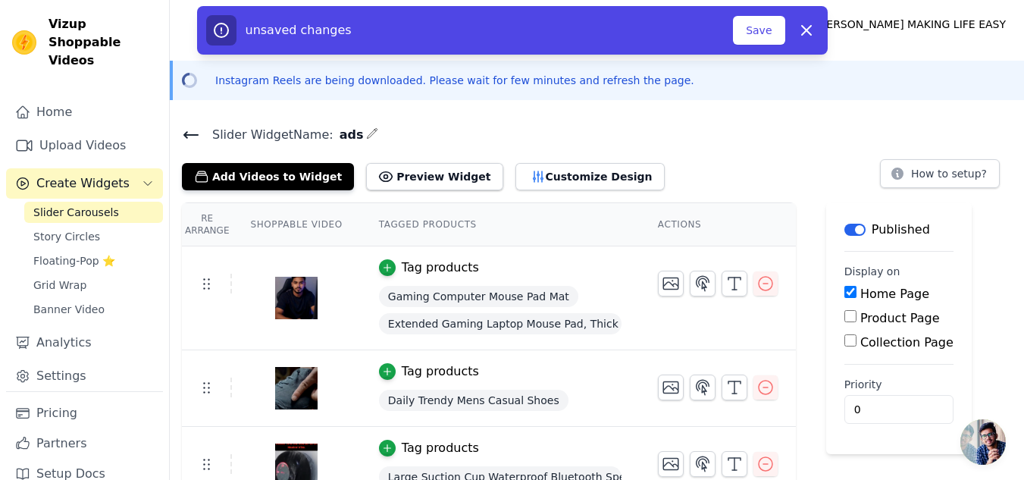
click at [844, 293] on input "Home Page" at bounding box center [850, 292] width 12 height 12
checkbox input "false"
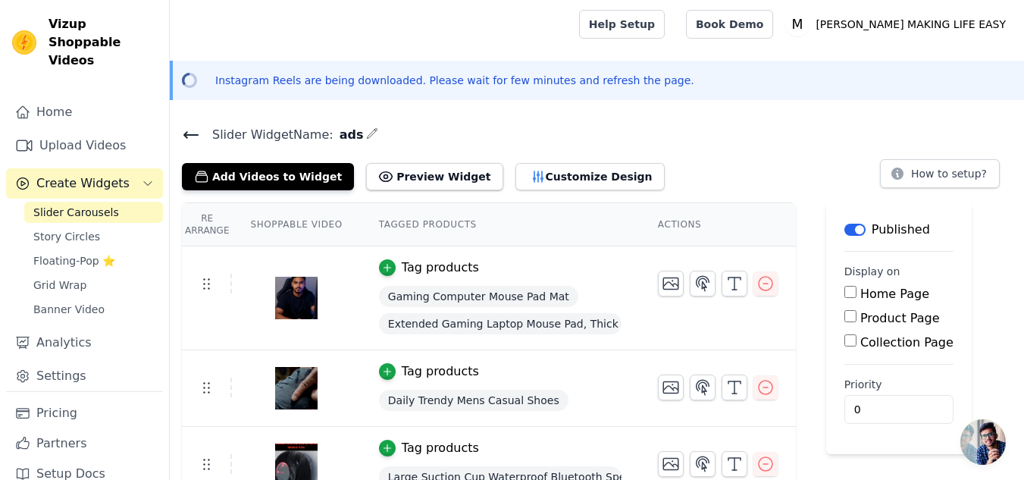
click at [844, 318] on input "Product Page" at bounding box center [850, 316] width 12 height 12
checkbox input "true"
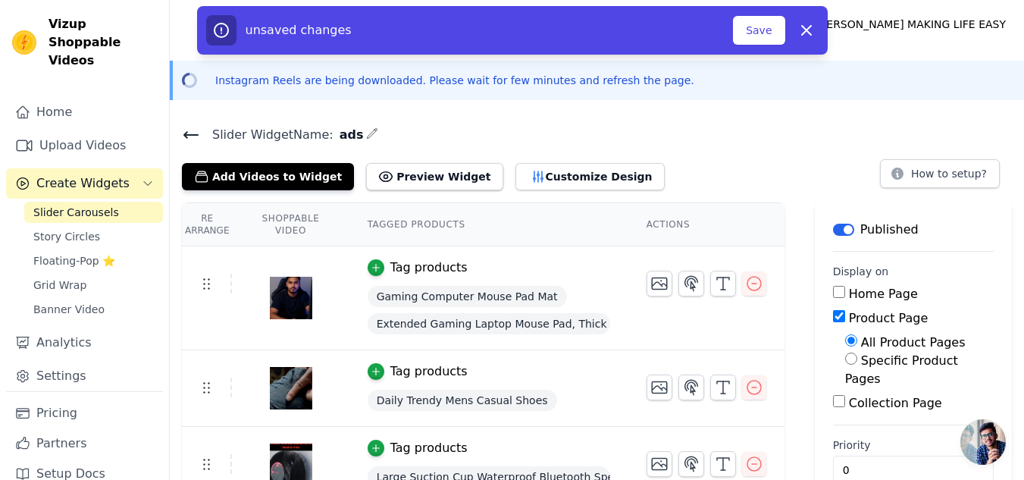
click at [853, 357] on input "Specific Product Pages" at bounding box center [851, 358] width 12 height 12
radio input "true"
click at [850, 341] on input "All Product Pages" at bounding box center [851, 340] width 12 height 12
radio input "true"
click at [751, 30] on button "Save" at bounding box center [759, 30] width 52 height 29
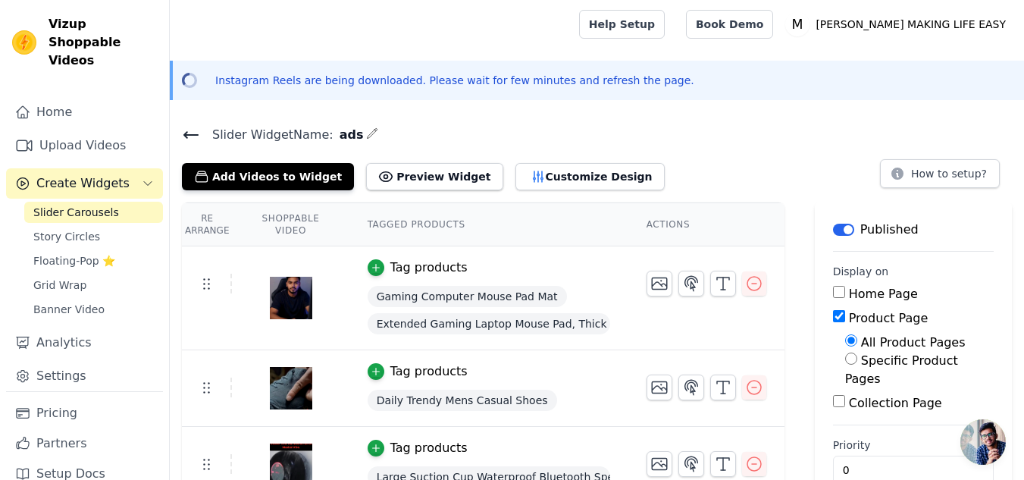
click at [300, 139] on span "Slider Widget Name:" at bounding box center [266, 135] width 133 height 18
drag, startPoint x: 472, startPoint y: 80, endPoint x: 520, endPoint y: 83, distance: 47.8
click at [520, 83] on p "Instagram Reels are being downloaded. Please wait for few minutes and refresh t…" at bounding box center [454, 80] width 479 height 15
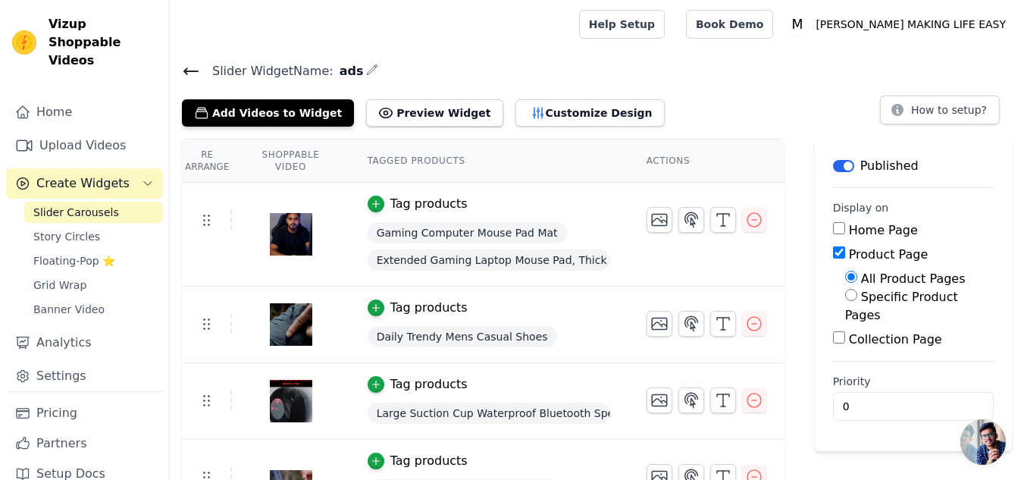
click at [852, 274] on input "All Product Pages" at bounding box center [851, 277] width 12 height 12
click at [857, 296] on input "Specific Product Pages" at bounding box center [851, 295] width 12 height 12
radio input "true"
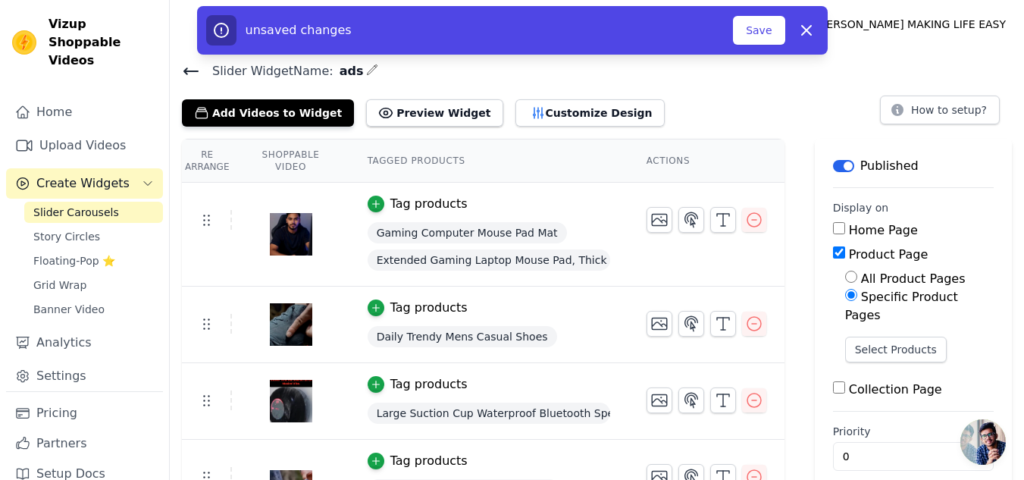
click at [851, 278] on input "All Product Pages" at bounding box center [851, 277] width 12 height 12
radio input "true"
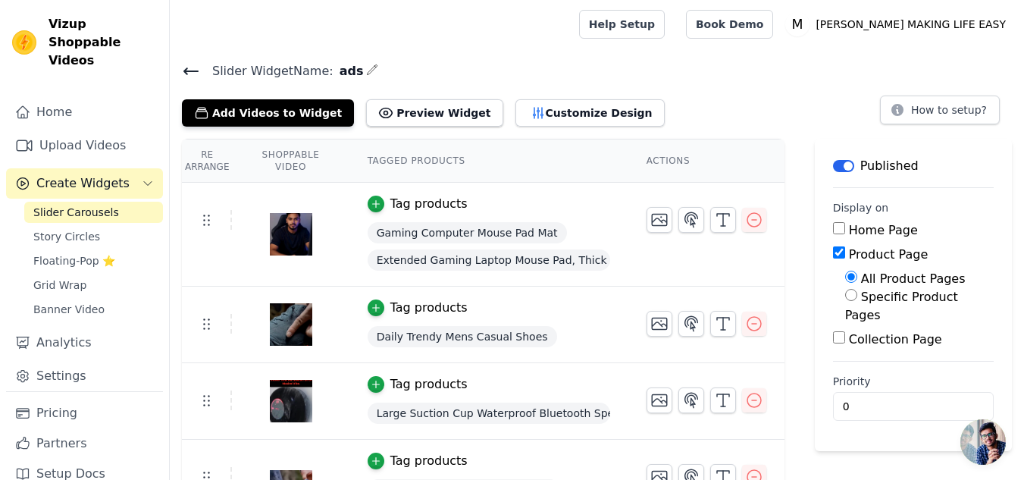
click at [856, 302] on div "Specific Product Pages" at bounding box center [919, 306] width 149 height 36
click at [856, 296] on input "Specific Product Pages" at bounding box center [851, 295] width 12 height 12
radio input "true"
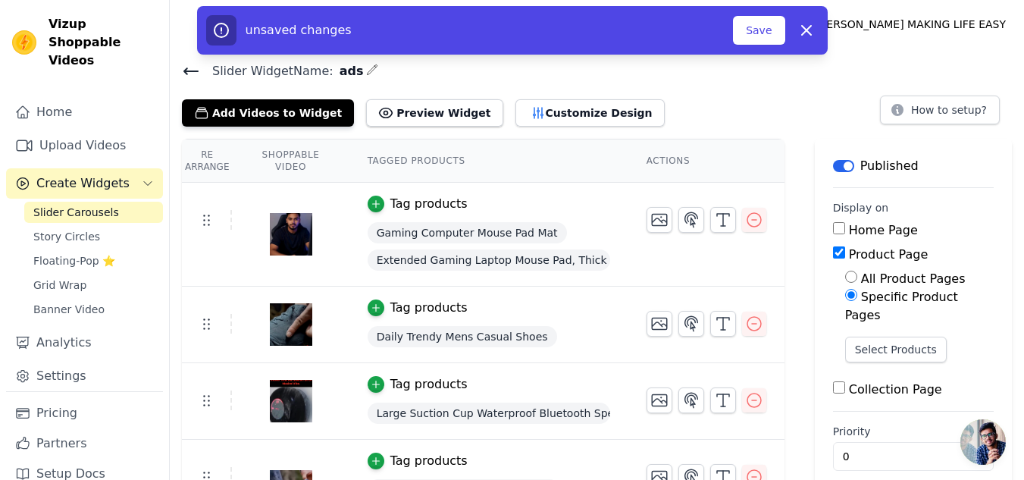
click at [851, 274] on input "All Product Pages" at bounding box center [851, 277] width 12 height 12
radio input "true"
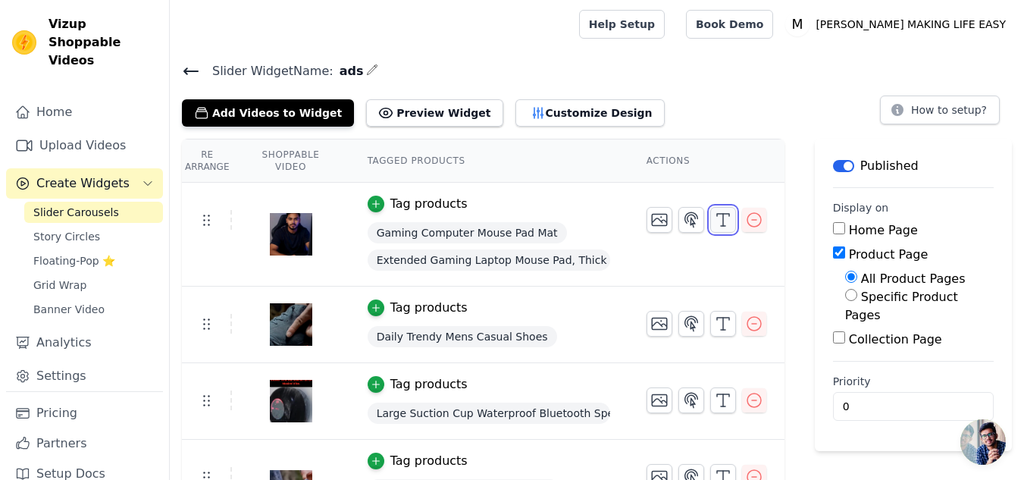
click at [736, 218] on button "button" at bounding box center [723, 220] width 26 height 26
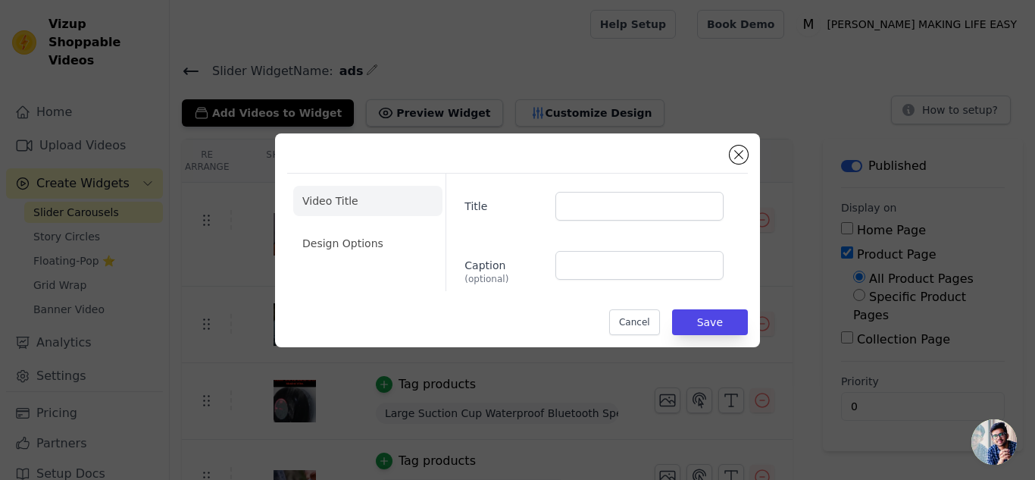
click at [524, 244] on div "Title Caption (optional)" at bounding box center [591, 232] width 290 height 117
click at [524, 279] on span "(optional)" at bounding box center [504, 279] width 78 height 12
click at [556, 279] on input "Caption (optional)" at bounding box center [640, 265] width 168 height 29
click at [535, 208] on label "Title" at bounding box center [504, 203] width 78 height 21
click at [556, 208] on input "Title" at bounding box center [640, 206] width 168 height 29
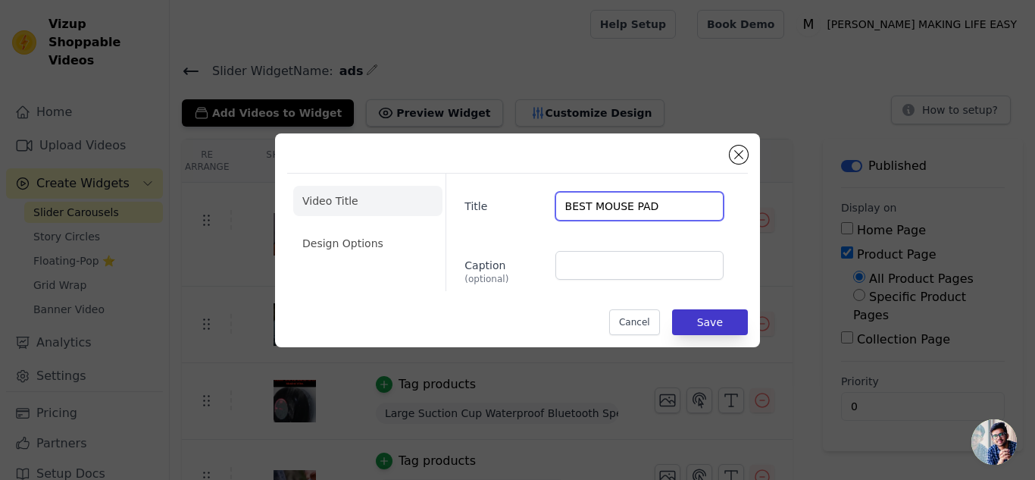
type input "BEST MOUSE PAD"
click at [732, 320] on button "Save" at bounding box center [710, 322] width 76 height 26
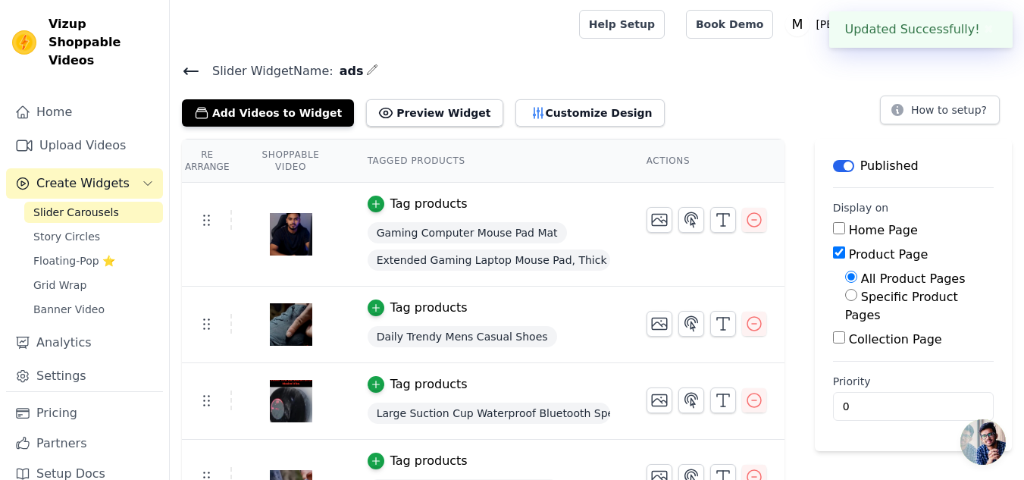
scroll to position [127, 0]
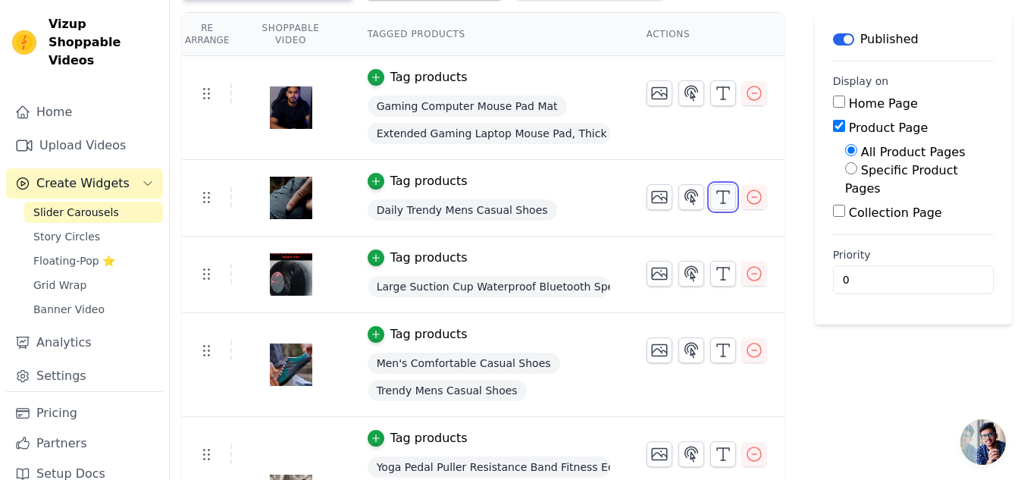
click at [723, 198] on icon "button" at bounding box center [723, 197] width 18 height 18
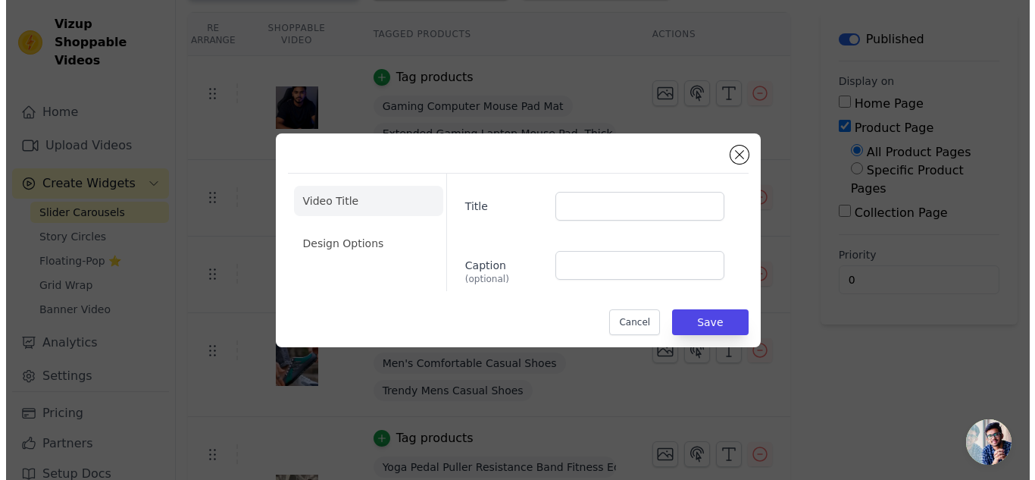
scroll to position [0, 0]
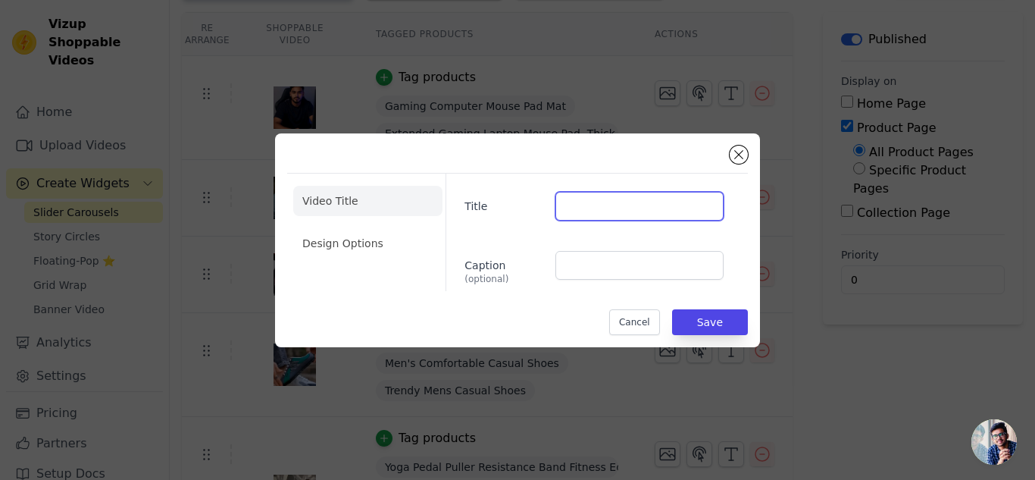
click at [662, 207] on input "Title" at bounding box center [640, 206] width 168 height 29
type input "AESTHETIC SHOES"
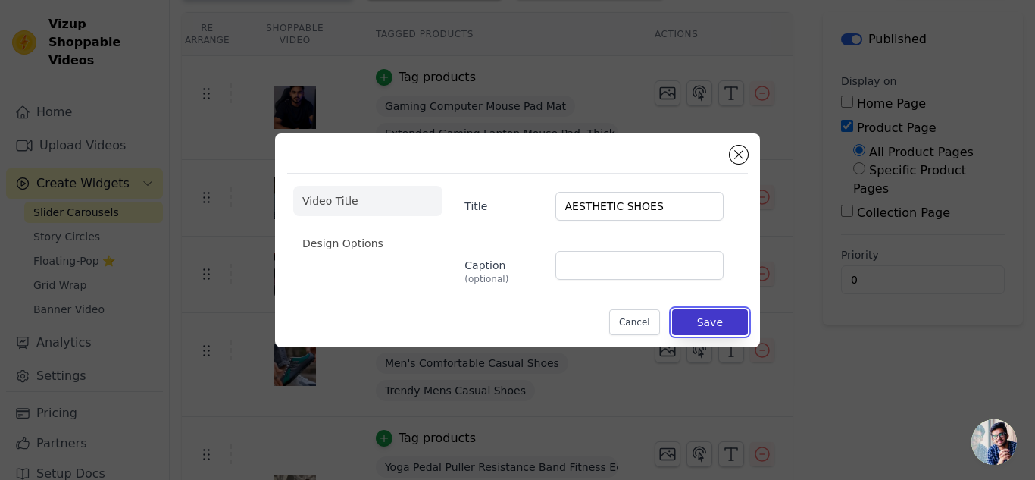
click at [745, 312] on button "Save" at bounding box center [710, 322] width 76 height 26
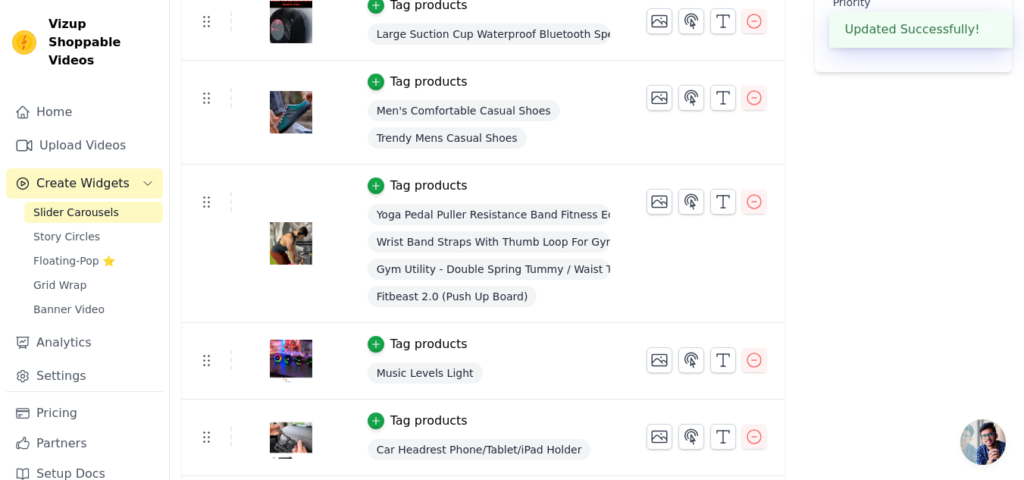
scroll to position [253, 0]
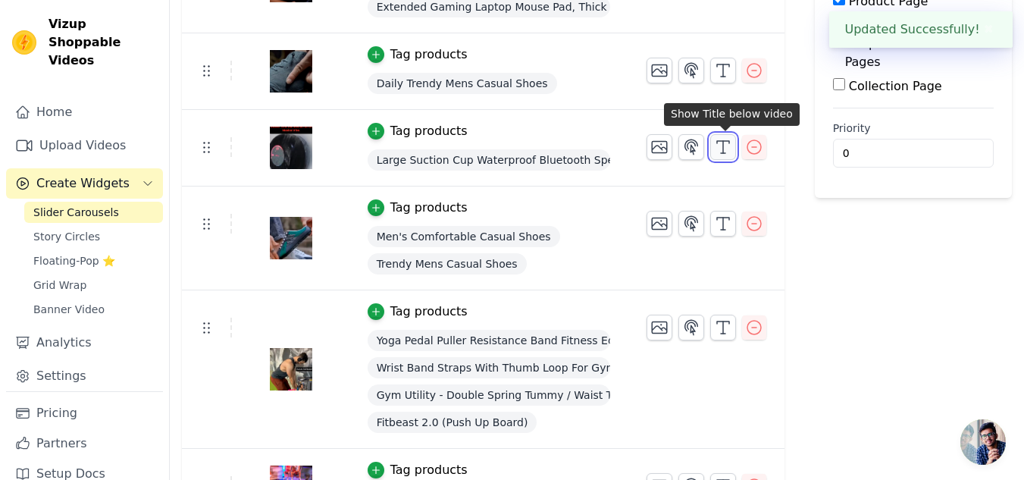
click at [728, 147] on icon "button" at bounding box center [723, 147] width 18 height 18
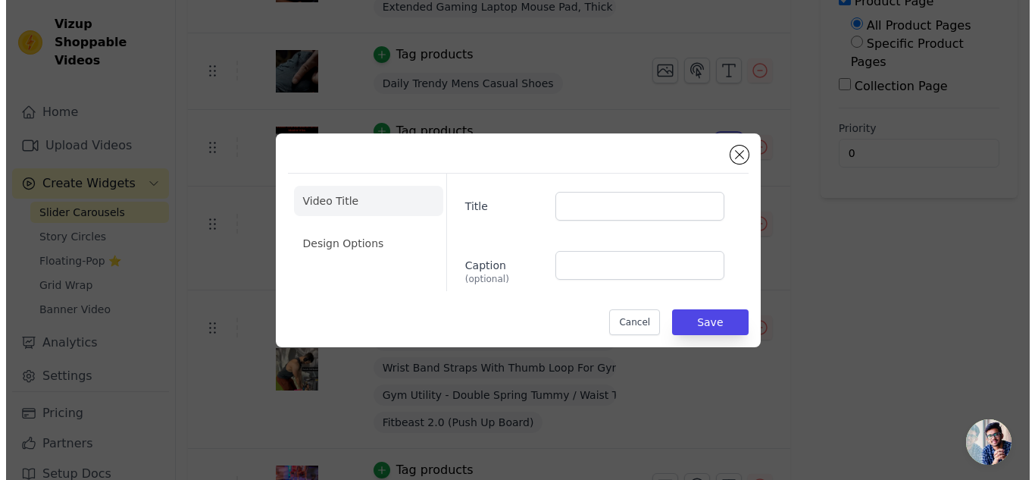
scroll to position [0, 0]
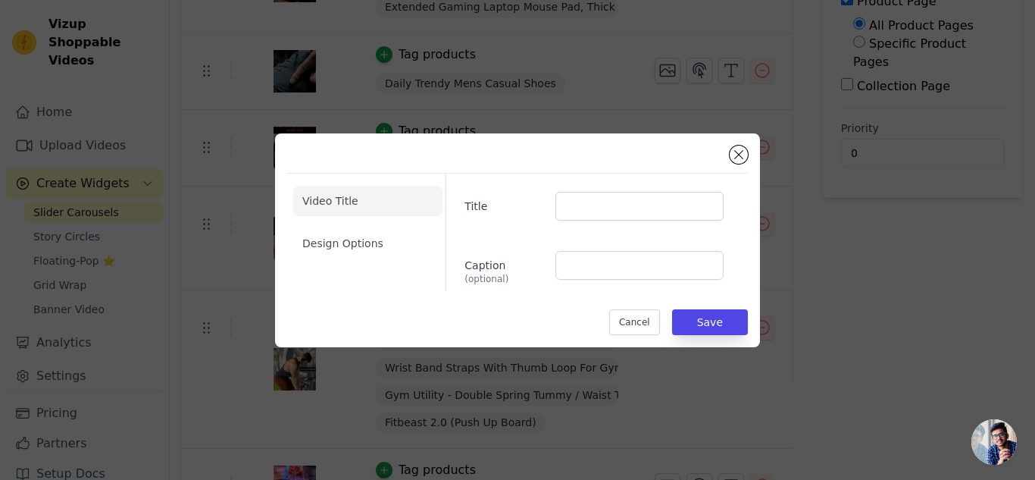
click at [578, 227] on div "Title Caption (optional)" at bounding box center [591, 232] width 290 height 117
click at [578, 211] on input "Title" at bounding box center [640, 206] width 168 height 29
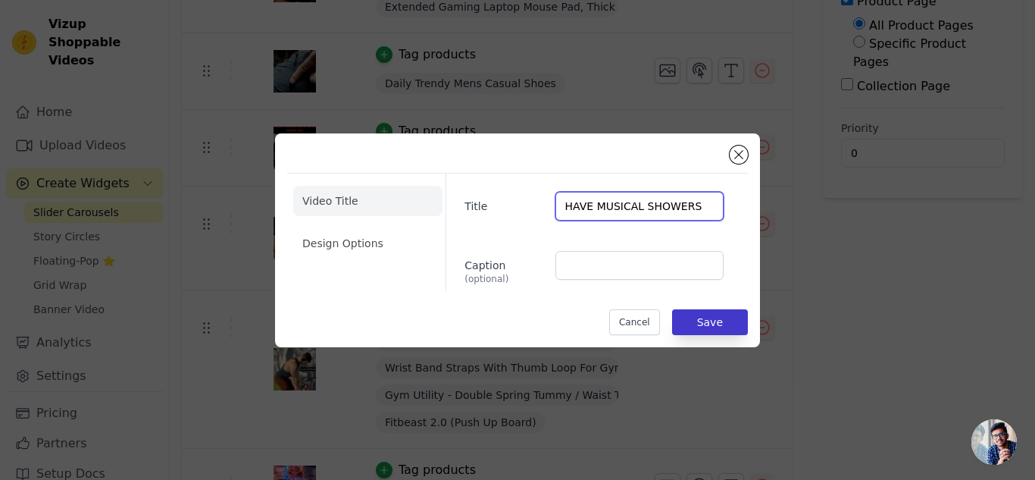
type input "HAVE MUSICAL SHOWERS"
click at [720, 321] on button "Save" at bounding box center [710, 322] width 76 height 26
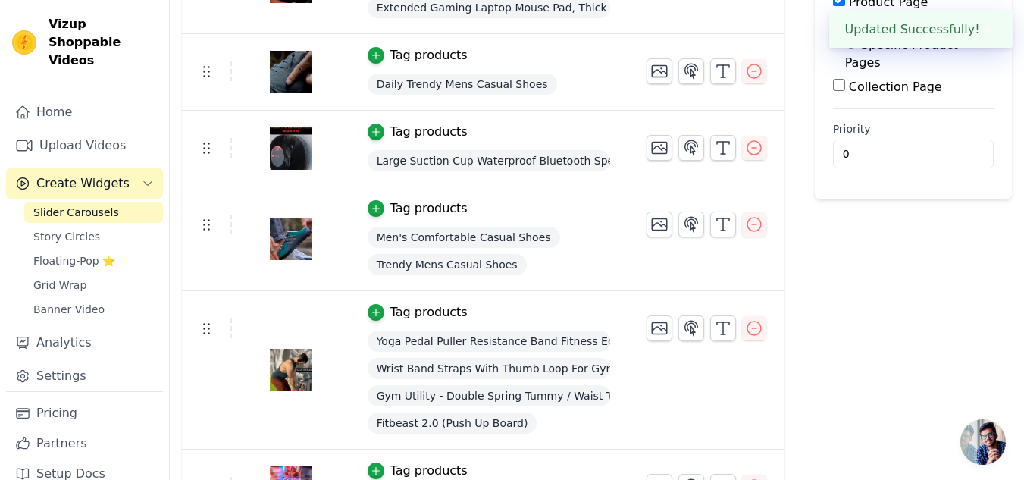
scroll to position [379, 0]
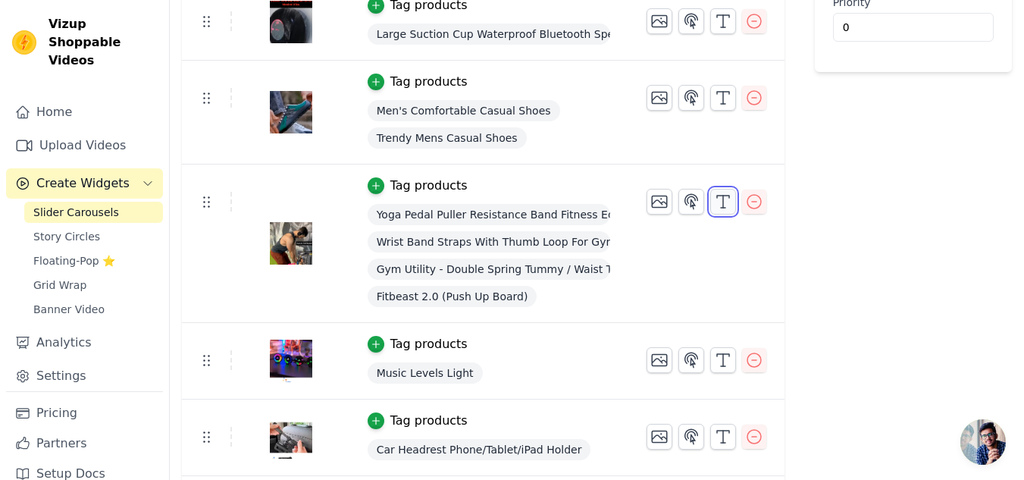
click at [723, 199] on line "button" at bounding box center [723, 202] width 0 height 12
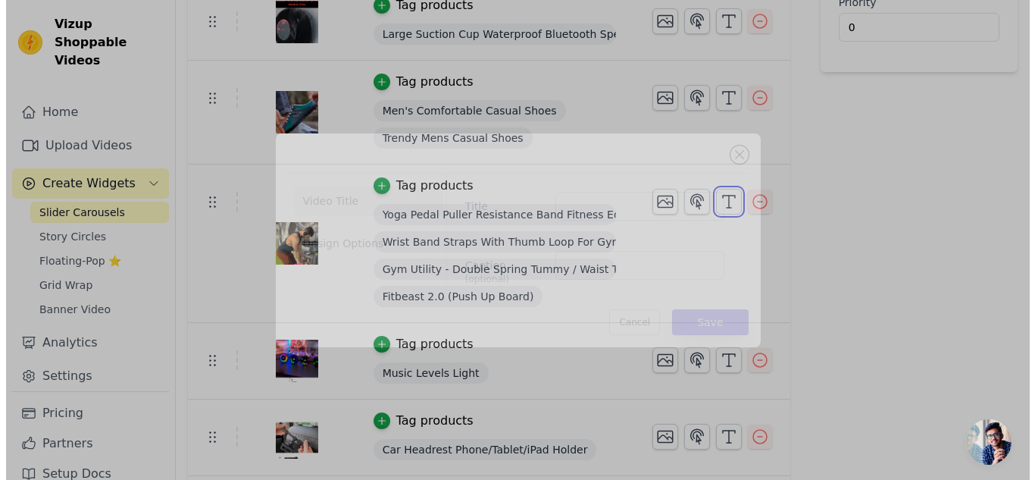
scroll to position [0, 0]
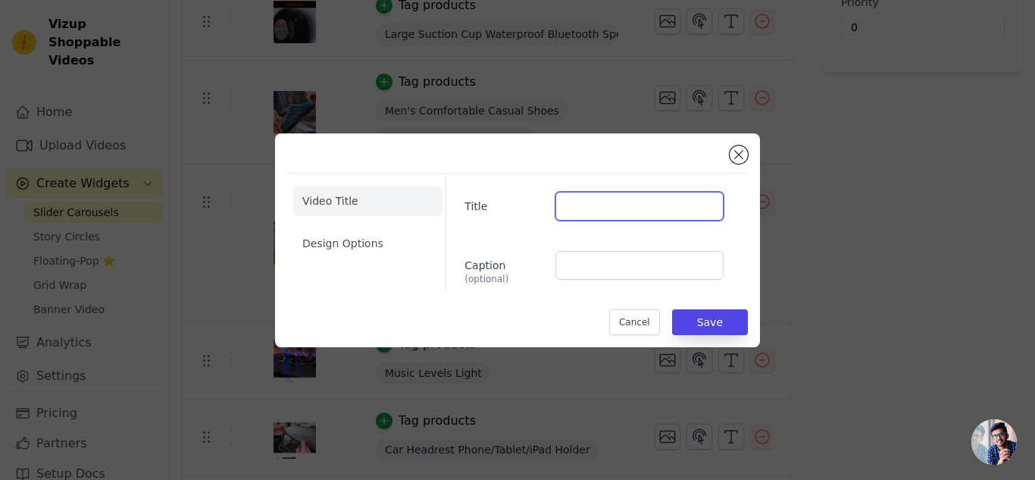
click at [584, 200] on input "Title" at bounding box center [640, 206] width 168 height 29
type input "BEGIN YOUR GYM JOURNEY"
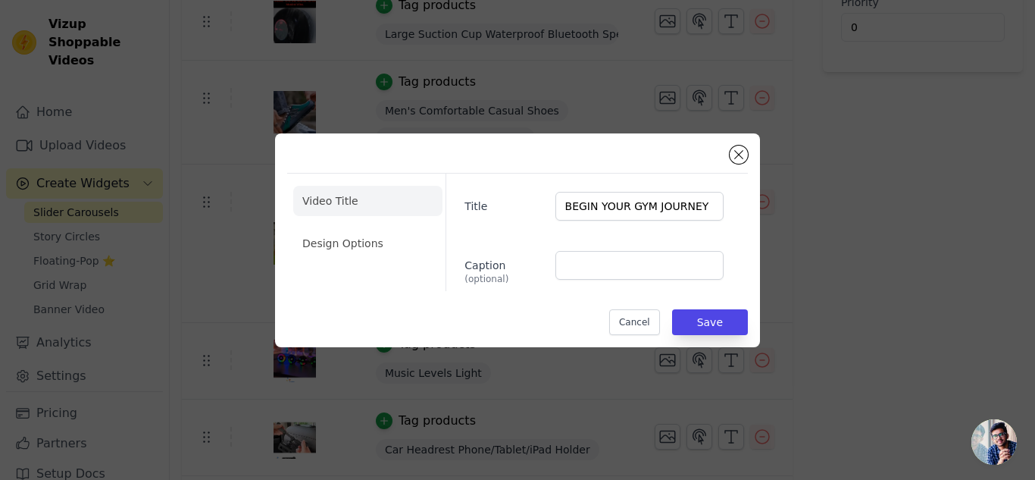
click at [750, 327] on div "Video Title Design Options Title BEGIN YOUR GYM JOURNEY Caption (optional) Canc…" at bounding box center [517, 240] width 485 height 214
click at [745, 321] on button "Save" at bounding box center [710, 322] width 76 height 26
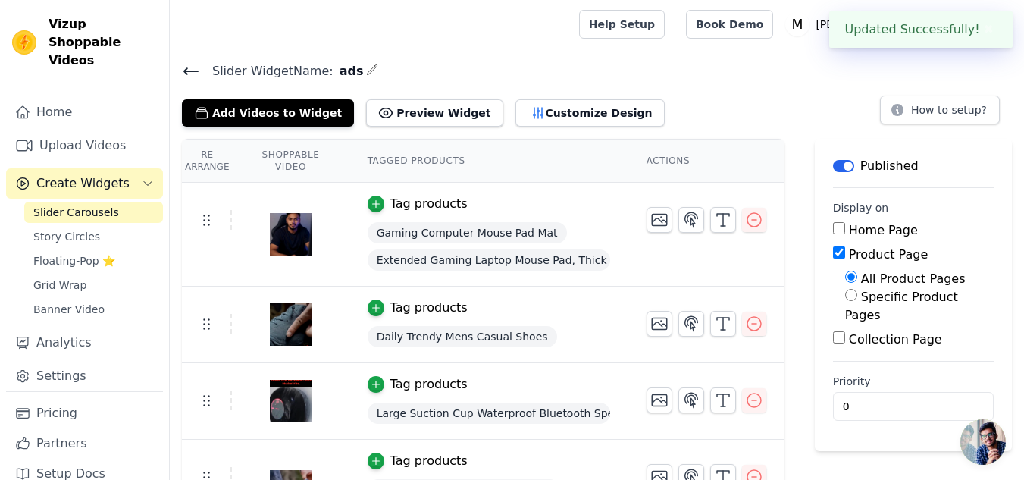
click at [987, 29] on button "✖" at bounding box center [988, 29] width 17 height 18
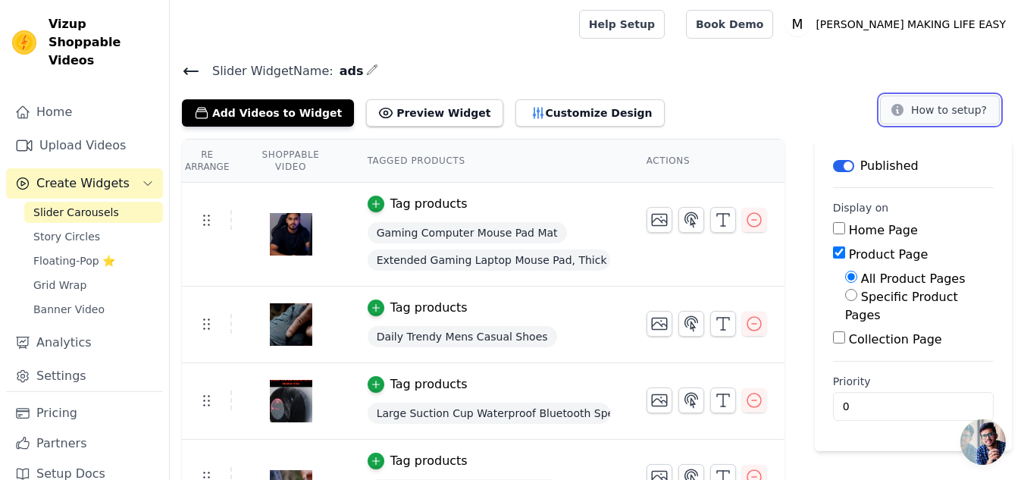
click at [969, 112] on button "How to setup?" at bounding box center [940, 109] width 120 height 29
click at [837, 227] on input "Home Page" at bounding box center [839, 228] width 12 height 12
checkbox input "true"
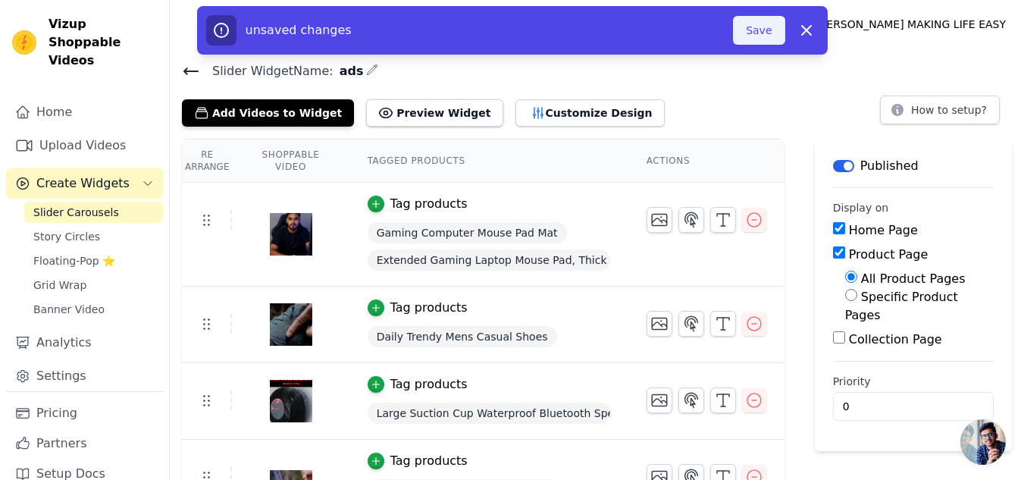
click at [753, 33] on button "Save" at bounding box center [759, 30] width 52 height 29
